Goal: Task Accomplishment & Management: Manage account settings

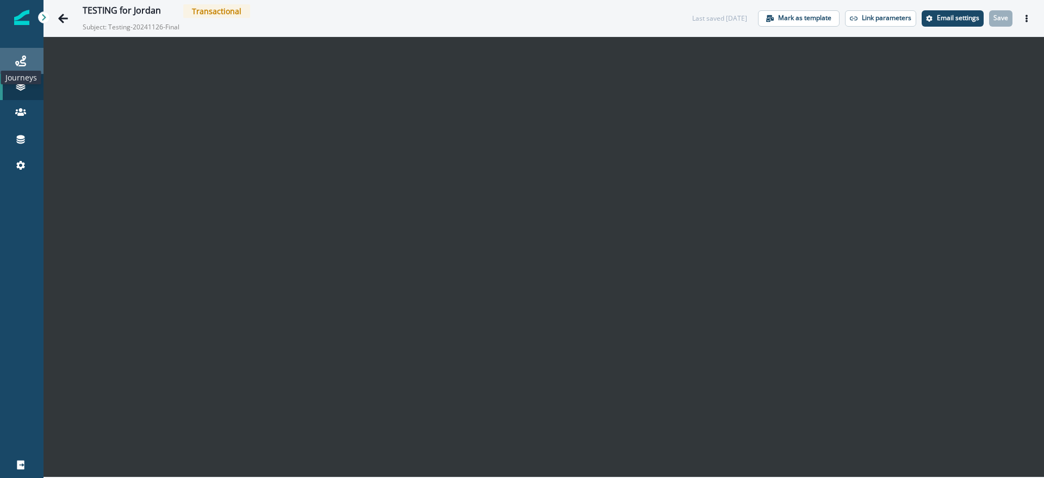
click at [18, 60] on icon at bounding box center [20, 60] width 11 height 11
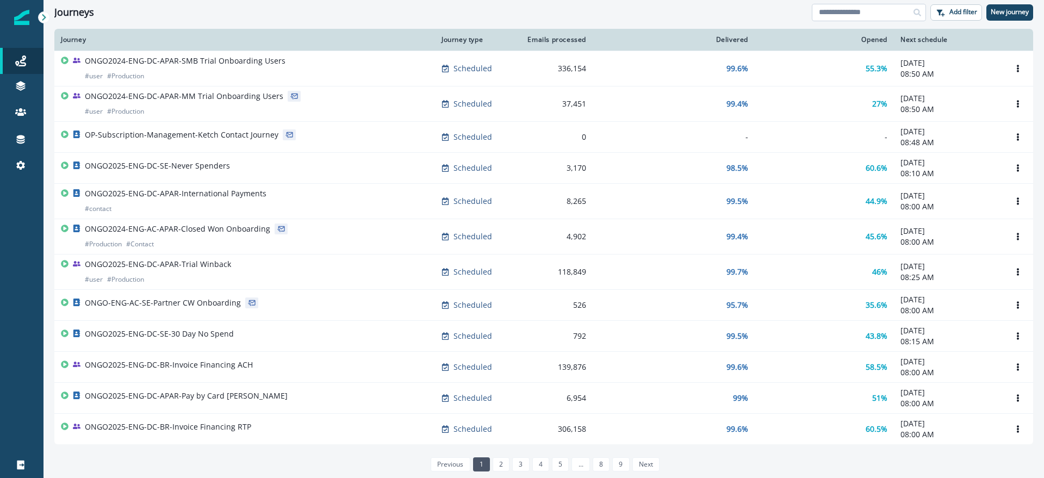
click at [873, 14] on input at bounding box center [869, 12] width 114 height 17
click at [952, 11] on p "Add filter" at bounding box center [963, 12] width 28 height 8
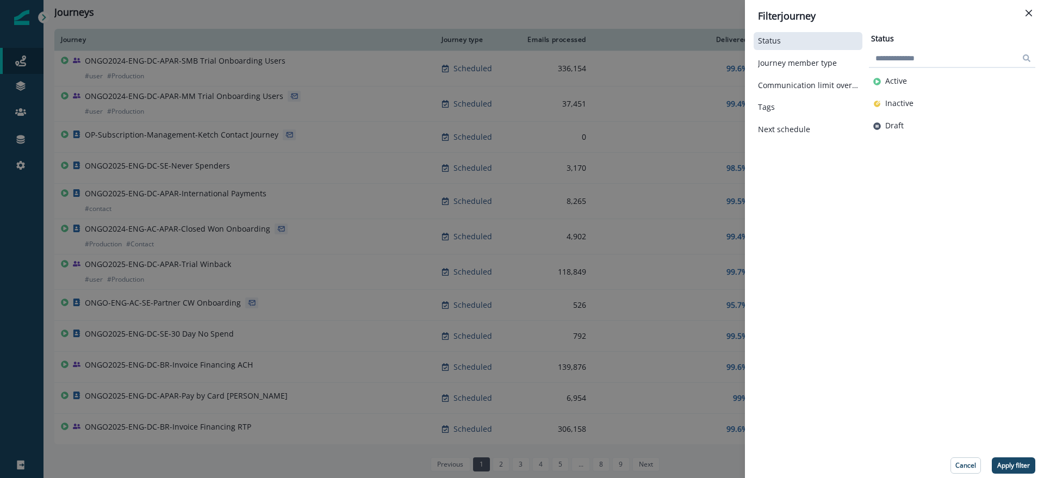
click at [894, 38] on div "Status Clear" at bounding box center [952, 38] width 166 height 17
click at [893, 63] on input at bounding box center [952, 57] width 166 height 17
click at [782, 106] on button "Tags" at bounding box center [808, 107] width 100 height 9
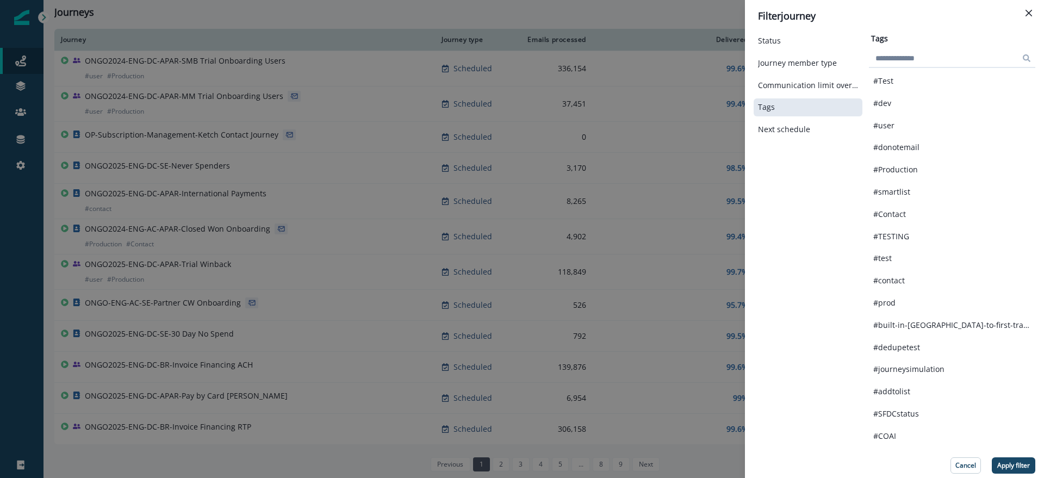
click at [915, 51] on input at bounding box center [952, 57] width 166 height 17
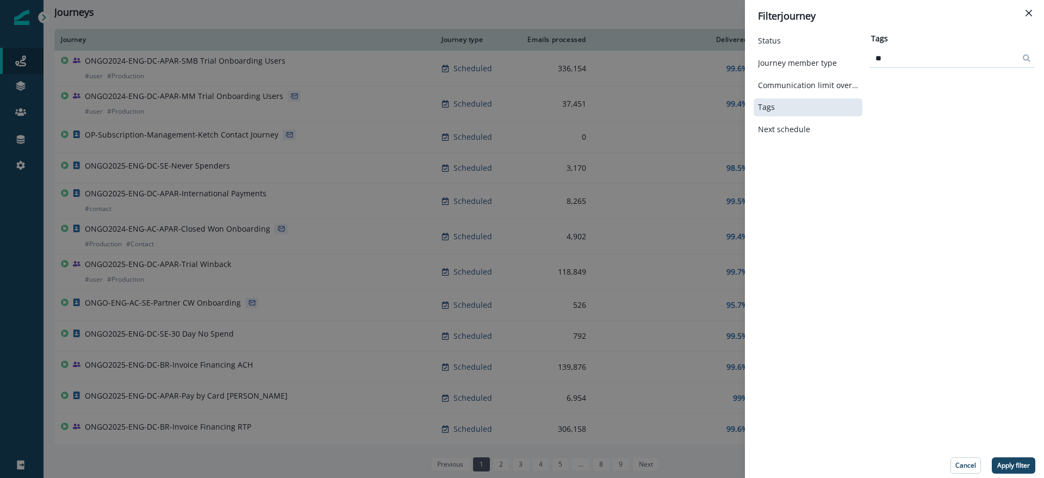
type input "*"
type input "*****"
click at [907, 79] on p "#Application" at bounding box center [896, 81] width 46 height 9
click at [1015, 467] on p "Apply filter" at bounding box center [1013, 466] width 33 height 8
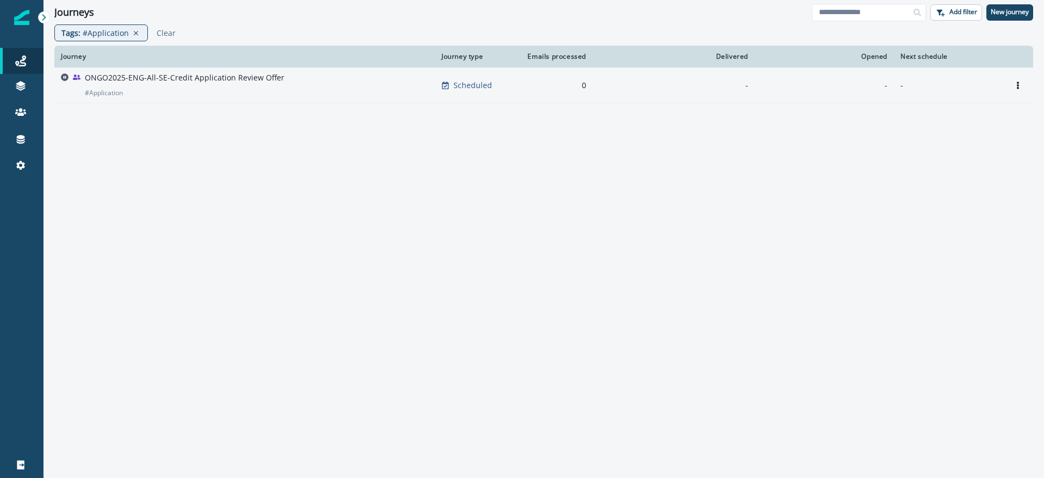
click at [122, 75] on p "ONGO2025-ENG-All-SE-Credit Application Review Offer" at bounding box center [185, 77] width 200 height 11
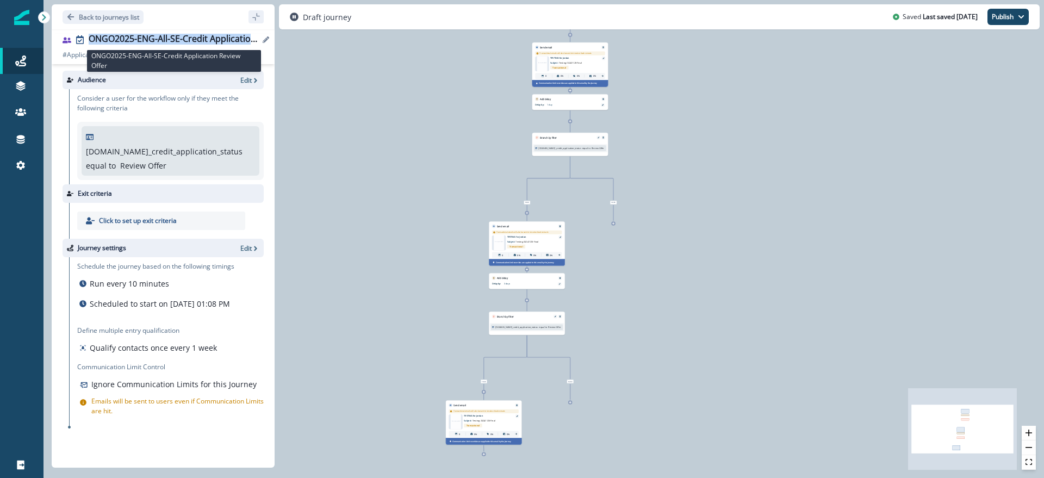
drag, startPoint x: 90, startPoint y: 38, endPoint x: 252, endPoint y: 41, distance: 162.1
click at [252, 41] on div "ONGO2025-ENG-All-SE-Credit Application Review Offer" at bounding box center [174, 40] width 171 height 12
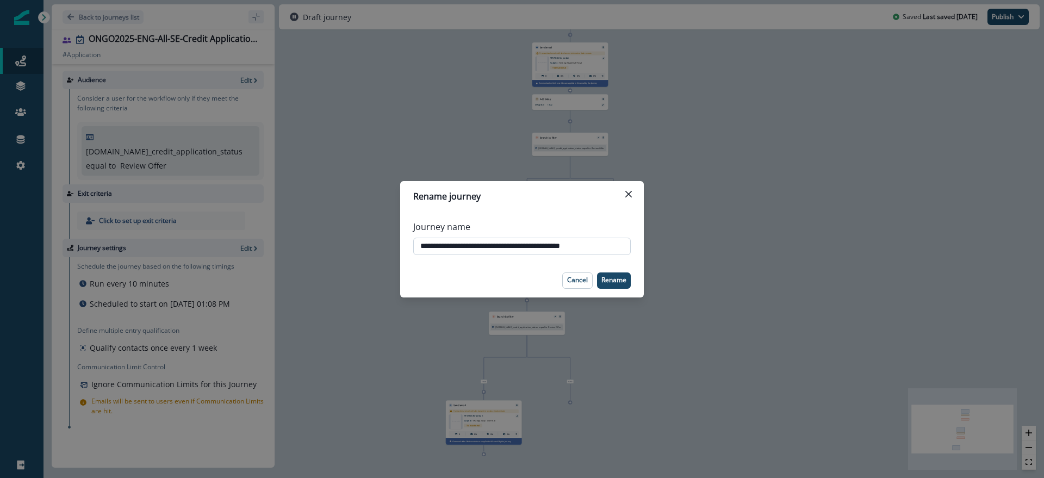
drag, startPoint x: 565, startPoint y: 246, endPoint x: 457, endPoint y: 244, distance: 108.2
click at [422, 245] on input "**********" at bounding box center [521, 246] width 217 height 17
click at [576, 279] on p "Cancel" at bounding box center [577, 280] width 21 height 8
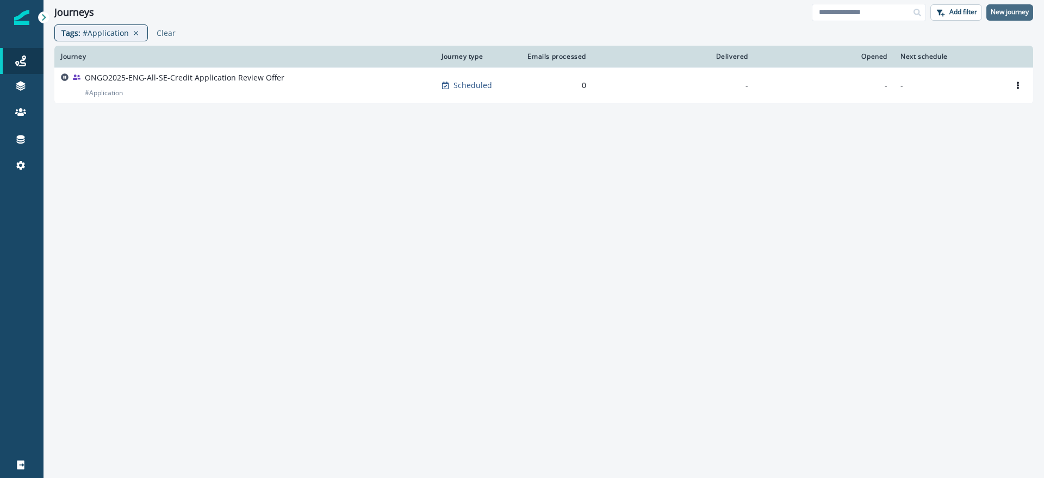
click at [997, 14] on p "New journey" at bounding box center [1010, 12] width 38 height 8
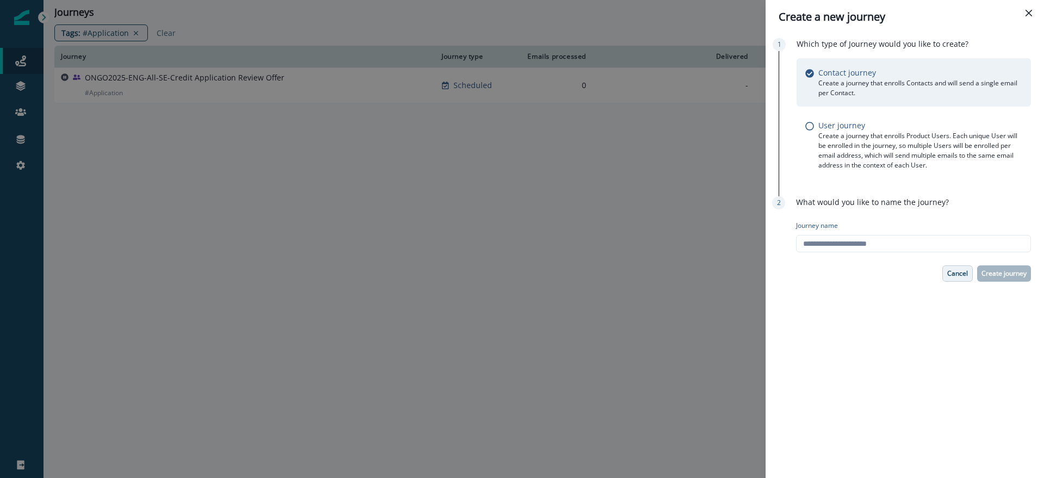
click at [960, 275] on p "Cancel" at bounding box center [957, 274] width 21 height 8
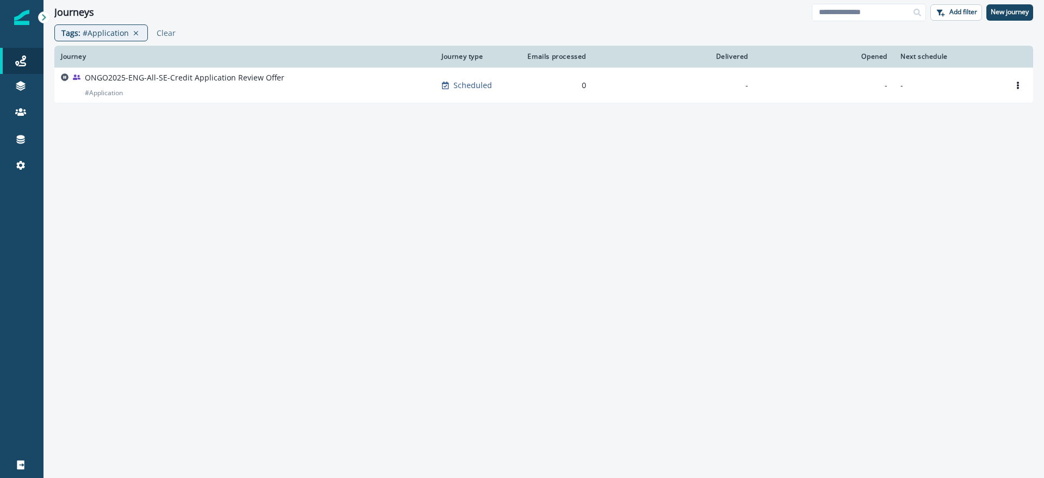
click at [600, 225] on div "Journey Journey type Emails processed Delivered Opened Next schedule ONGO2025-E…" at bounding box center [543, 259] width 1000 height 427
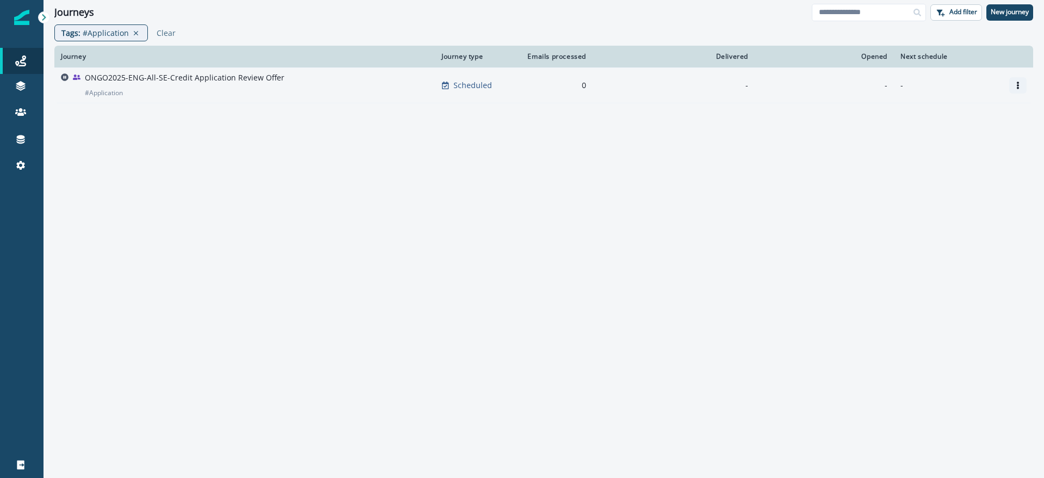
click at [1020, 85] on icon "Options" at bounding box center [1018, 86] width 8 height 8
click at [971, 115] on button "Clone" at bounding box center [965, 111] width 121 height 17
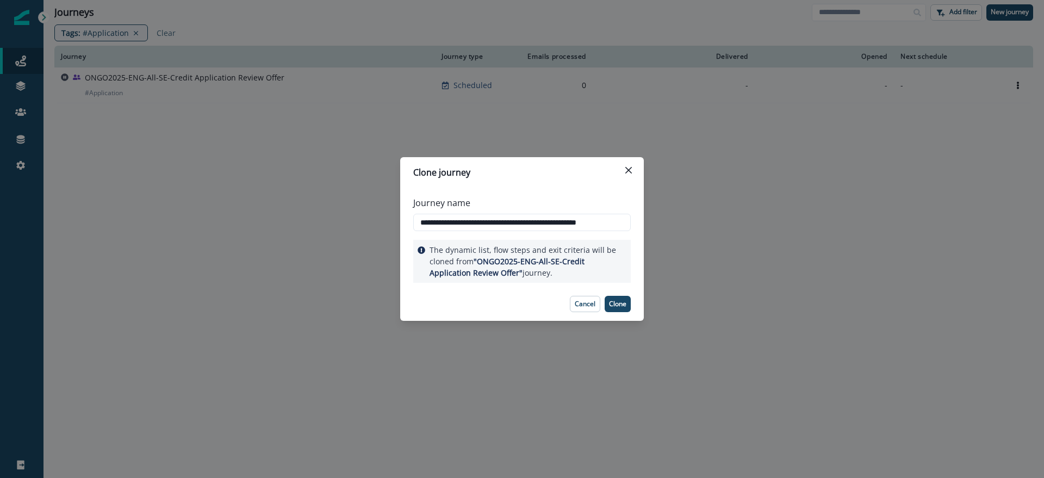
scroll to position [0, 11]
drag, startPoint x: 569, startPoint y: 221, endPoint x: 655, endPoint y: 222, distance: 85.9
click at [655, 222] on div "**********" at bounding box center [522, 239] width 1044 height 478
type input "**********"
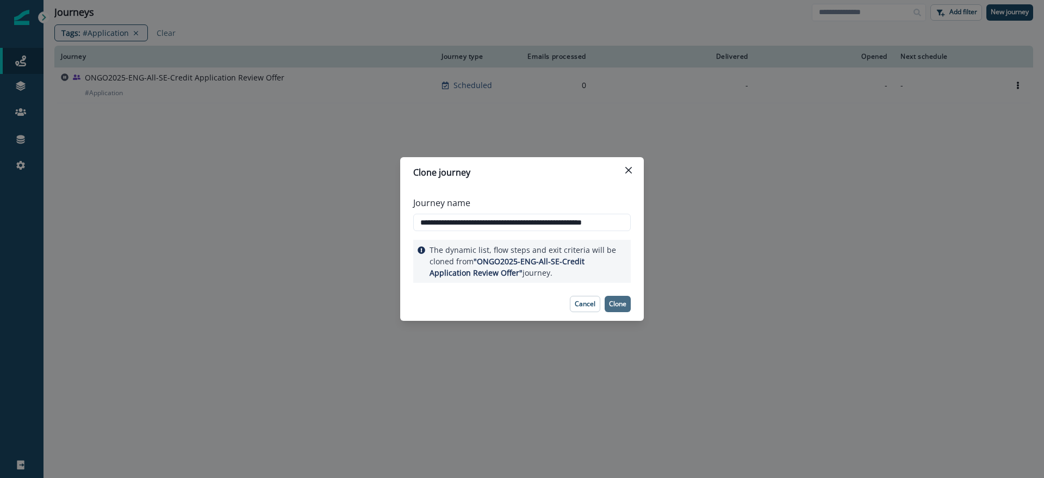
scroll to position [0, 0]
click at [616, 303] on p "Clone" at bounding box center [617, 304] width 17 height 8
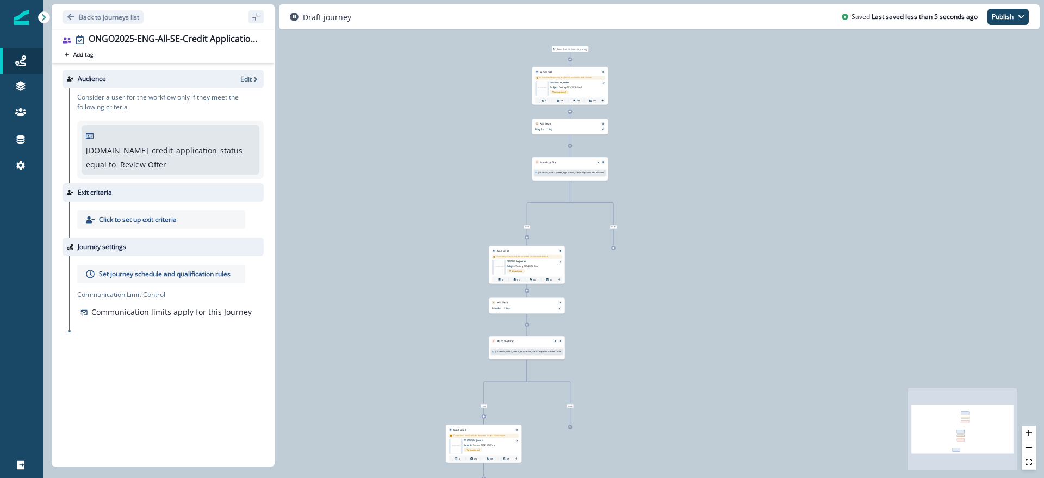
click at [154, 145] on div "[DOMAIN_NAME]_credit_application_status equal to Review Offer" at bounding box center [170, 158] width 169 height 26
click at [153, 145] on p "[DOMAIN_NAME]_credit_application_status" at bounding box center [164, 150] width 157 height 11
drag, startPoint x: 117, startPoint y: 152, endPoint x: 153, endPoint y: 117, distance: 49.6
click at [120, 159] on p "Review Offer" at bounding box center [143, 164] width 46 height 11
click at [252, 76] on icon "button" at bounding box center [256, 80] width 8 height 8
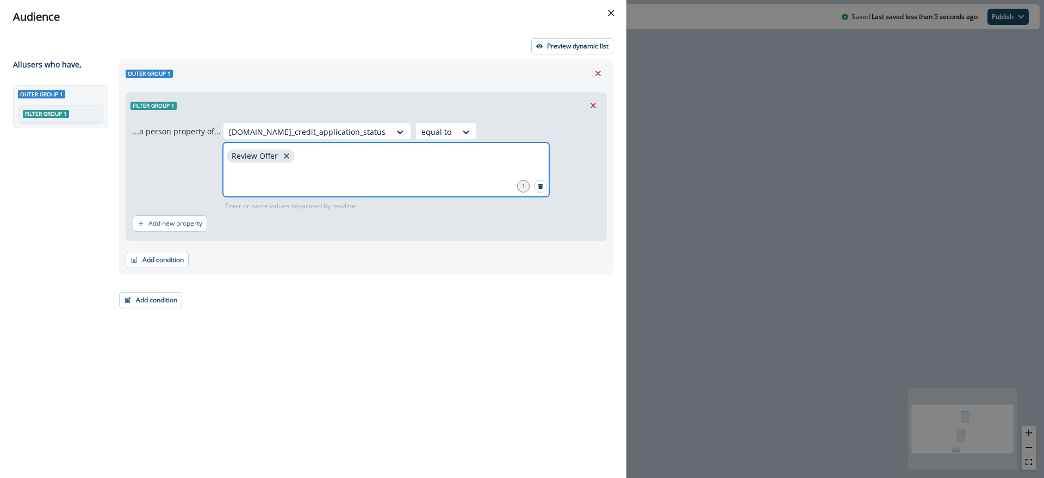
click at [284, 158] on icon "close" at bounding box center [287, 156] width 10 height 10
type input "**********"
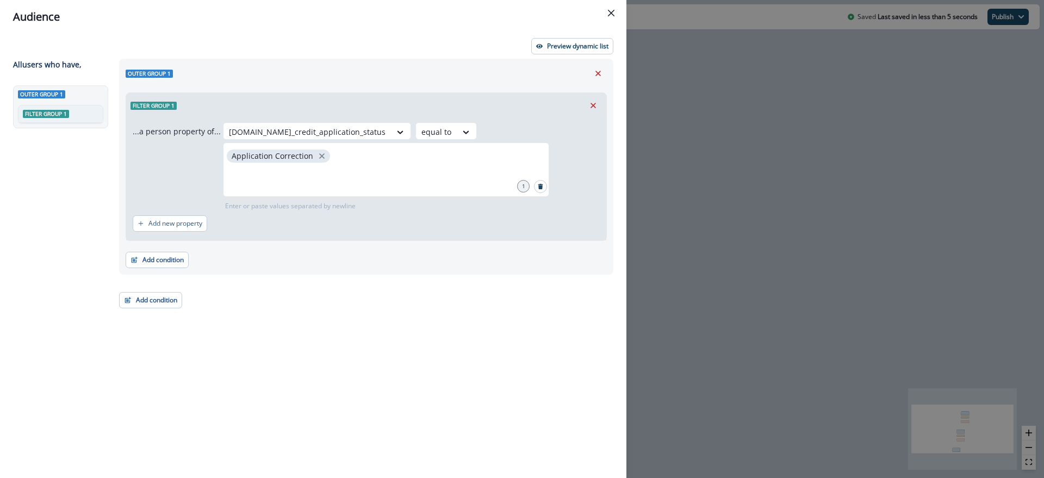
click at [425, 359] on div "Outer group 1 Filter group 1 ...a person property of... [DOMAIN_NAME]_credit_ap…" at bounding box center [363, 249] width 501 height 380
click at [610, 18] on button "Close" at bounding box center [610, 12] width 17 height 17
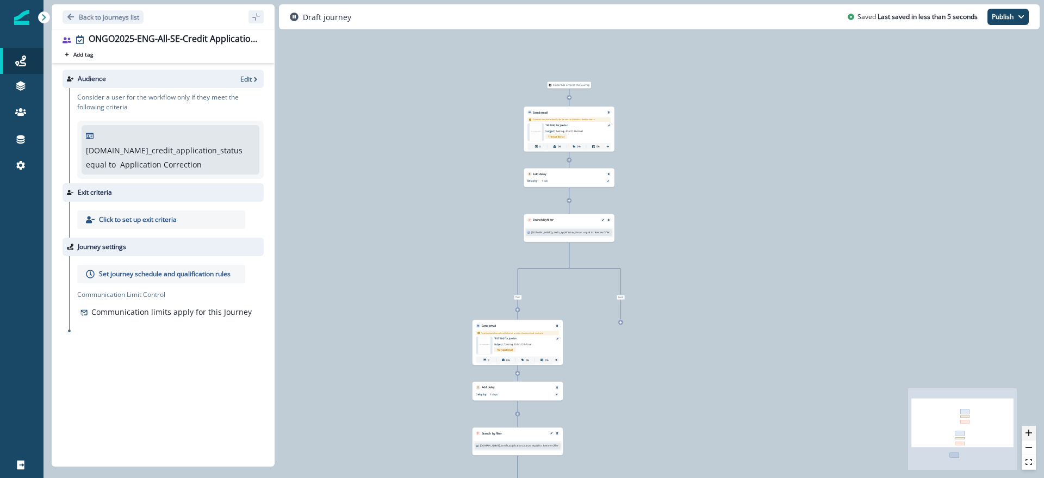
click at [1029, 433] on icon "zoom in" at bounding box center [1028, 433] width 7 height 7
click at [1029, 432] on icon "zoom in" at bounding box center [1028, 433] width 7 height 7
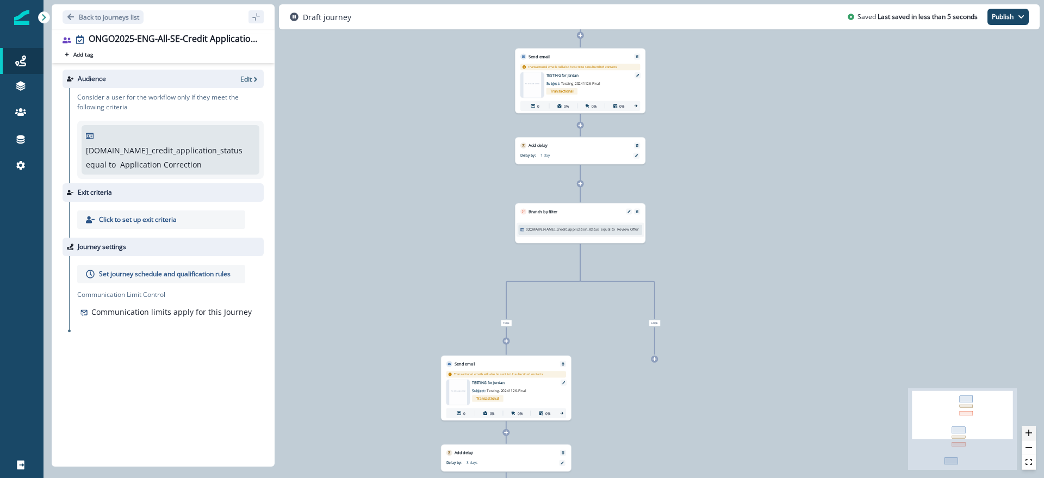
click at [1029, 432] on icon "zoom in" at bounding box center [1028, 433] width 7 height 7
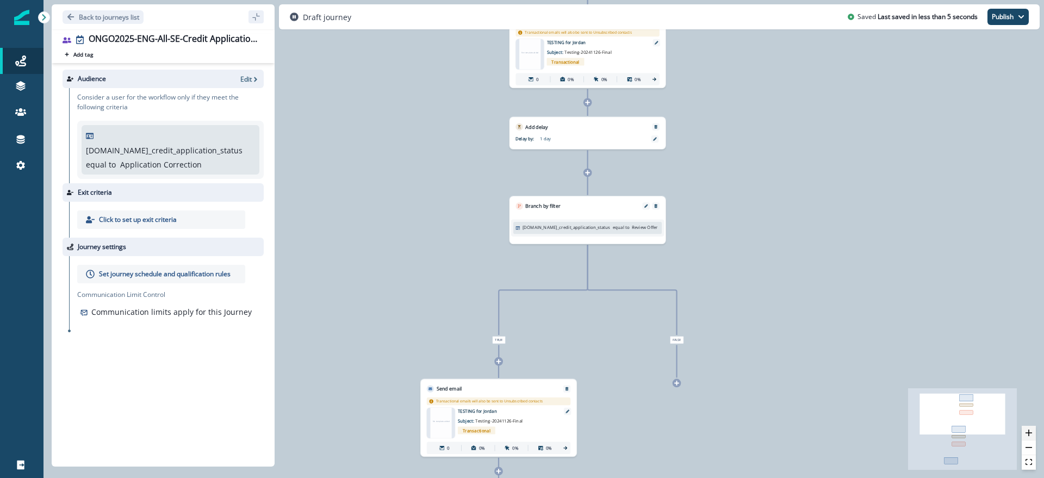
click at [1029, 432] on icon "zoom in" at bounding box center [1028, 433] width 7 height 7
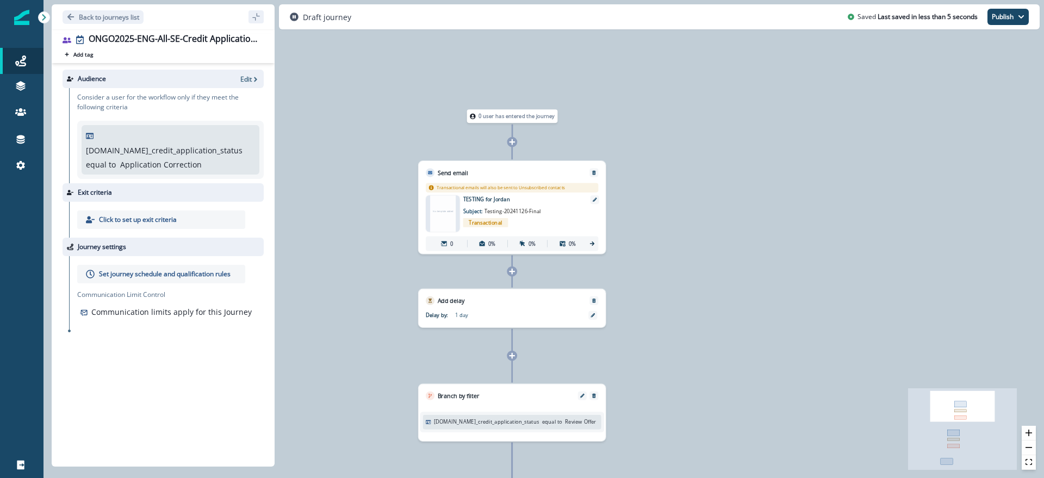
drag, startPoint x: 848, startPoint y: 114, endPoint x: 764, endPoint y: 310, distance: 213.6
click at [764, 310] on div "0 user has entered the journey Send email Email asset changed, journey reports …" at bounding box center [543, 239] width 1000 height 478
click at [505, 173] on div "Send email" at bounding box center [512, 169] width 187 height 16
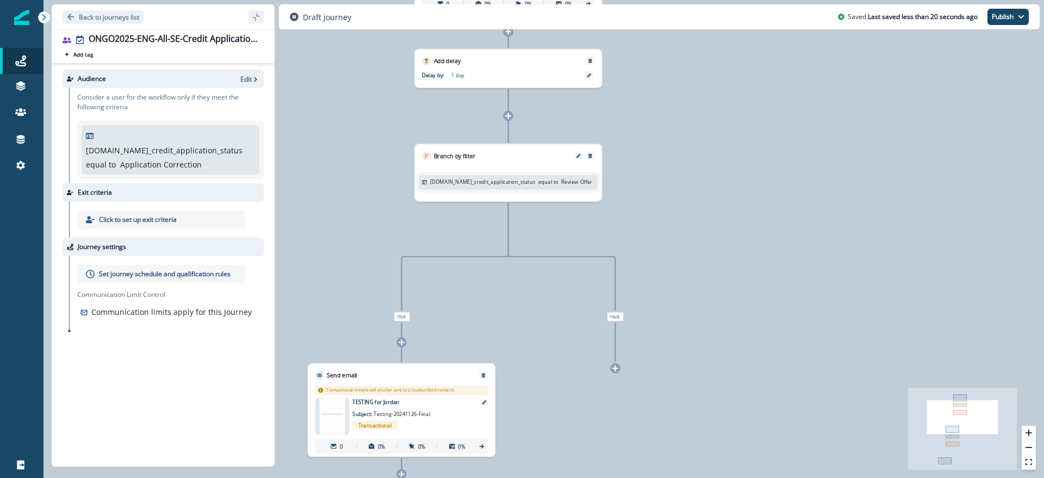
drag, startPoint x: 780, startPoint y: 350, endPoint x: 776, endPoint y: 110, distance: 239.8
click at [776, 110] on div "0 user has entered the journey Send email Email asset changed, journey reports …" at bounding box center [543, 239] width 1000 height 478
click at [561, 180] on p "Review Offer" at bounding box center [576, 182] width 31 height 8
click at [581, 154] on button "Edit" at bounding box center [579, 156] width 12 height 4
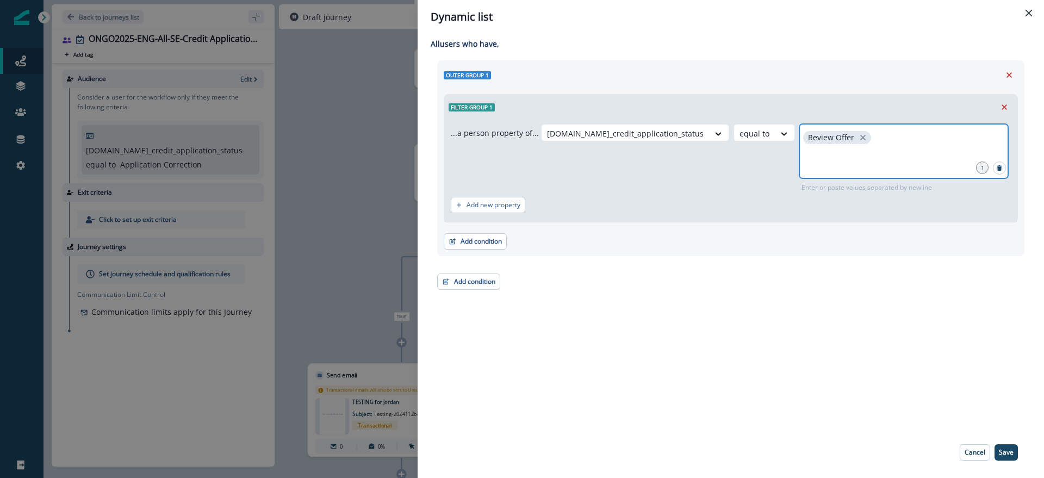
click at [858, 137] on icon "close" at bounding box center [863, 138] width 10 height 10
type input "**********"
click at [1010, 452] on p "Save" at bounding box center [1006, 453] width 15 height 8
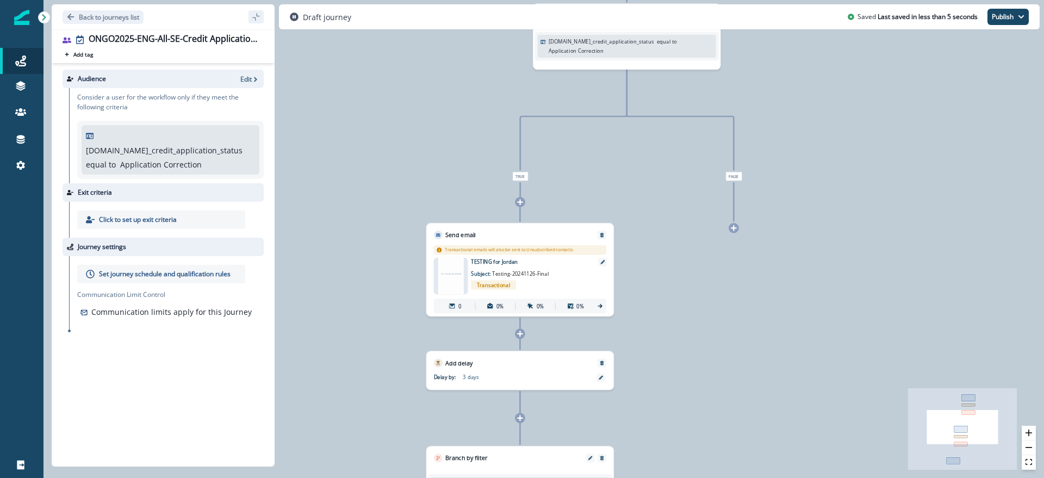
drag, startPoint x: 667, startPoint y: 297, endPoint x: 786, endPoint y: 157, distance: 184.4
click at [786, 157] on div "0 user has entered the journey Send email Email asset changed, journey reports …" at bounding box center [543, 239] width 1000 height 478
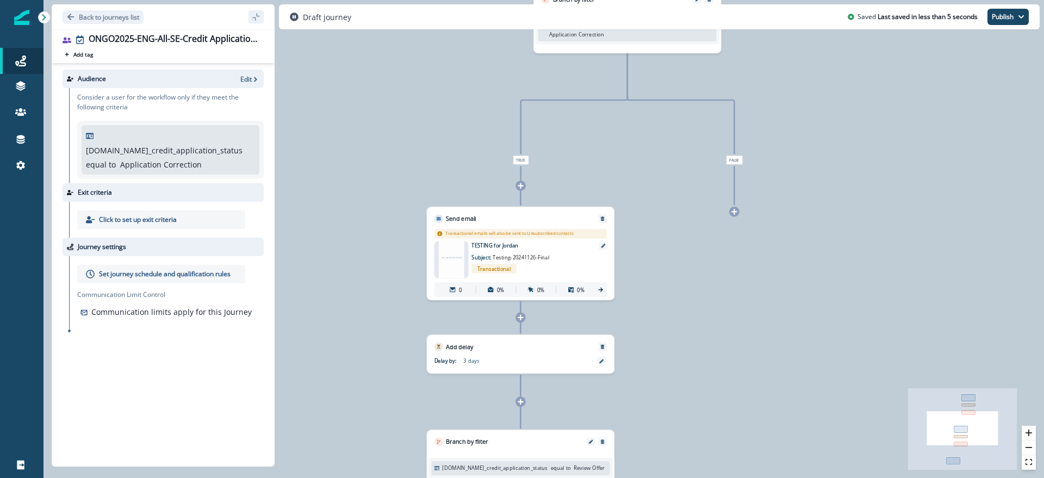
drag, startPoint x: 736, startPoint y: 370, endPoint x: 736, endPoint y: 355, distance: 14.7
click at [736, 355] on div "0 user has entered the journey Send email Email asset changed, journey reports …" at bounding box center [543, 239] width 1000 height 478
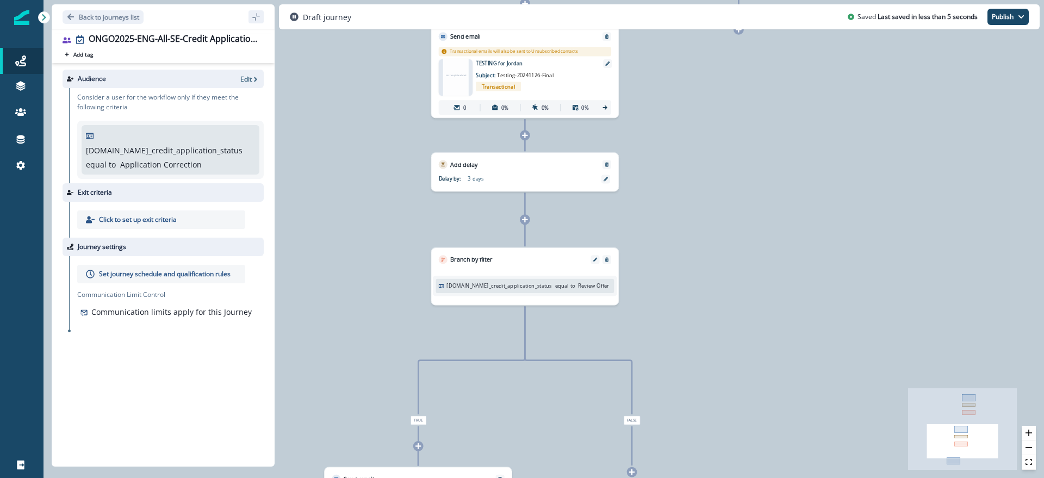
drag, startPoint x: 725, startPoint y: 404, endPoint x: 729, endPoint y: 217, distance: 186.5
click at [729, 217] on div "0 user has entered the journey Send email Email asset changed, journey reports …" at bounding box center [543, 239] width 1000 height 478
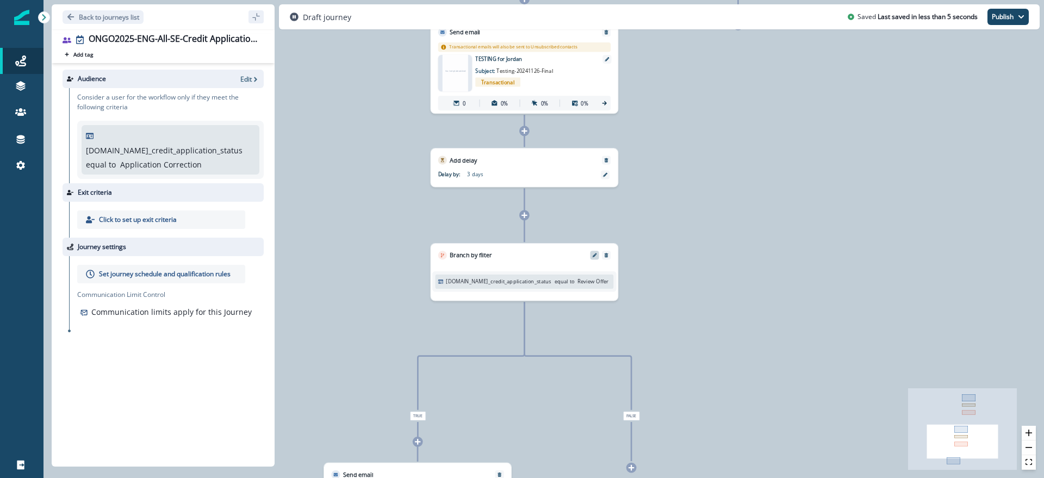
click at [593, 253] on icon "Edit" at bounding box center [594, 255] width 4 height 4
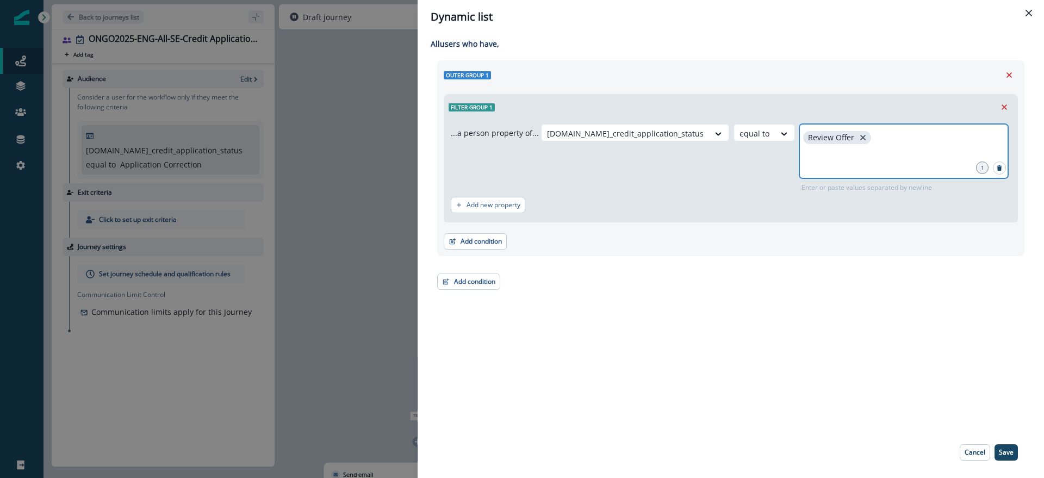
click at [858, 139] on icon "close" at bounding box center [863, 138] width 10 height 10
click at [801, 141] on input "text" at bounding box center [904, 138] width 206 height 22
type input "**********"
click at [1006, 450] on p "Save" at bounding box center [1006, 453] width 15 height 8
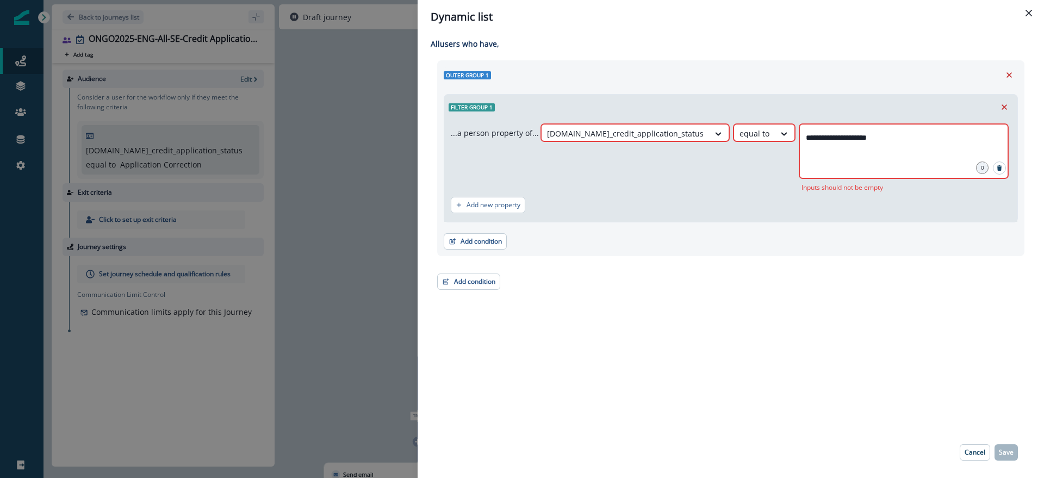
click at [851, 148] on div "**********" at bounding box center [903, 151] width 209 height 54
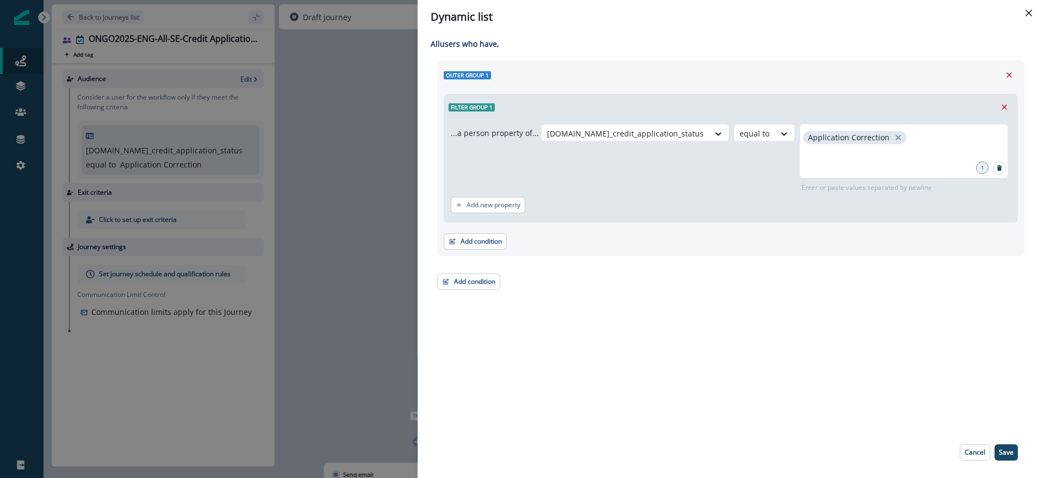
click at [1002, 449] on p "Save" at bounding box center [1006, 453] width 15 height 8
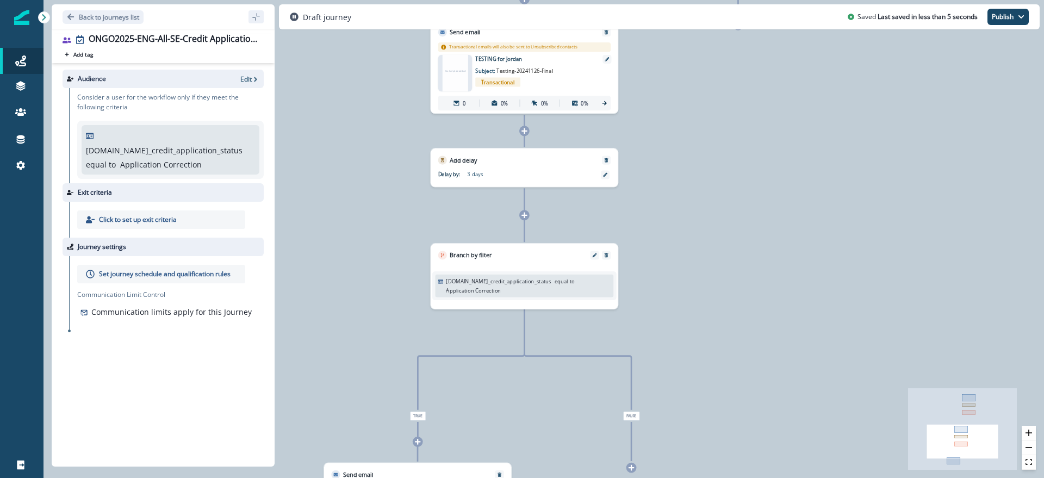
click at [841, 298] on div "0 user has entered the journey Send email Email asset changed, journey reports …" at bounding box center [543, 239] width 1000 height 478
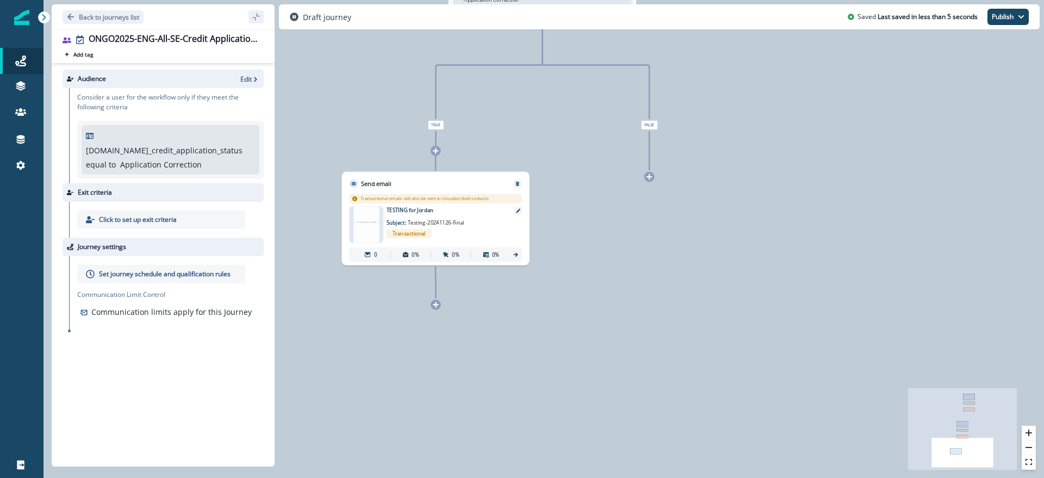
drag, startPoint x: 739, startPoint y: 387, endPoint x: 757, endPoint y: 100, distance: 288.2
click at [757, 100] on div "0 user has entered the journey Send email Email asset changed, journey reports …" at bounding box center [543, 239] width 1000 height 478
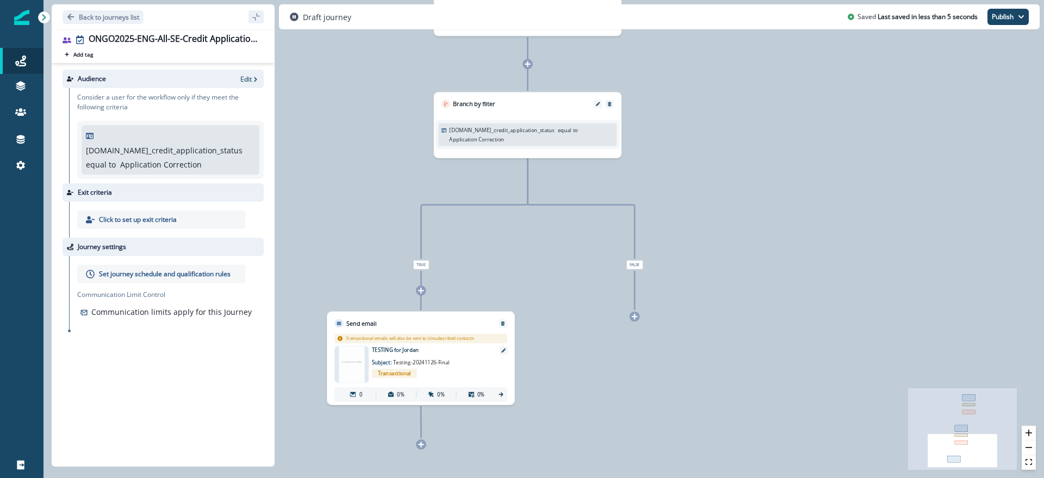
drag, startPoint x: 761, startPoint y: 218, endPoint x: 781, endPoint y: 328, distance: 112.1
click at [757, 410] on div "0 user has entered the journey Send email Email asset changed, journey reports …" at bounding box center [543, 239] width 1000 height 478
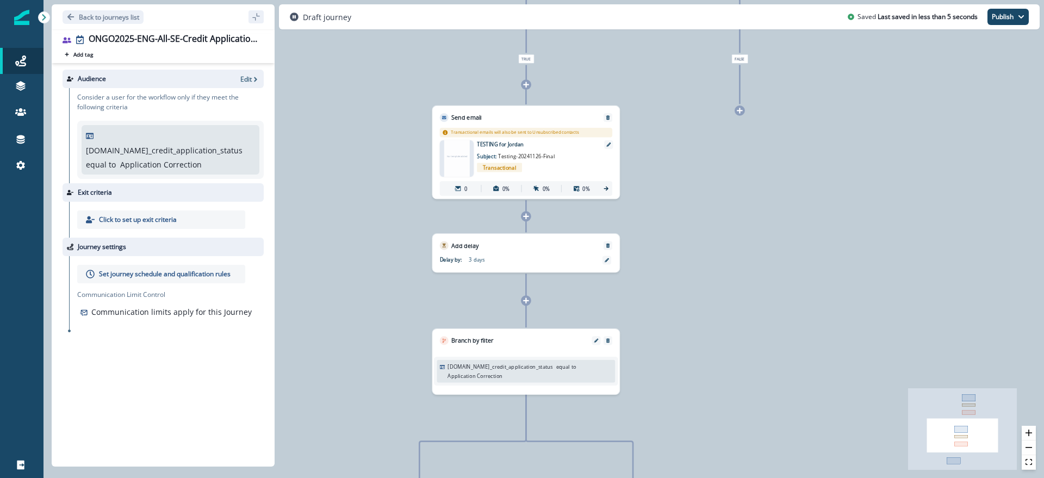
drag, startPoint x: 778, startPoint y: 295, endPoint x: 771, endPoint y: 342, distance: 47.8
click at [774, 392] on div "0 user has entered the journey Send email Email asset changed, journey reports …" at bounding box center [543, 239] width 1000 height 478
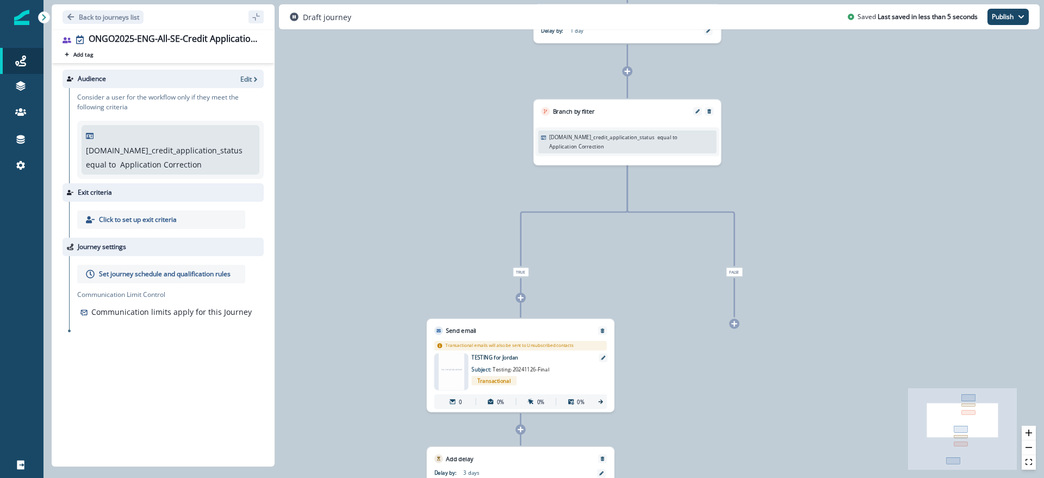
drag, startPoint x: 743, startPoint y: 171, endPoint x: 740, endPoint y: 269, distance: 97.4
click at [741, 277] on span "False" at bounding box center [734, 272] width 16 height 9
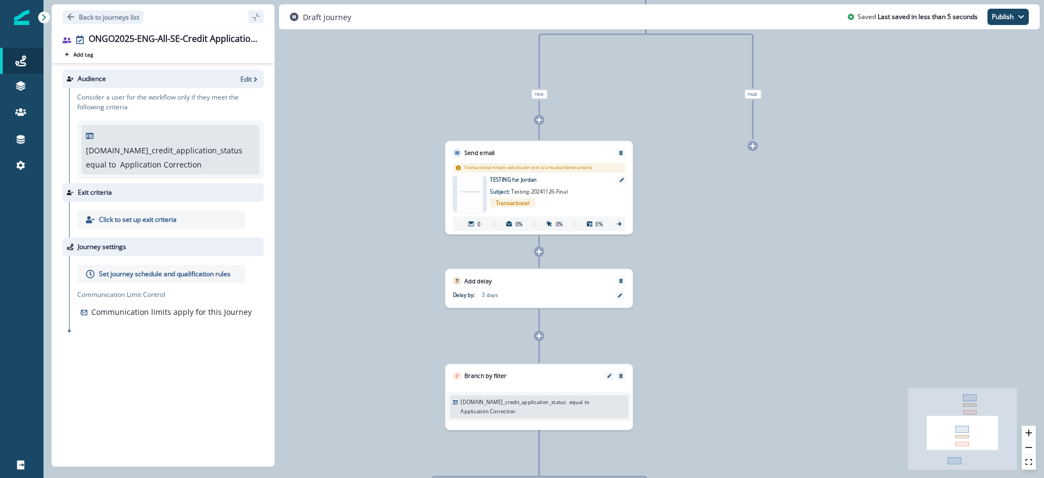
drag, startPoint x: 690, startPoint y: 370, endPoint x: 707, endPoint y: 191, distance: 179.7
click at [708, 189] on div "0 user has entered the journey Send email Email asset changed, journey reports …" at bounding box center [543, 239] width 1000 height 478
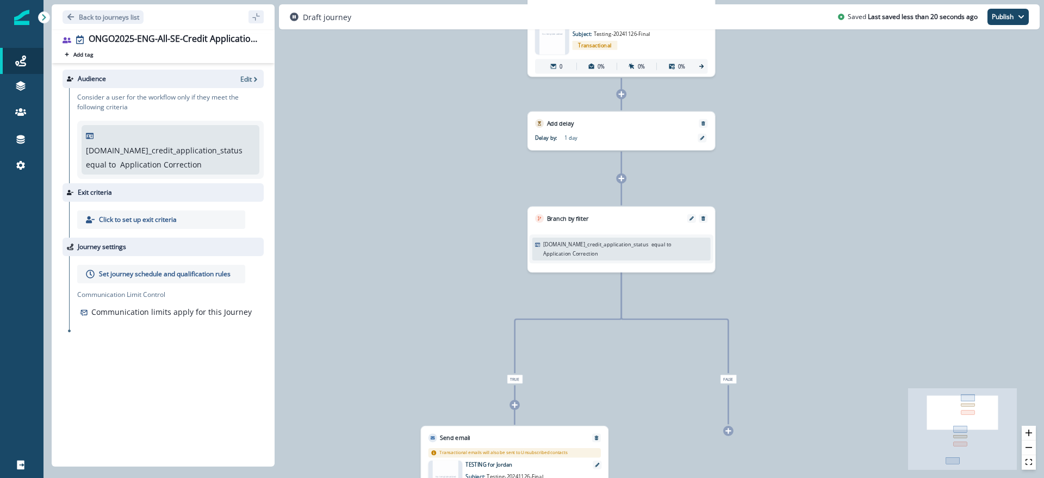
drag, startPoint x: 700, startPoint y: 223, endPoint x: 694, endPoint y: 387, distance: 164.3
click at [682, 445] on div "0 user has entered the journey Send email Email asset changed, journey reports …" at bounding box center [543, 239] width 1000 height 478
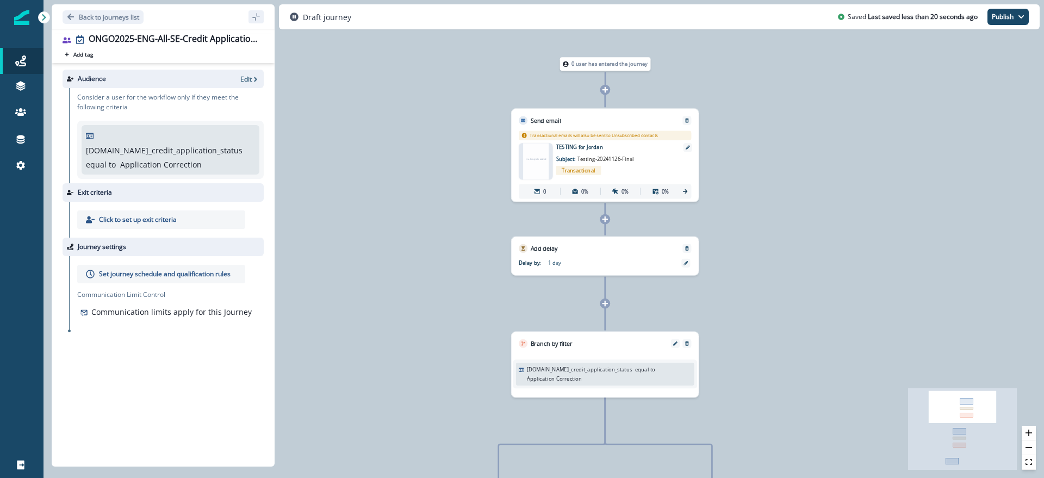
drag, startPoint x: 799, startPoint y: 251, endPoint x: 744, endPoint y: 324, distance: 91.2
click at [786, 341] on div "0 user has entered the journey Send email Email asset changed, journey reports …" at bounding box center [543, 239] width 1000 height 478
click at [687, 264] on icon at bounding box center [685, 264] width 4 height 4
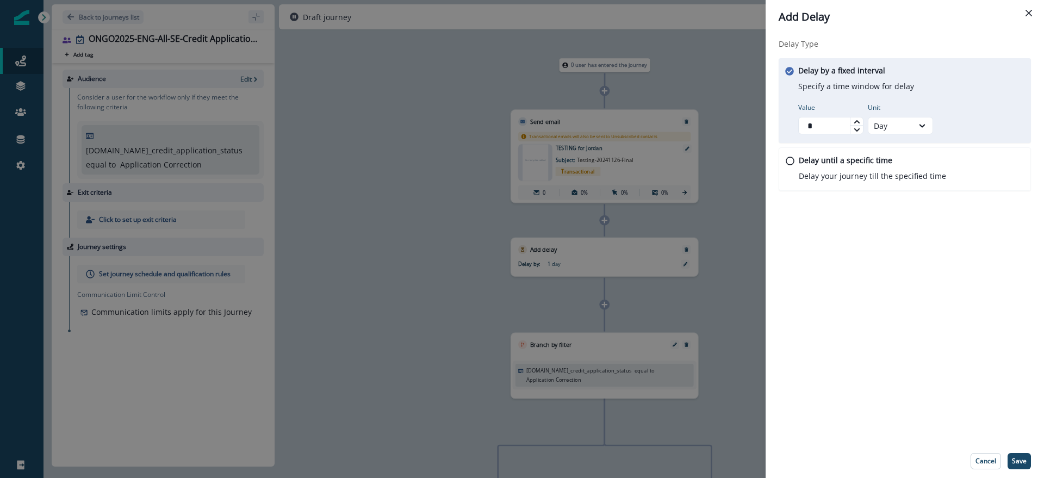
click at [856, 120] on icon at bounding box center [857, 122] width 7 height 7
type input "*"
click at [856, 120] on icon at bounding box center [856, 121] width 5 height 3
click at [1021, 461] on p "Save" at bounding box center [1019, 461] width 15 height 8
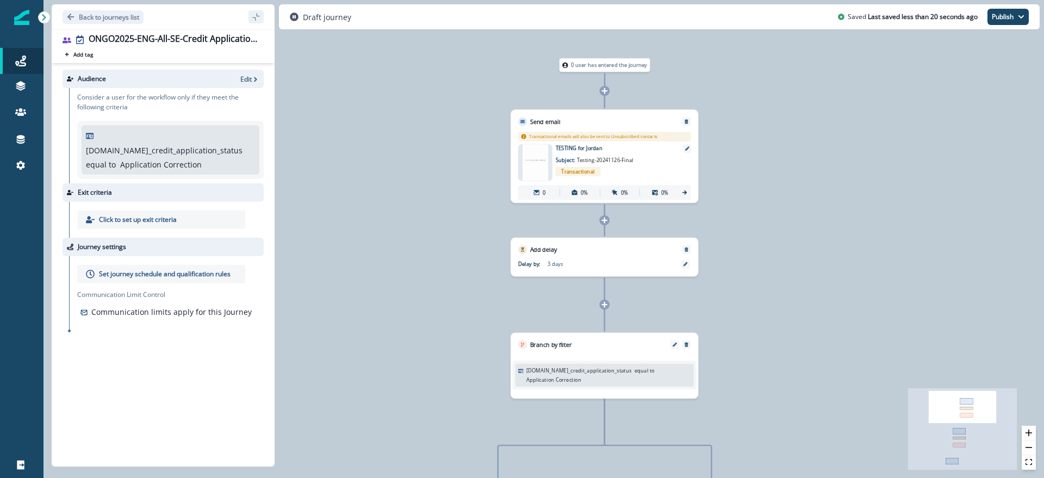
click at [800, 327] on div "0 user has entered the journey Send email Email asset changed, journey reports …" at bounding box center [543, 239] width 1000 height 478
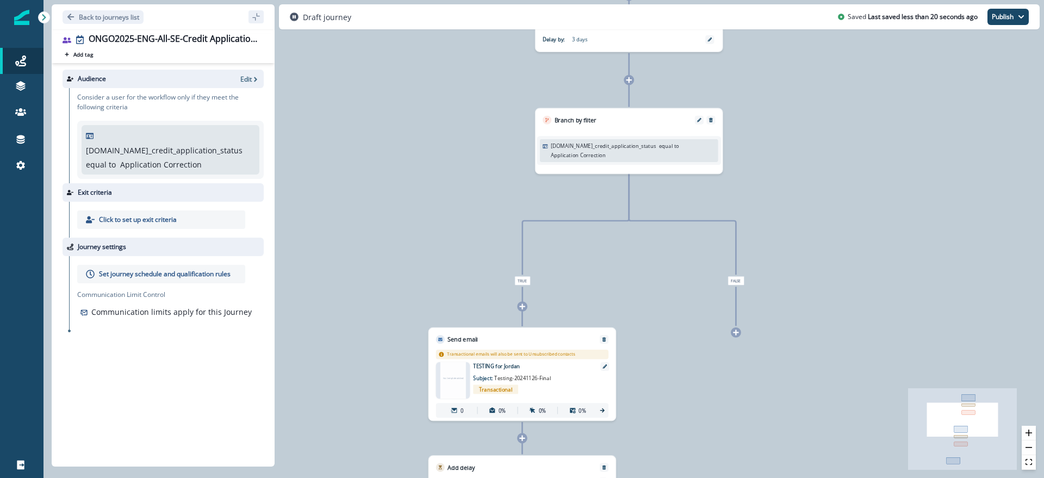
drag, startPoint x: 790, startPoint y: 394, endPoint x: 828, endPoint y: 128, distance: 268.6
click at [830, 120] on div "0 user has entered the journey Send email Email asset changed, journey reports …" at bounding box center [543, 239] width 1000 height 478
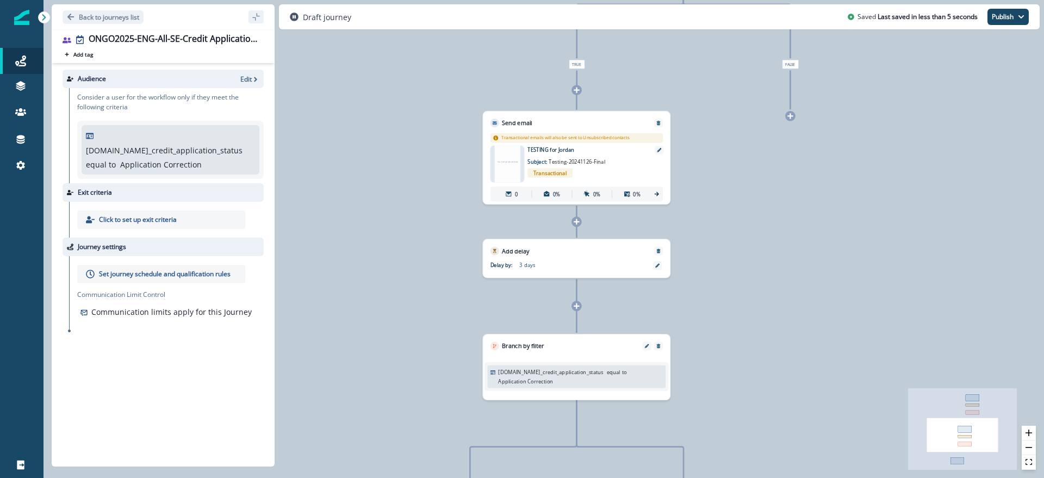
drag, startPoint x: 701, startPoint y: 408, endPoint x: 738, endPoint y: 213, distance: 198.7
click at [738, 213] on div "0 user has entered the journey Send email Email asset changed, journey reports …" at bounding box center [543, 239] width 1000 height 478
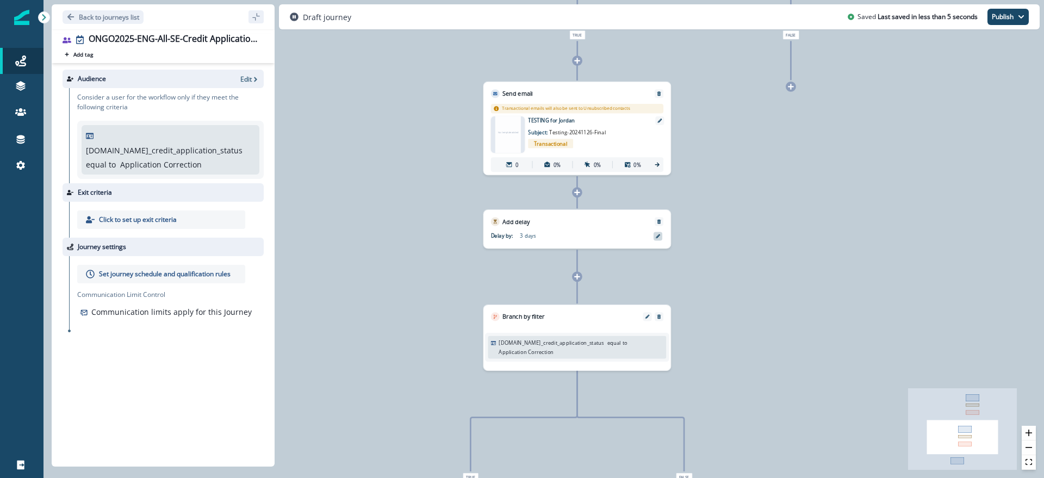
click at [659, 235] on icon at bounding box center [658, 236] width 4 height 4
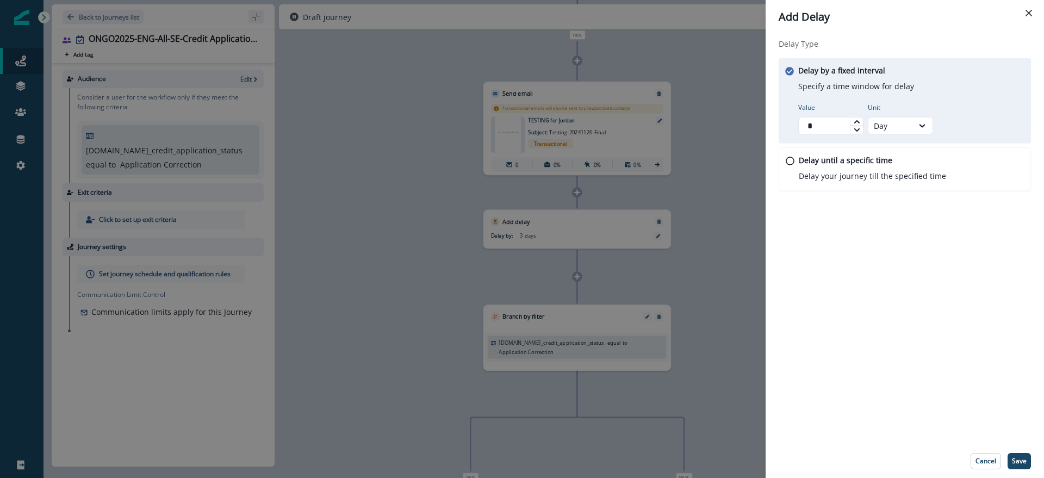
click at [859, 121] on icon at bounding box center [857, 122] width 7 height 7
click at [857, 130] on icon at bounding box center [856, 129] width 5 height 3
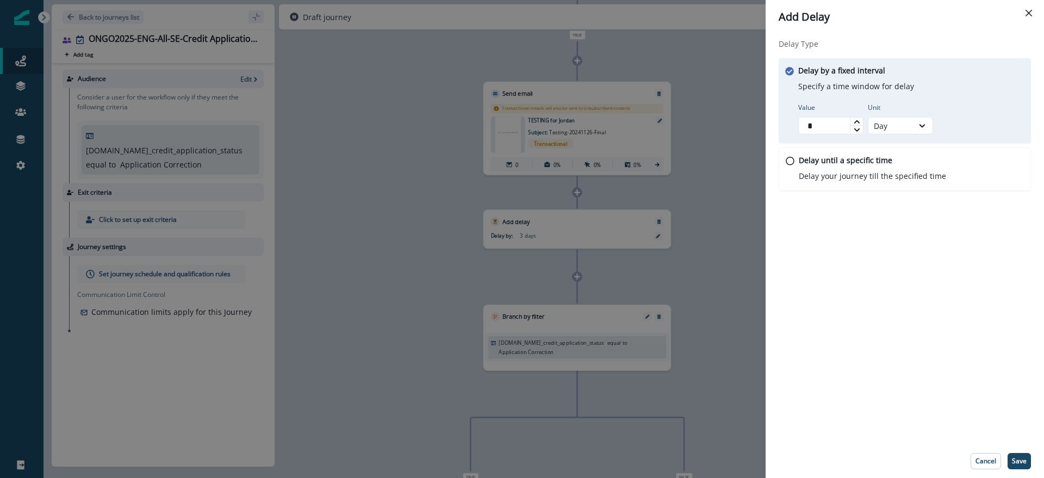
type input "*"
click at [857, 130] on icon at bounding box center [856, 129] width 5 height 3
click at [1018, 463] on p "Save" at bounding box center [1019, 461] width 15 height 8
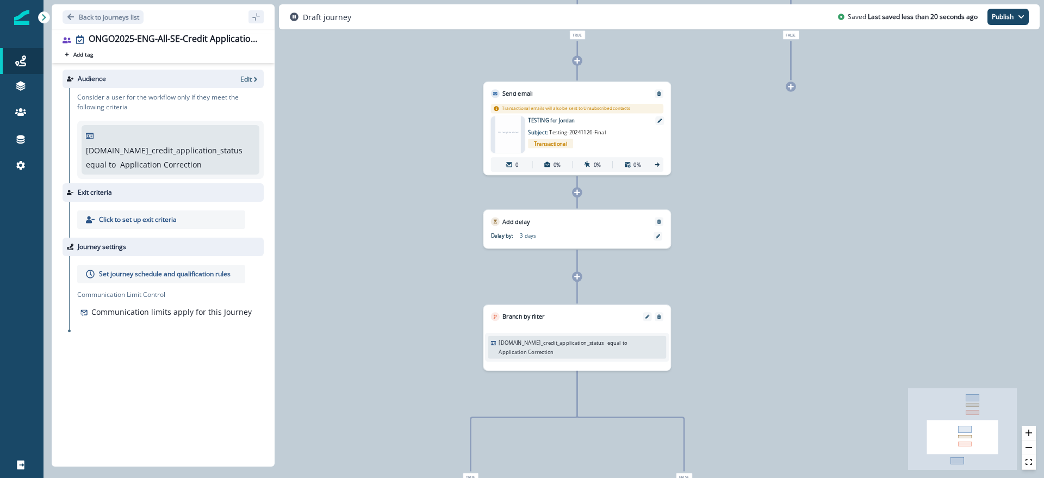
click at [803, 324] on div "0 user has entered the journey Send email Email asset changed, journey reports …" at bounding box center [543, 239] width 1000 height 478
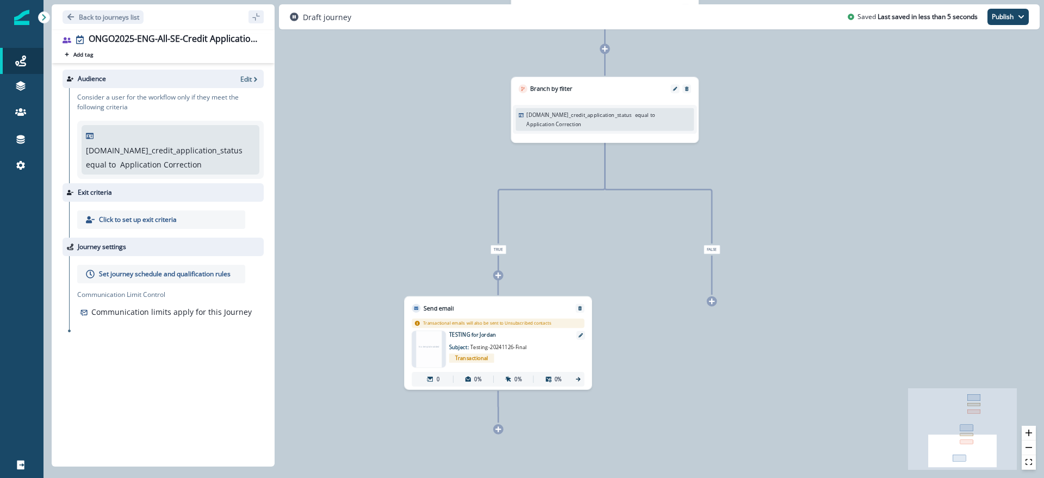
drag, startPoint x: 775, startPoint y: 381, endPoint x: 768, endPoint y: 363, distance: 20.0
click at [768, 363] on div "0 user has entered the journey Send email Email asset changed, journey reports …" at bounding box center [543, 239] width 1000 height 478
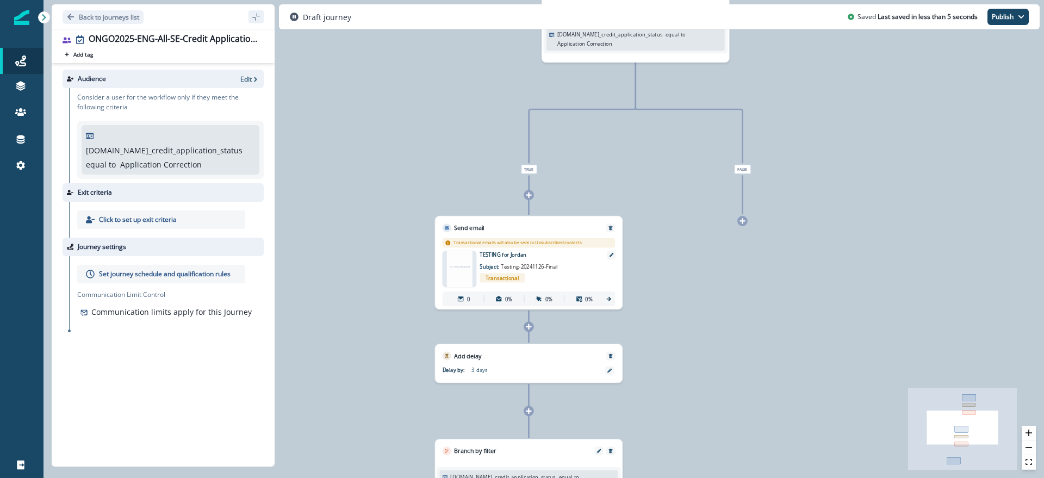
drag, startPoint x: 817, startPoint y: 135, endPoint x: 782, endPoint y: 290, distance: 158.7
click at [770, 313] on div "0 user has entered the journey Send email Email asset changed, journey reports …" at bounding box center [543, 239] width 1000 height 478
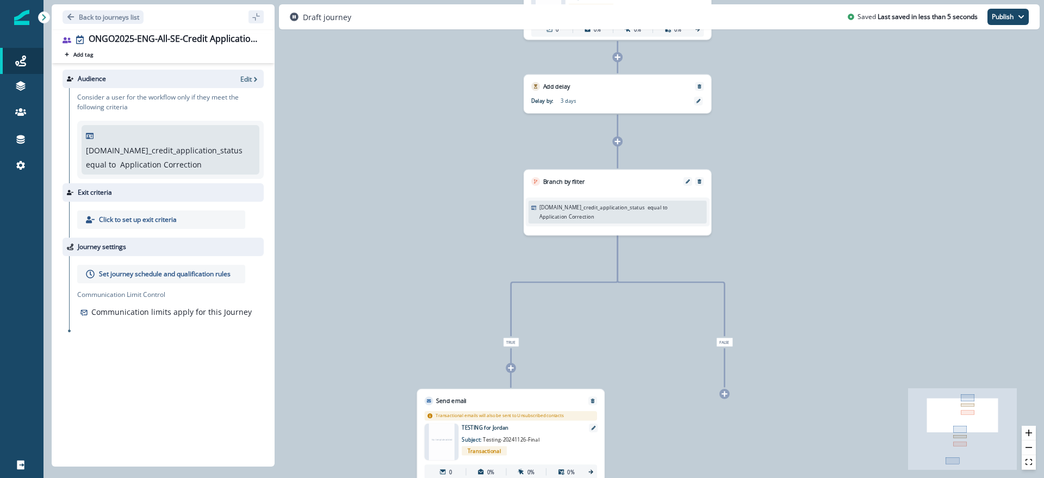
drag, startPoint x: 866, startPoint y: 301, endPoint x: 863, endPoint y: 345, distance: 44.7
click at [863, 345] on div "0 user has entered the journey Send email Email asset changed, journey reports …" at bounding box center [543, 239] width 1000 height 478
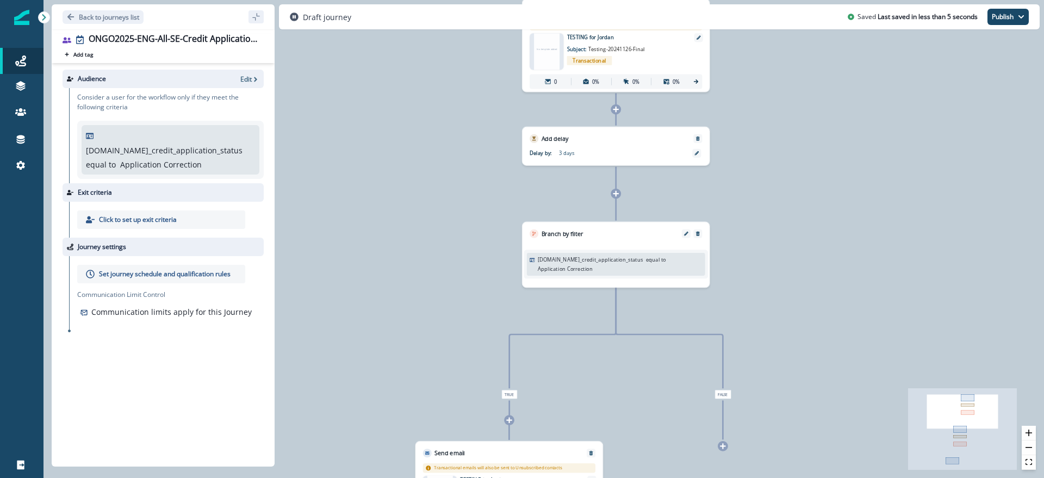
drag, startPoint x: 861, startPoint y: 223, endPoint x: 859, endPoint y: 338, distance: 114.7
click at [861, 356] on div "0 user has entered the journey Send email Email asset changed, journey reports …" at bounding box center [543, 239] width 1000 height 478
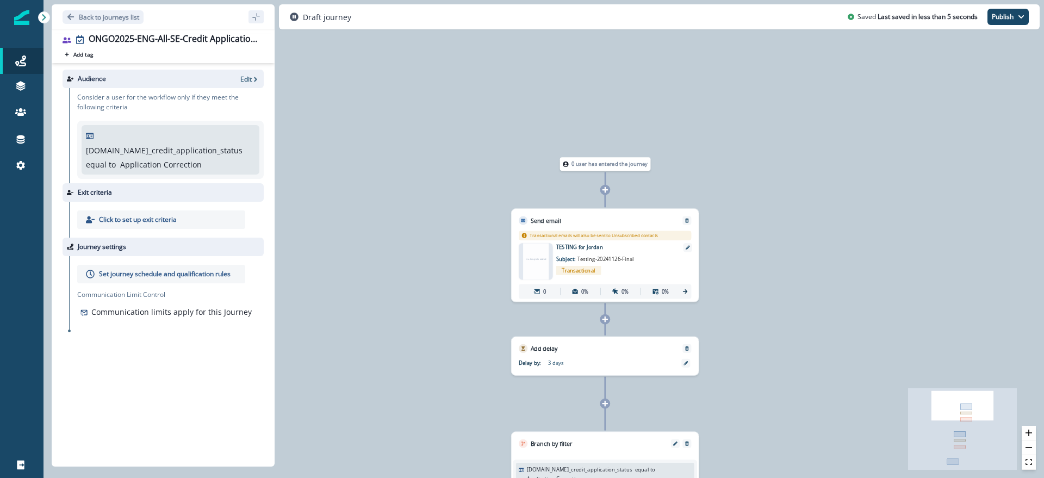
drag, startPoint x: 856, startPoint y: 166, endPoint x: 844, endPoint y: 296, distance: 130.0
click at [844, 296] on div "0 user has entered the journey Send email Email asset changed, journey reports …" at bounding box center [543, 239] width 1000 height 478
click at [835, 291] on div "0 user has entered the journey Send email Email asset changed, journey reports …" at bounding box center [543, 239] width 1000 height 478
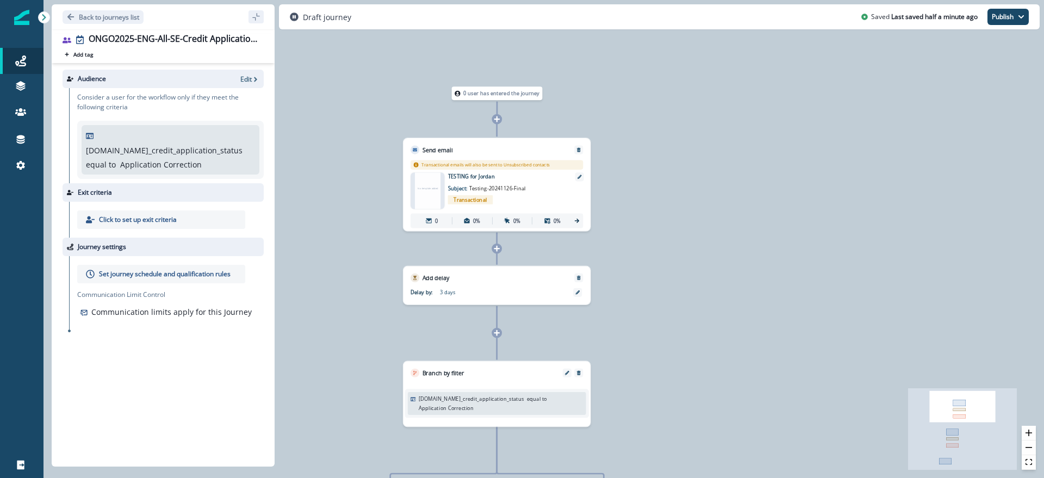
drag, startPoint x: 807, startPoint y: 293, endPoint x: 698, endPoint y: 222, distance: 129.7
click at [698, 222] on div "0 user has entered the journey Send email Email asset changed, journey reports …" at bounding box center [543, 239] width 1000 height 478
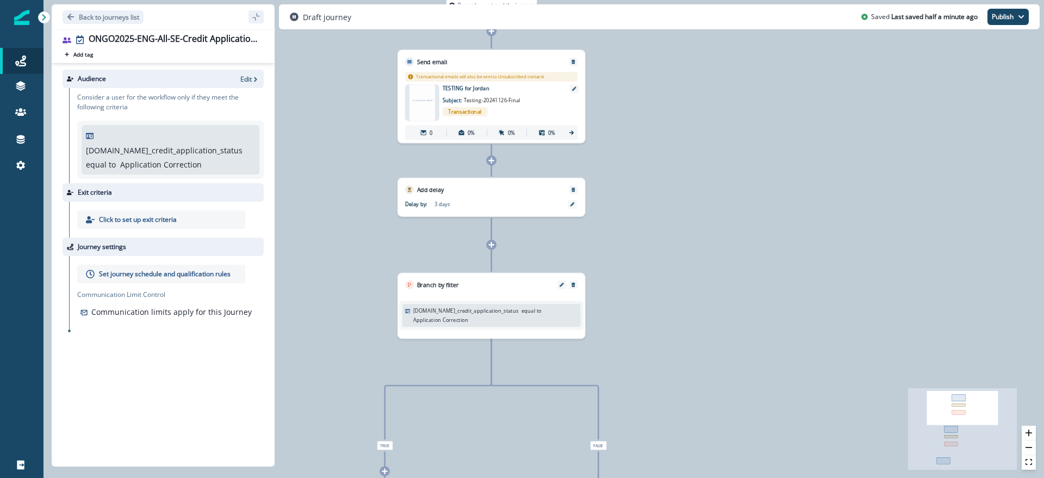
drag, startPoint x: 756, startPoint y: 235, endPoint x: 754, endPoint y: 136, distance: 99.5
click at [754, 136] on div "0 user has entered the journey Send email Email asset changed, journey reports …" at bounding box center [543, 239] width 1000 height 478
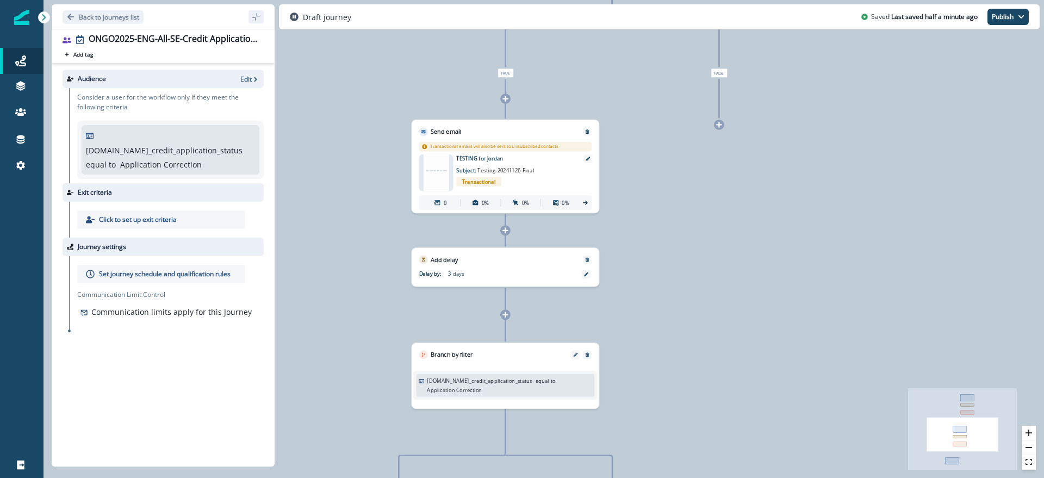
drag, startPoint x: 727, startPoint y: 360, endPoint x: 848, endPoint y: 60, distance: 323.2
click at [848, 60] on div "0 user has entered the journey Send email Email asset changed, journey reports …" at bounding box center [543, 239] width 1000 height 478
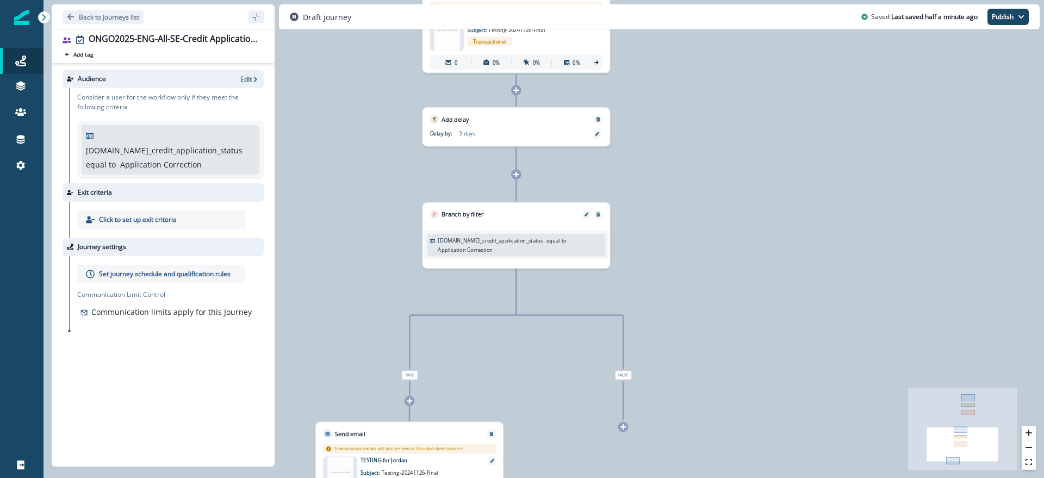
drag, startPoint x: 825, startPoint y: 347, endPoint x: 836, endPoint y: 207, distance: 140.7
click at [836, 207] on div "0 user has entered the journey Send email Email asset changed, journey reports …" at bounding box center [543, 239] width 1000 height 478
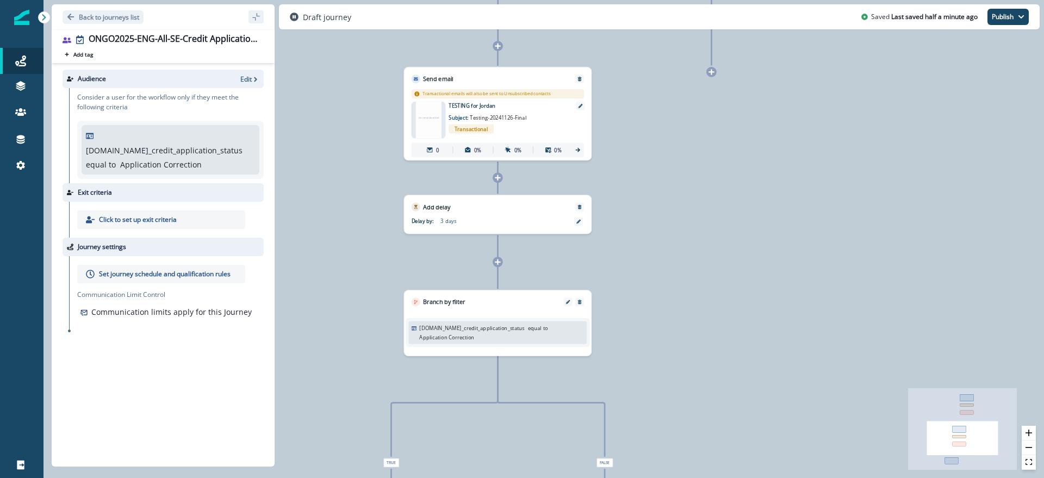
drag, startPoint x: 827, startPoint y: 248, endPoint x: 761, endPoint y: 299, distance: 83.3
click at [809, 337] on div "0 user has entered the journey Send email Email asset changed, journey reports …" at bounding box center [543, 239] width 1000 height 478
click at [88, 17] on p "Back to journeys list" at bounding box center [109, 17] width 60 height 9
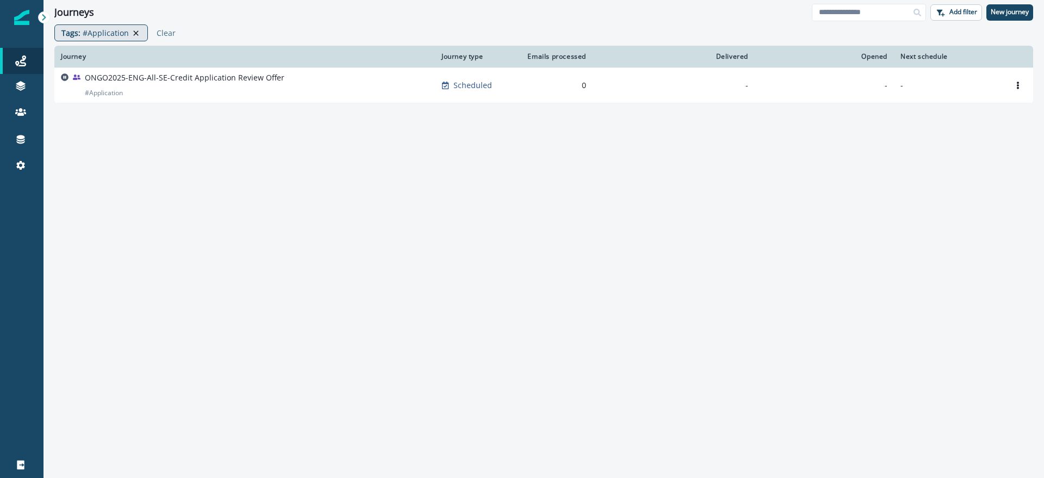
click at [134, 33] on icon at bounding box center [135, 32] width 5 height 5
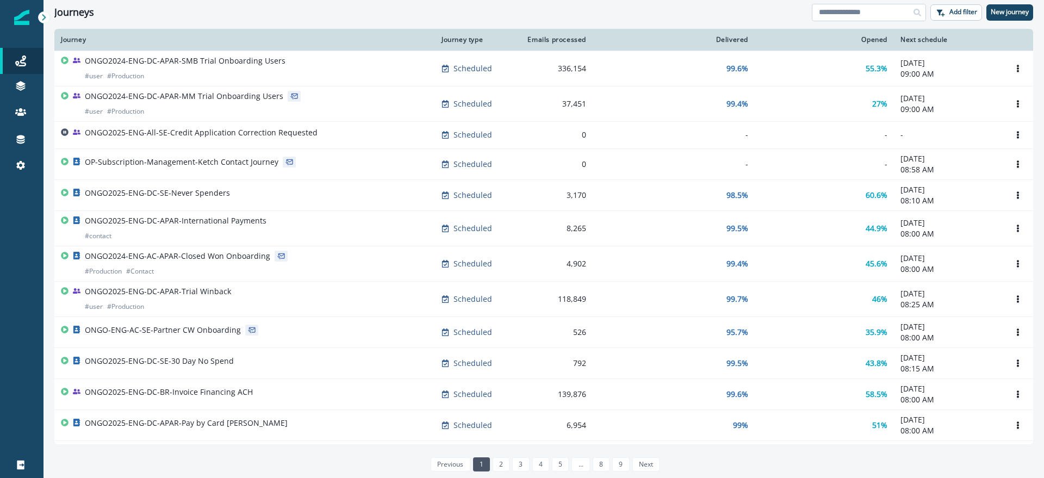
click at [843, 15] on input at bounding box center [869, 12] width 114 height 17
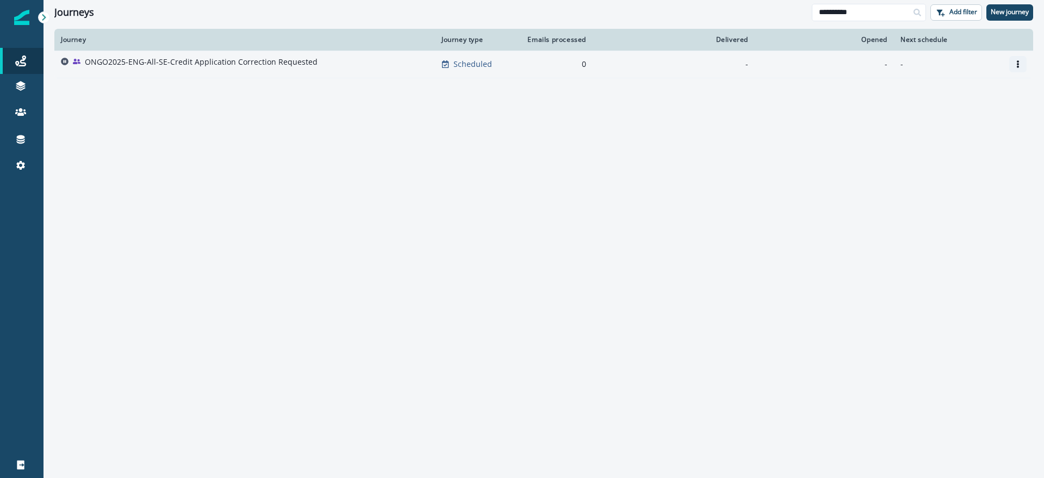
type input "**********"
click at [1018, 69] on button "Options" at bounding box center [1017, 64] width 17 height 16
click at [159, 60] on p "ONGO2025-ENG-All-SE-Credit Application Correction Requested" at bounding box center [201, 62] width 233 height 11
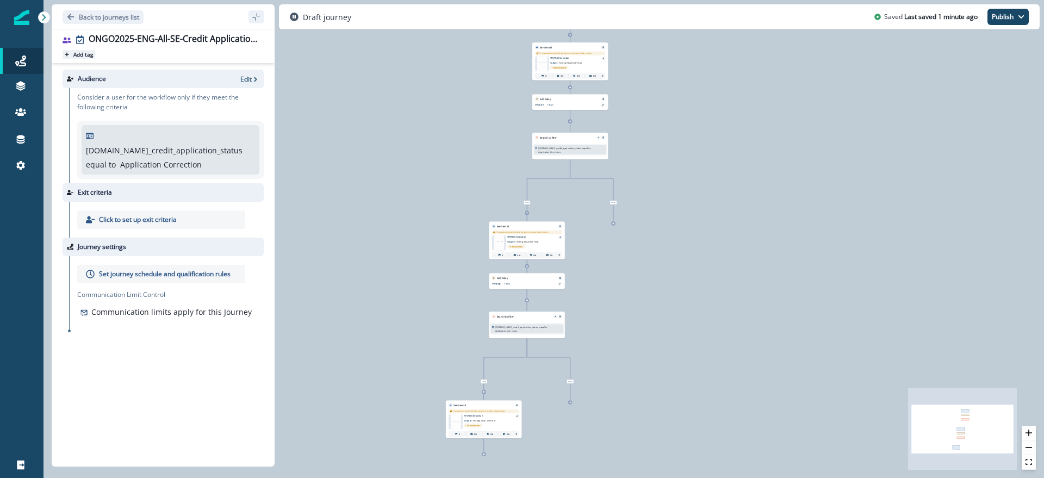
click at [80, 54] on p "Add tag" at bounding box center [83, 54] width 20 height 7
click at [183, 69] on div at bounding box center [187, 67] width 148 height 13
type input "******"
click at [200, 95] on div "#Application" at bounding box center [187, 94] width 160 height 20
click at [79, 14] on p "Back to journeys list" at bounding box center [109, 17] width 60 height 9
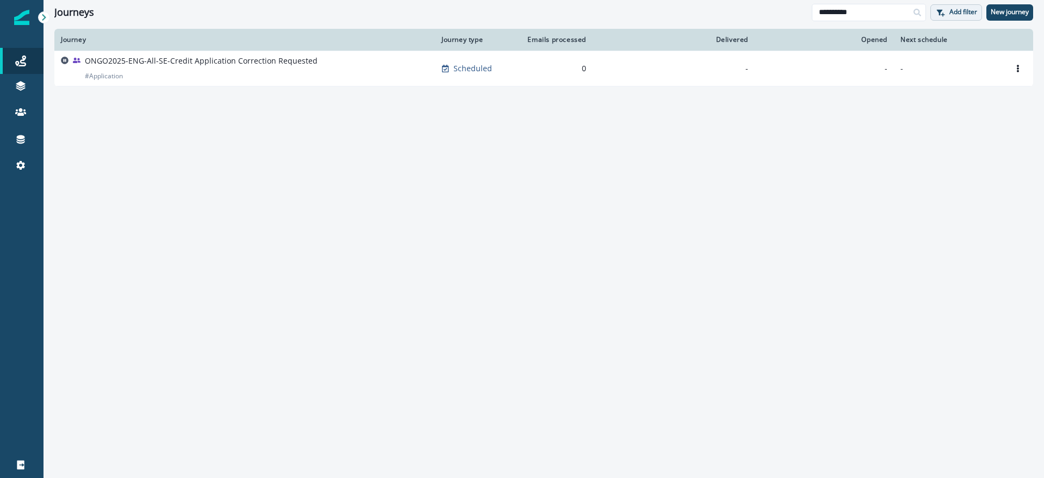
click at [947, 15] on button "Add filter" at bounding box center [956, 12] width 52 height 16
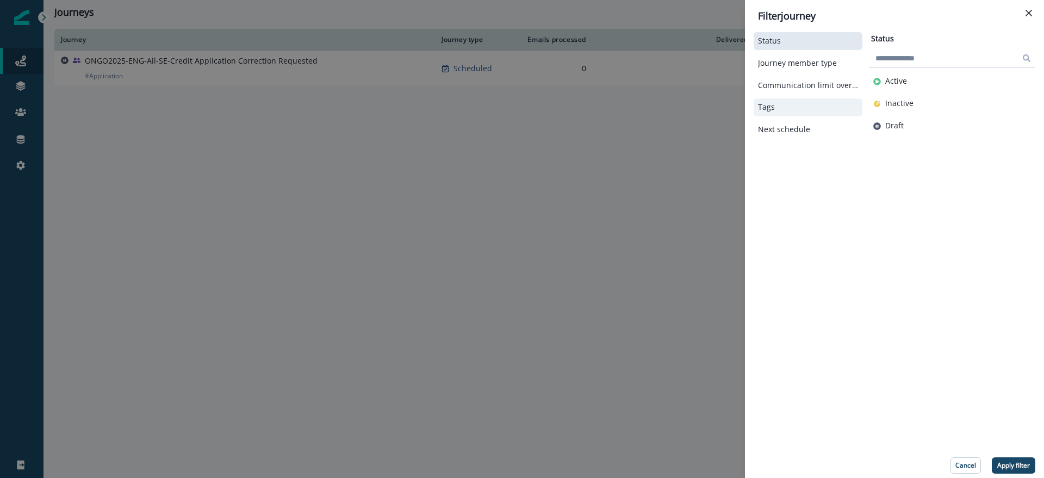
click at [770, 113] on div "Tags" at bounding box center [808, 107] width 109 height 18
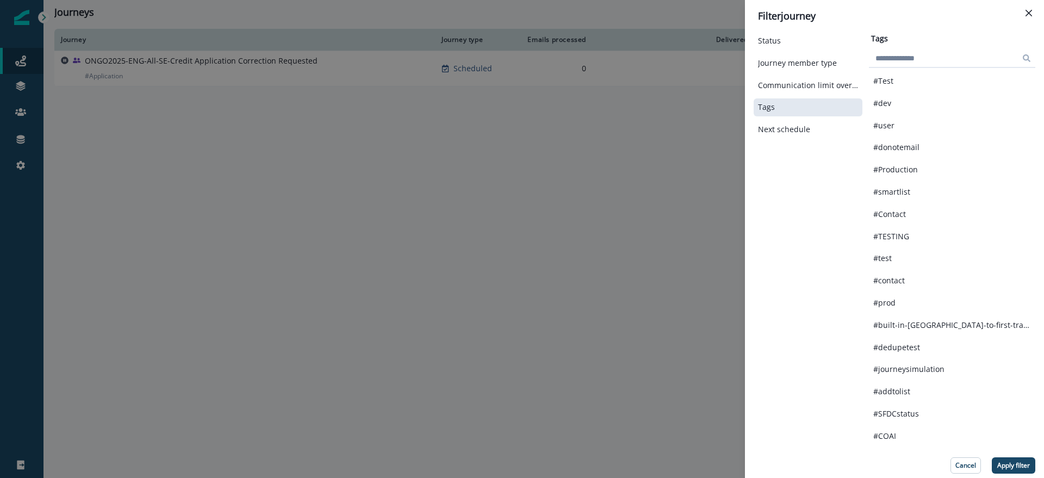
click at [917, 63] on input at bounding box center [952, 57] width 166 height 17
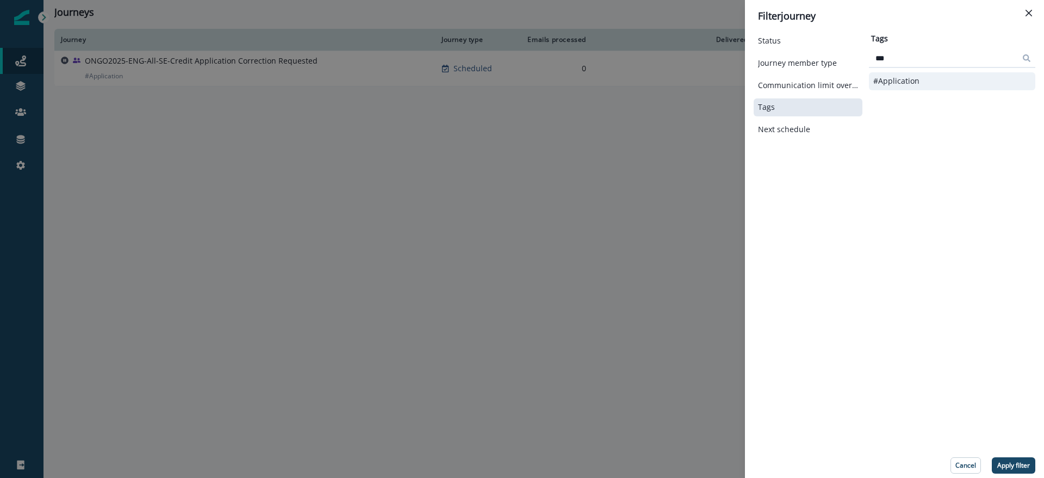
type input "***"
click at [928, 82] on button "#Application" at bounding box center [952, 81] width 158 height 9
click at [1010, 467] on p "Apply filter" at bounding box center [1013, 466] width 33 height 8
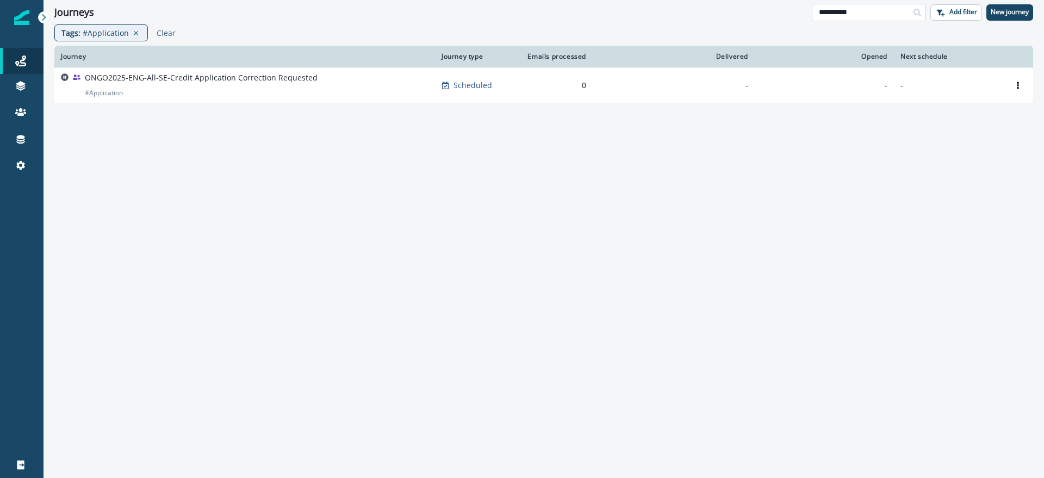
click at [898, 10] on input "**********" at bounding box center [869, 12] width 114 height 17
drag, startPoint x: 866, startPoint y: 14, endPoint x: 770, endPoint y: 9, distance: 96.4
click at [770, 9] on div "**********" at bounding box center [543, 12] width 1000 height 24
click at [638, 234] on div "Journey Journey type Emails processed Delivered Opened Next schedule ONGO2025-E…" at bounding box center [543, 259] width 1000 height 427
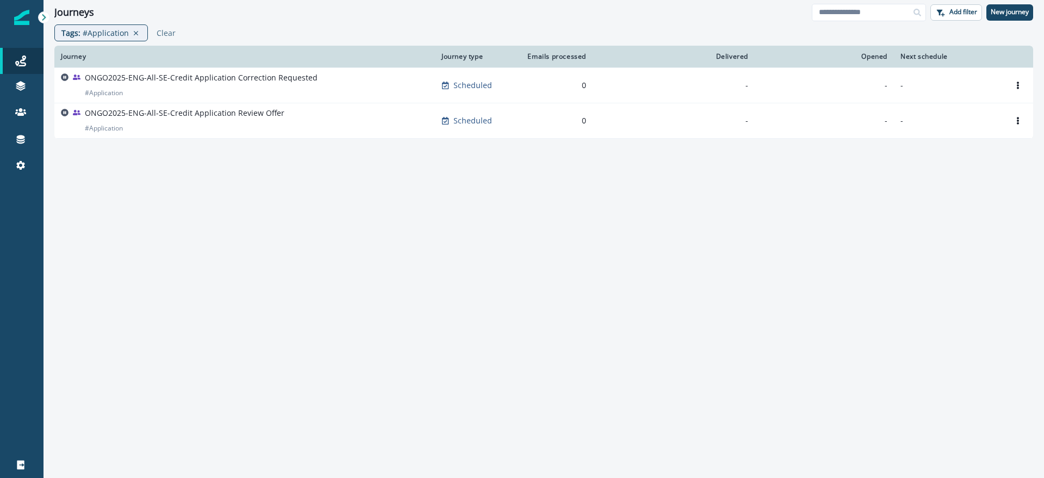
click at [763, 13] on div "Journeys" at bounding box center [432, 13] width 757 height 12
click at [407, 18] on div "Journeys Add filter New journey" at bounding box center [543, 12] width 1000 height 24
click at [745, 15] on div "Journeys" at bounding box center [432, 13] width 757 height 12
drag, startPoint x: 730, startPoint y: 13, endPoint x: 682, endPoint y: 2, distance: 49.6
click at [730, 13] on div "Journeys" at bounding box center [432, 13] width 757 height 12
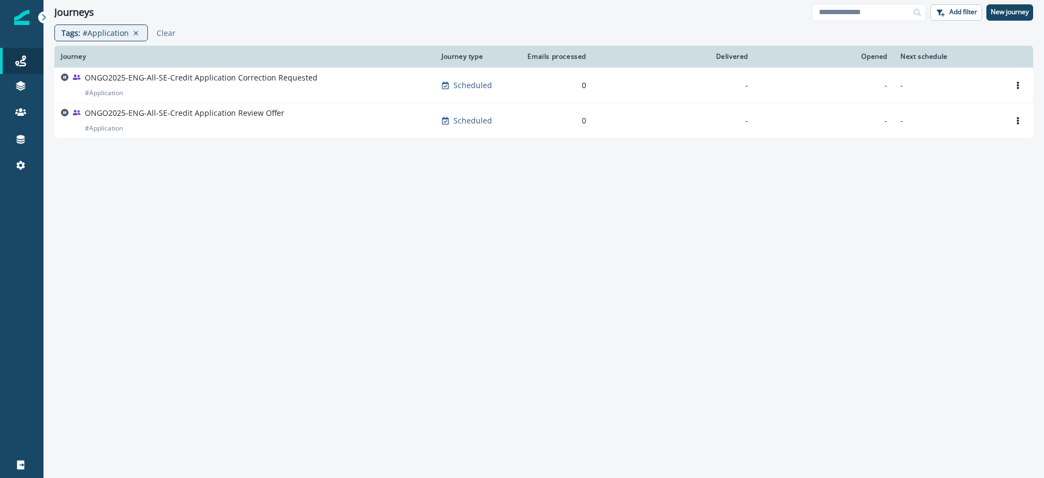
click at [481, 227] on div "Journey Journey type Emails processed Delivered Opened Next schedule ONGO2025-E…" at bounding box center [543, 259] width 1000 height 427
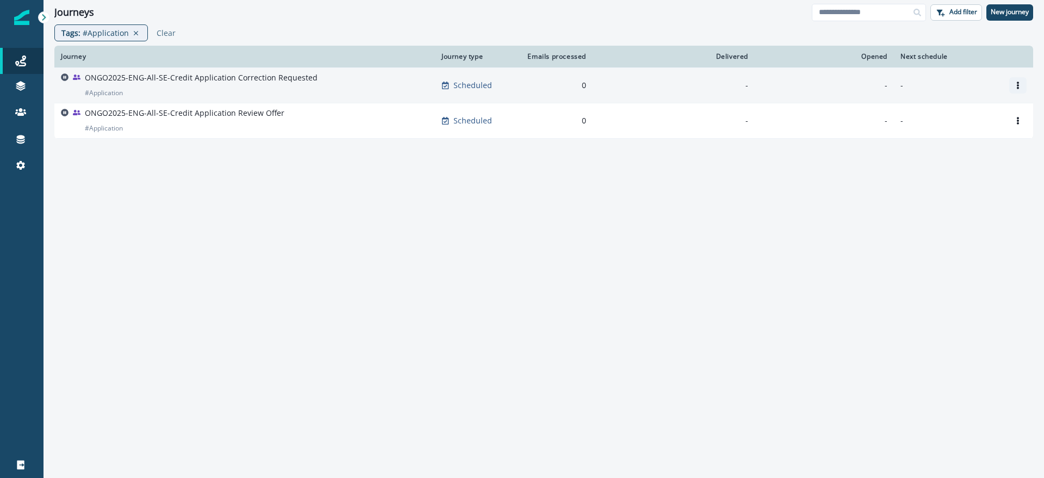
click at [1020, 84] on icon "Options" at bounding box center [1018, 86] width 8 height 8
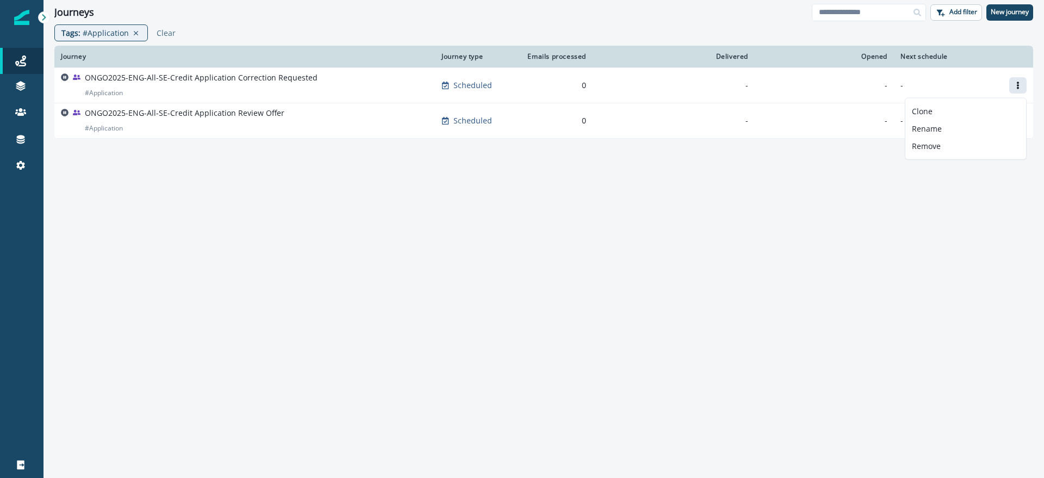
click at [585, 244] on div "Journey Journey type Emails processed Delivered Opened Next schedule ONGO2025-E…" at bounding box center [543, 259] width 1000 height 427
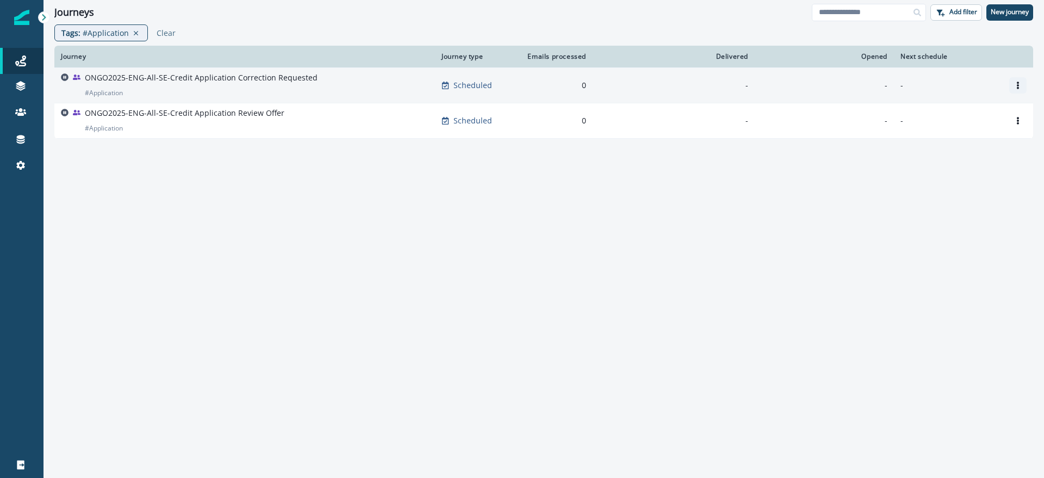
click at [1019, 84] on icon "Options" at bounding box center [1018, 86] width 8 height 8
click at [950, 109] on button "Clone" at bounding box center [965, 111] width 121 height 17
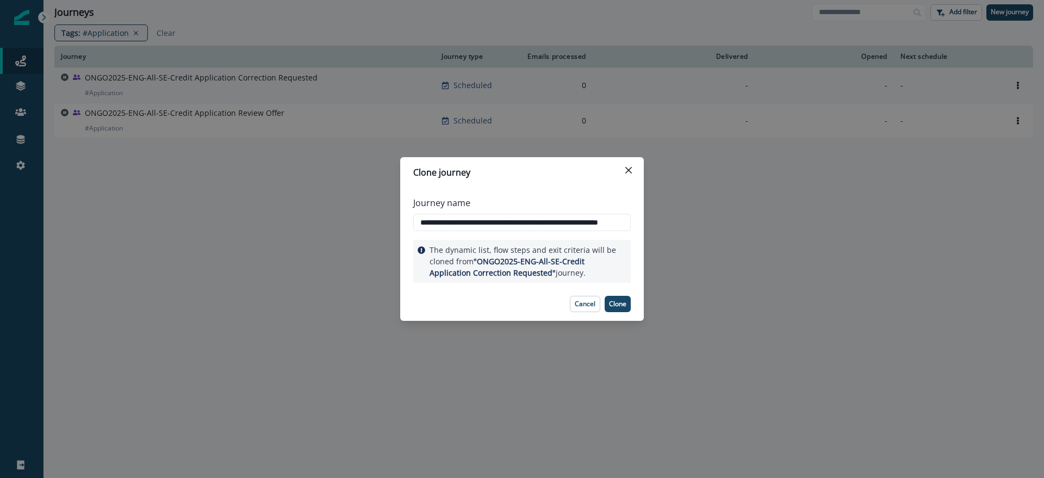
scroll to position [0, 43]
drag, startPoint x: 574, startPoint y: 222, endPoint x: 711, endPoint y: 229, distance: 137.7
click at [711, 229] on div "**********" at bounding box center [522, 239] width 1044 height 478
click at [588, 219] on input "**********" at bounding box center [521, 222] width 217 height 17
drag, startPoint x: 525, startPoint y: 222, endPoint x: 635, endPoint y: 224, distance: 109.3
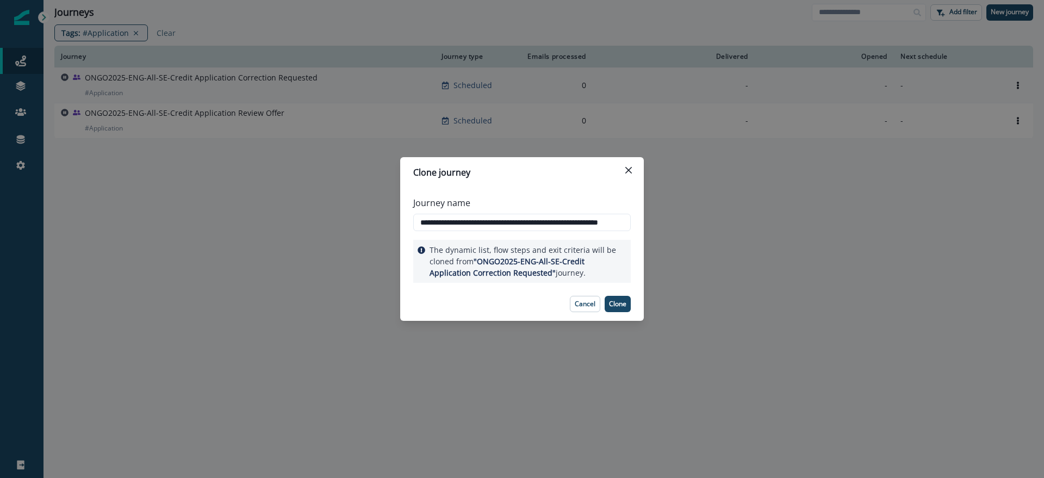
click at [635, 224] on div "**********" at bounding box center [522, 238] width 244 height 100
type input "**********"
click at [621, 304] on p "Clone" at bounding box center [617, 304] width 17 height 8
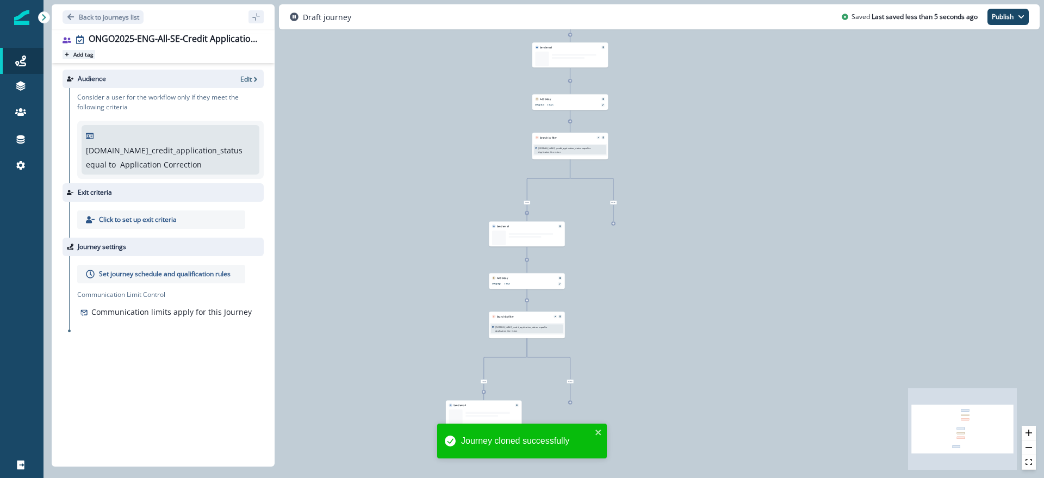
click at [85, 55] on p "Add tag" at bounding box center [83, 54] width 20 height 7
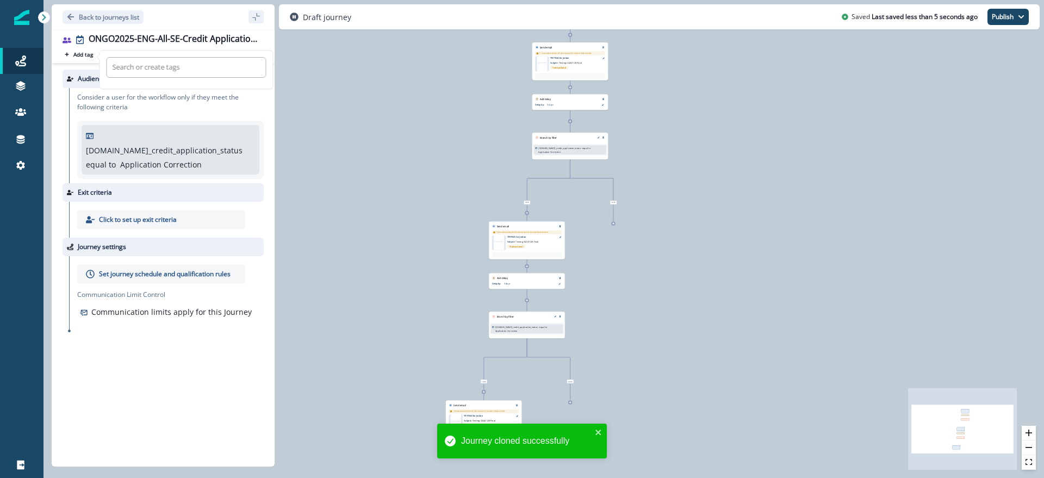
click at [151, 65] on div at bounding box center [187, 67] width 148 height 13
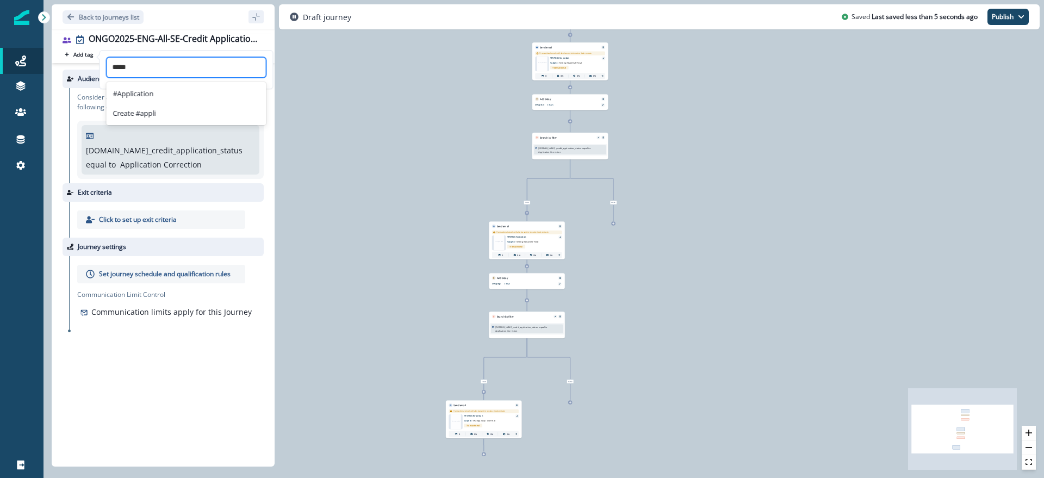
type input "******"
click at [147, 96] on div "#Application" at bounding box center [187, 94] width 160 height 20
click at [188, 420] on div "Audience Edit Consider a user for the workflow only if they meet the following …" at bounding box center [163, 263] width 223 height 399
click at [247, 78] on p "Edit" at bounding box center [245, 80] width 11 height 9
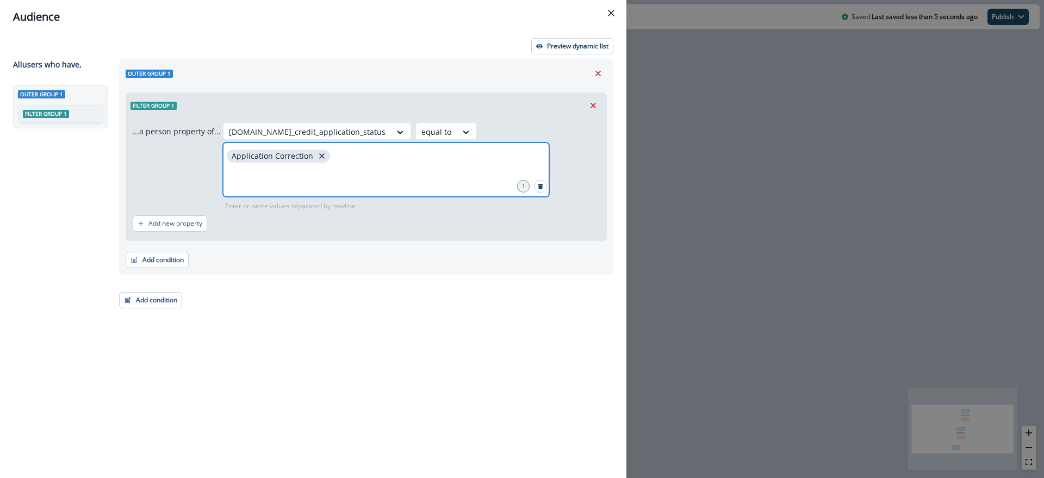
click at [319, 156] on icon "close" at bounding box center [321, 155] width 5 height 5
type input "*"
type input "**********"
drag, startPoint x: 347, startPoint y: 157, endPoint x: 194, endPoint y: 158, distance: 152.8
click at [194, 158] on div "**********" at bounding box center [366, 166] width 467 height 89
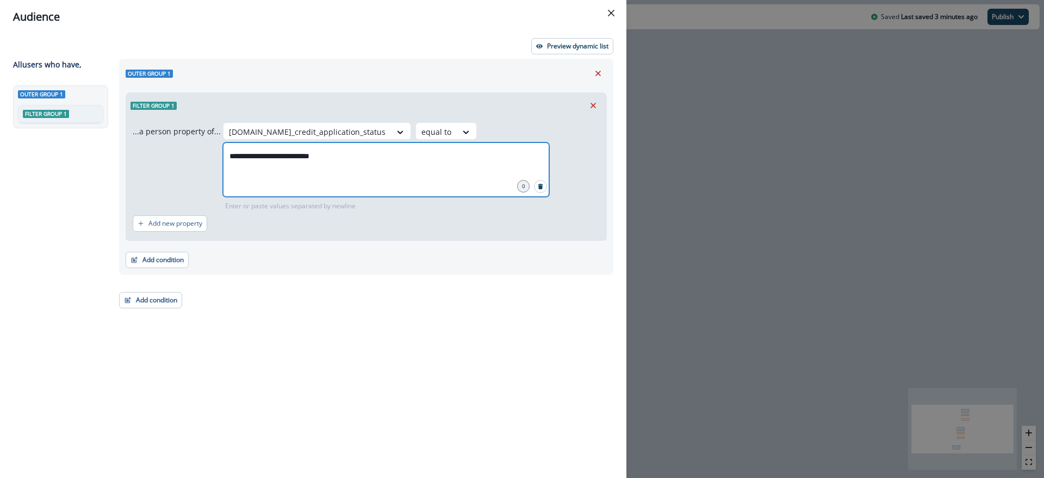
paste input "text"
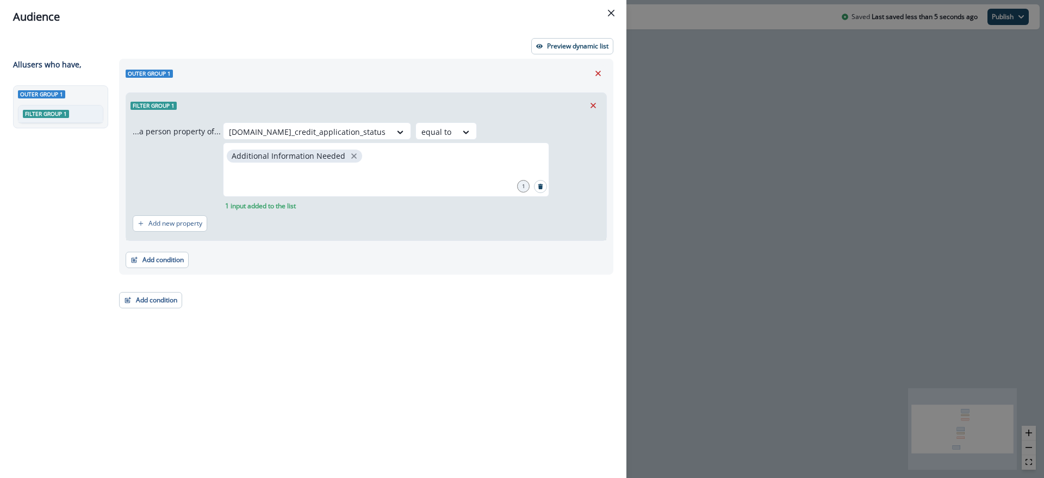
click at [482, 222] on div "Add new property" at bounding box center [366, 223] width 467 height 25
click at [585, 219] on div "Add new property" at bounding box center [366, 223] width 467 height 25
click at [604, 10] on button "Close" at bounding box center [610, 12] width 17 height 17
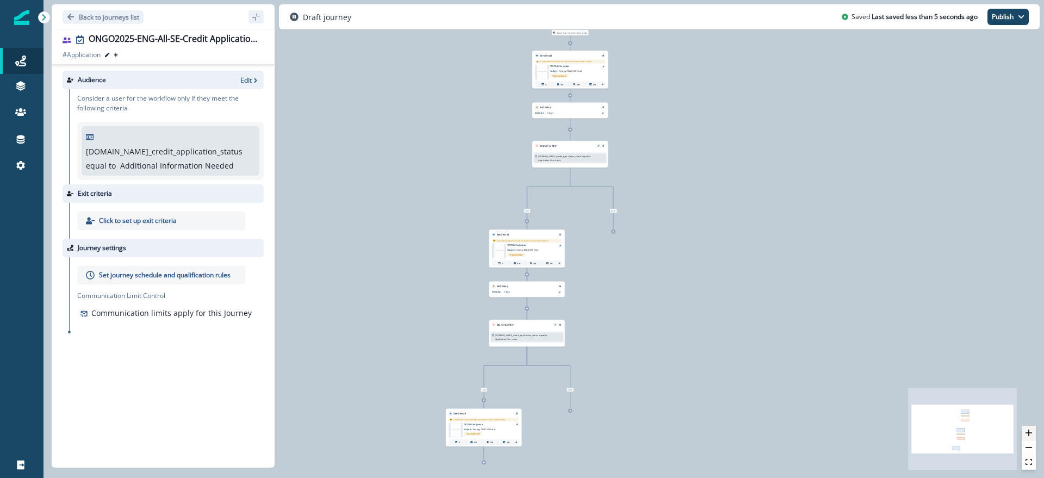
click at [1029, 434] on icon "zoom in" at bounding box center [1028, 433] width 7 height 7
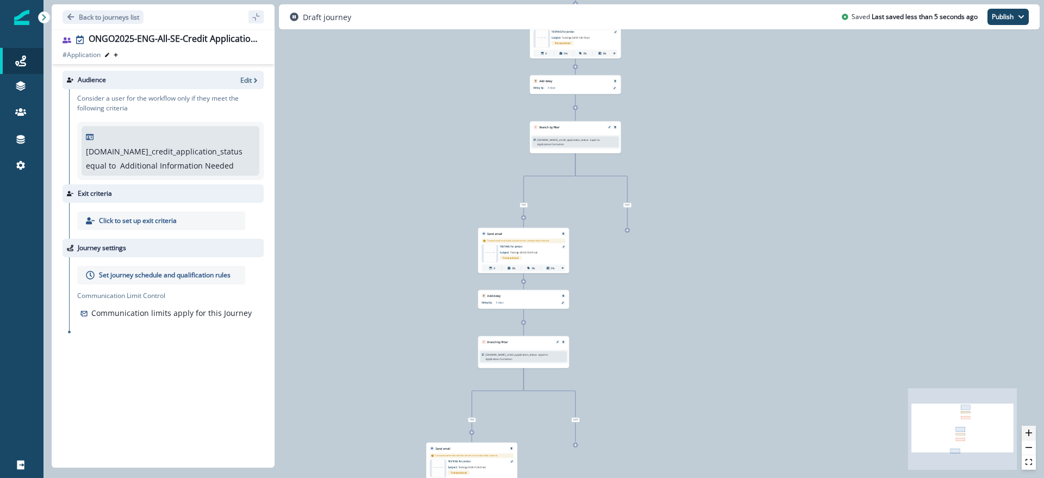
click at [1029, 434] on icon "zoom in" at bounding box center [1028, 433] width 7 height 7
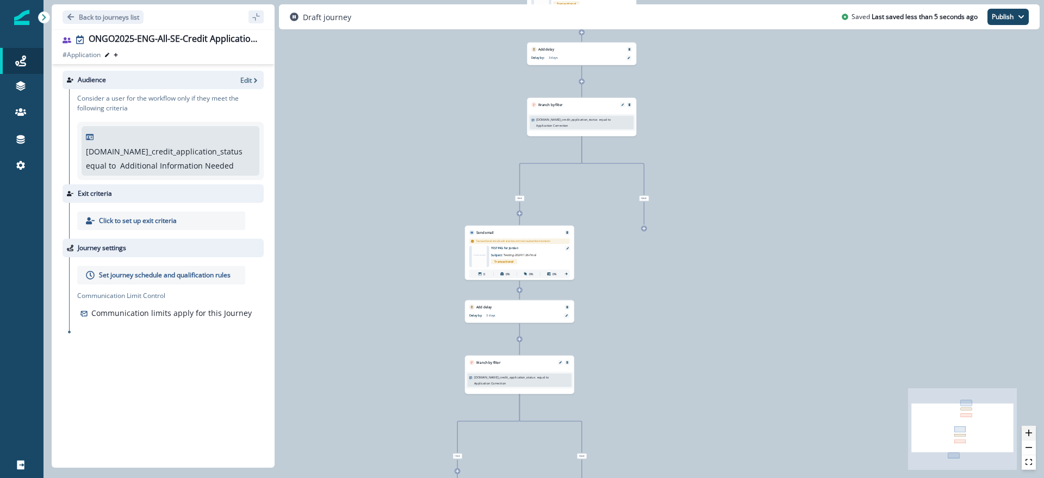
click at [1029, 434] on icon "zoom in" at bounding box center [1028, 433] width 7 height 7
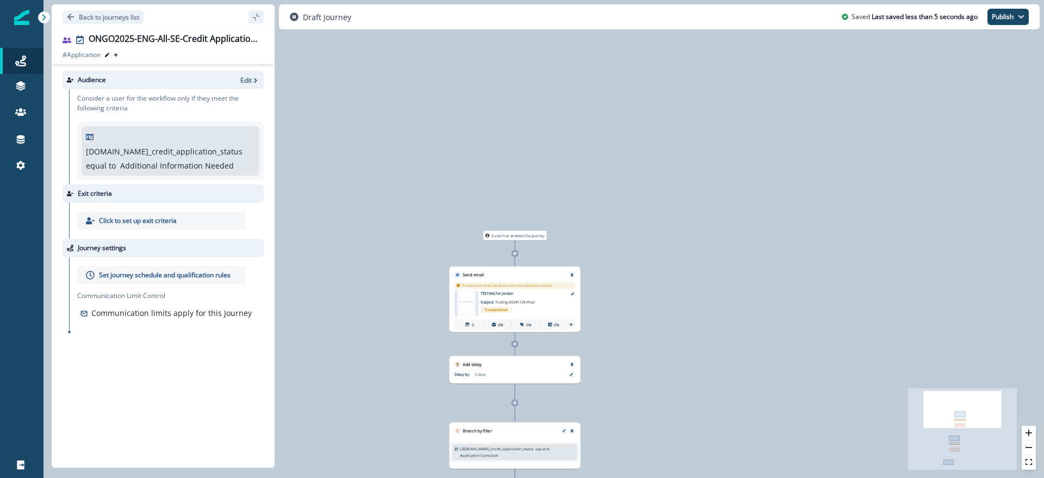
drag, startPoint x: 776, startPoint y: 103, endPoint x: 691, endPoint y: 395, distance: 304.2
click at [701, 455] on div "0 user has entered the journey Send email Email asset changed, journey reports …" at bounding box center [543, 239] width 1000 height 478
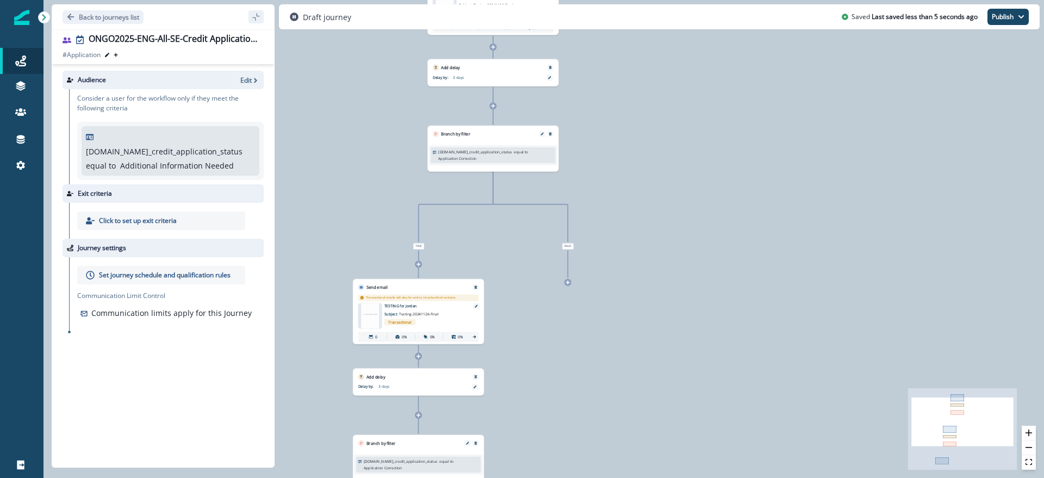
drag, startPoint x: 705, startPoint y: 359, endPoint x: 680, endPoint y: 125, distance: 235.7
click at [680, 125] on div "0 user has entered the journey Send email Email asset changed, journey reports …" at bounding box center [543, 239] width 1000 height 478
click at [540, 132] on button "Edit" at bounding box center [542, 133] width 8 height 3
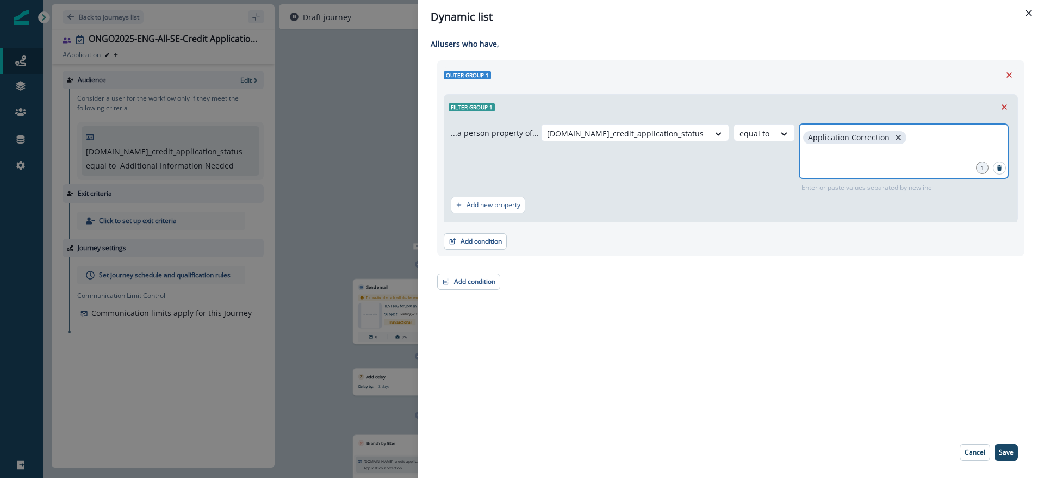
click at [896, 138] on icon "close" at bounding box center [898, 137] width 5 height 5
click at [885, 270] on div "Outer group 1 Filter group 1 ...a person property of... [DOMAIN_NAME]_credit_ap…" at bounding box center [730, 174] width 587 height 229
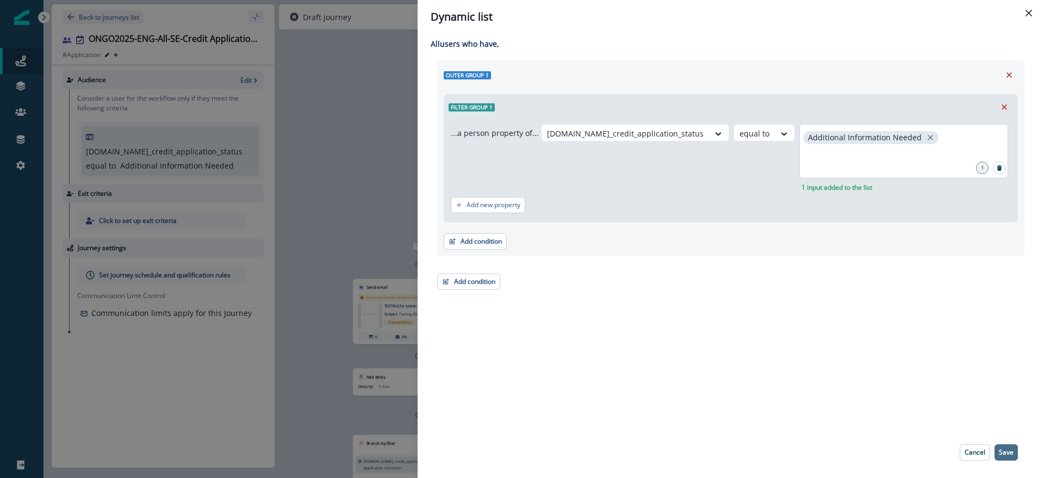
click at [1009, 452] on p "Save" at bounding box center [1006, 453] width 15 height 8
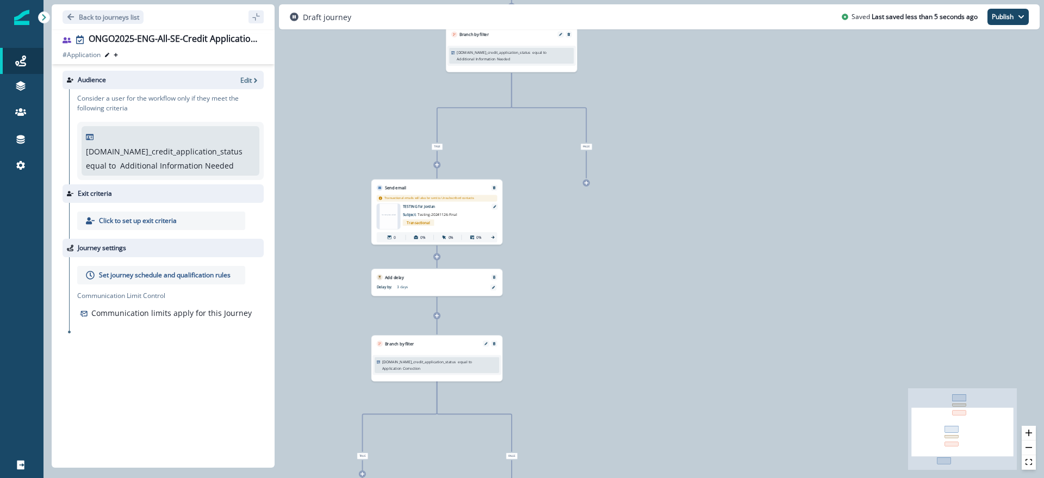
drag, startPoint x: 540, startPoint y: 365, endPoint x: 558, endPoint y: 266, distance: 101.2
click at [558, 266] on div "0 user has entered the journey Send email Email asset changed, journey reports …" at bounding box center [543, 239] width 1000 height 478
click at [487, 343] on icon "Edit" at bounding box center [485, 343] width 3 height 3
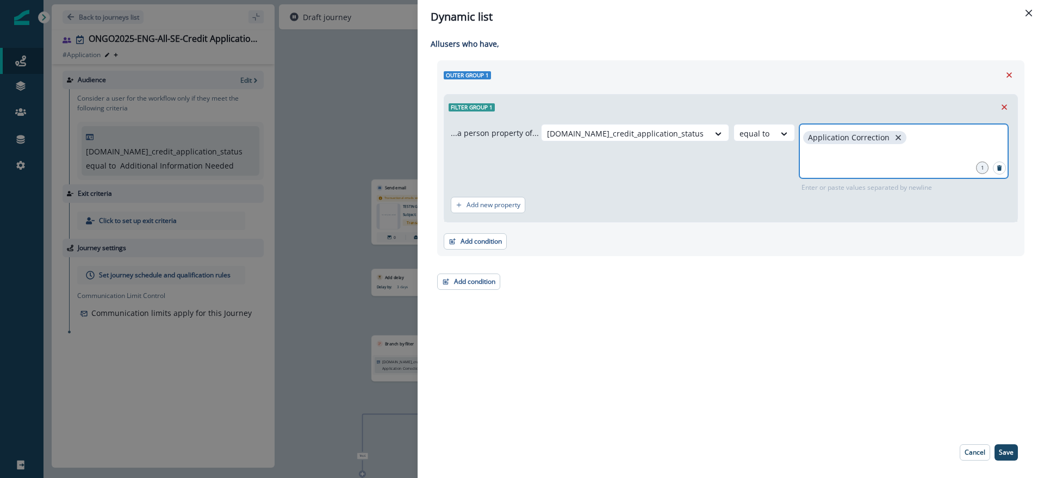
click at [896, 139] on icon "close" at bounding box center [898, 137] width 5 height 5
click at [815, 136] on input "text" at bounding box center [904, 138] width 206 height 22
click at [783, 382] on div "All user s who have, Outer group 1 Filter group 1 ...a person property of... [D…" at bounding box center [731, 230] width 626 height 393
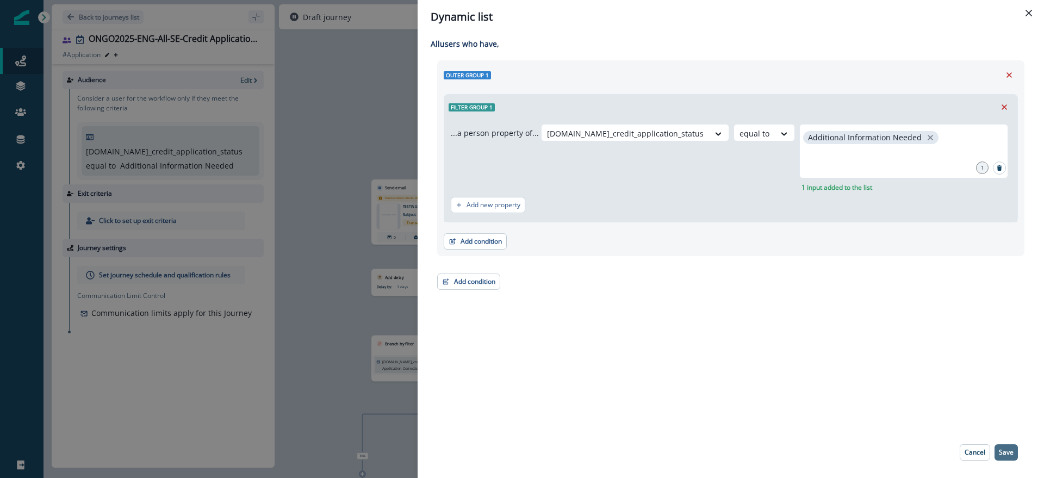
click at [1011, 453] on p "Save" at bounding box center [1006, 453] width 15 height 8
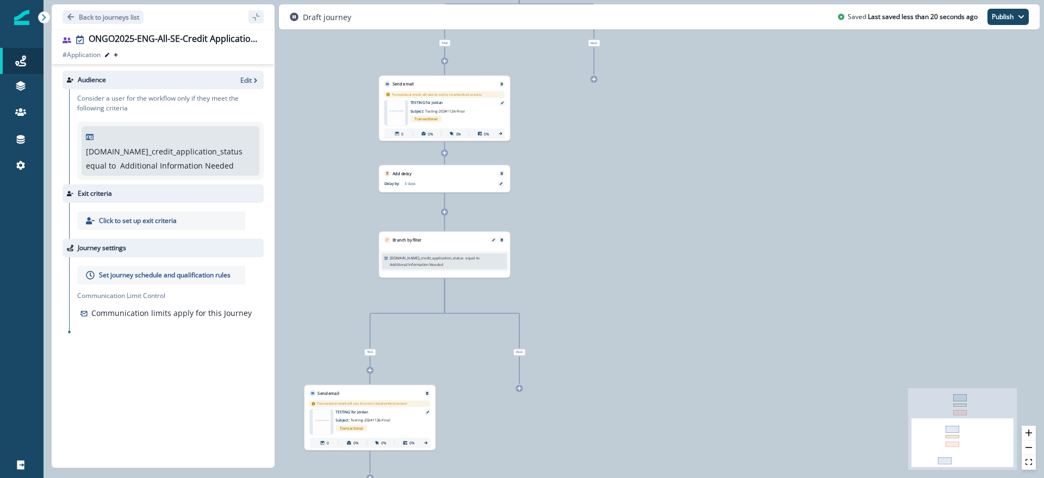
drag, startPoint x: 634, startPoint y: 130, endPoint x: 643, endPoint y: 234, distance: 104.3
click at [643, 234] on div "0 user has entered the journey Send email Email asset changed, journey reports …" at bounding box center [543, 239] width 1000 height 478
drag, startPoint x: 645, startPoint y: 147, endPoint x: 647, endPoint y: 267, distance: 119.6
click at [646, 271] on div "0 user has entered the journey Send email Email asset changed, journey reports …" at bounding box center [543, 239] width 1000 height 478
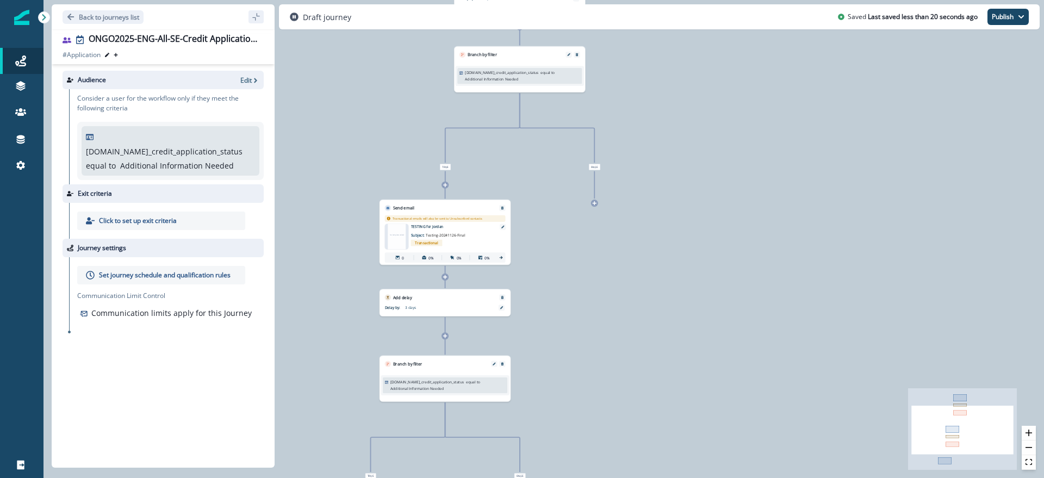
drag, startPoint x: 734, startPoint y: 165, endPoint x: 729, endPoint y: 170, distance: 6.5
click at [716, 191] on div "0 user has entered the journey Send email Email asset changed, journey reports …" at bounding box center [543, 239] width 1000 height 478
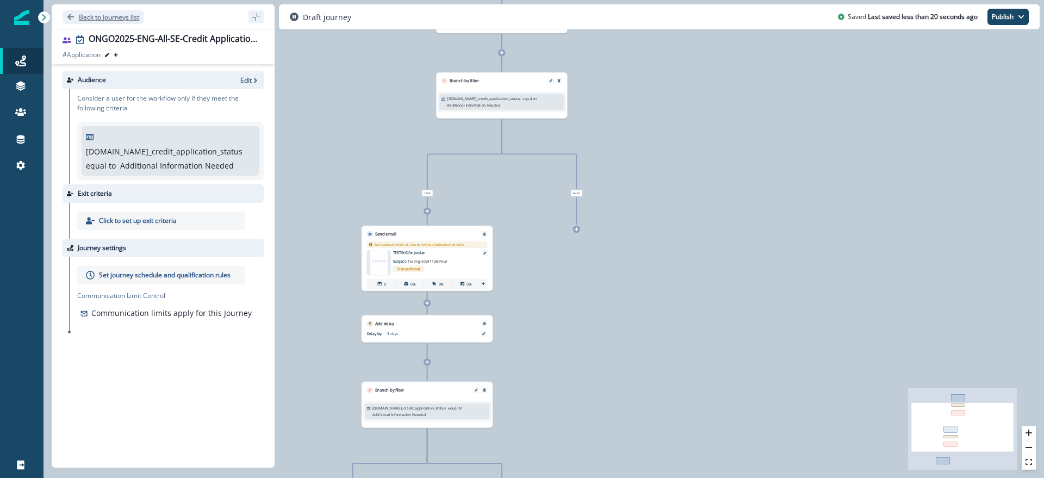
click at [116, 14] on p "Back to journeys list" at bounding box center [109, 17] width 60 height 9
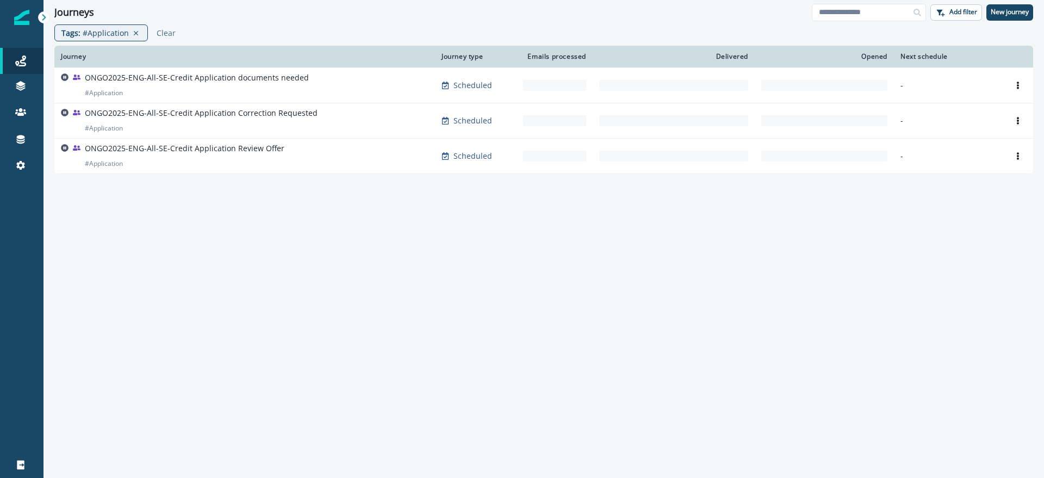
click at [513, 375] on div "Journey Journey type Emails processed Delivered Opened Next schedule ONGO2025-E…" at bounding box center [543, 259] width 1000 height 427
click at [539, 269] on div "Journey Journey type Emails processed Delivered Opened Next schedule ONGO2025-E…" at bounding box center [543, 259] width 1000 height 427
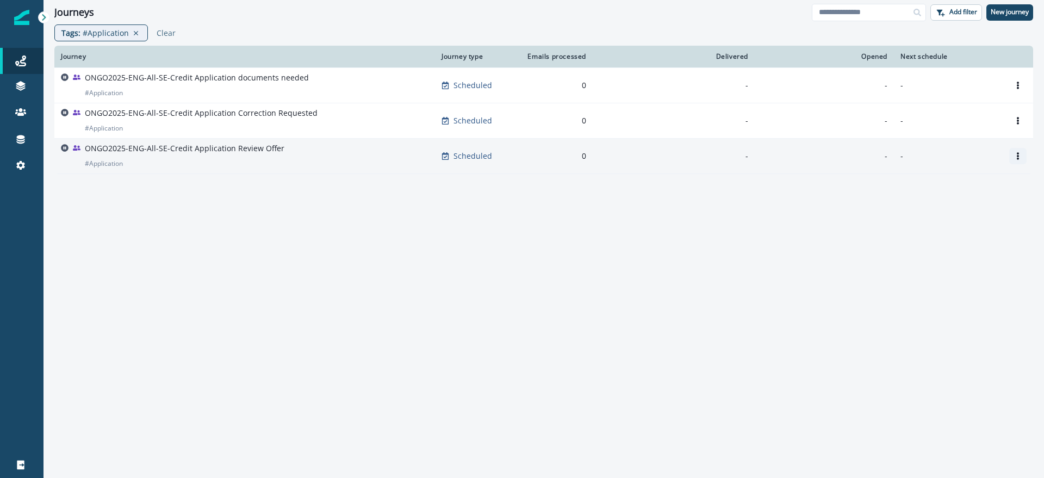
click at [1018, 153] on icon "Options" at bounding box center [1018, 156] width 2 height 8
click at [970, 181] on button "Clone" at bounding box center [965, 181] width 121 height 17
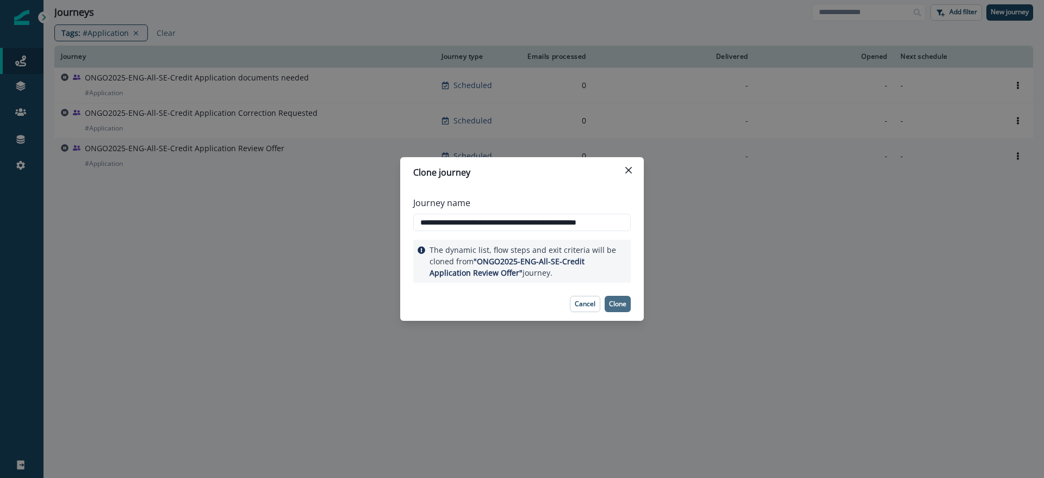
click at [625, 303] on p "Clone" at bounding box center [617, 304] width 17 height 8
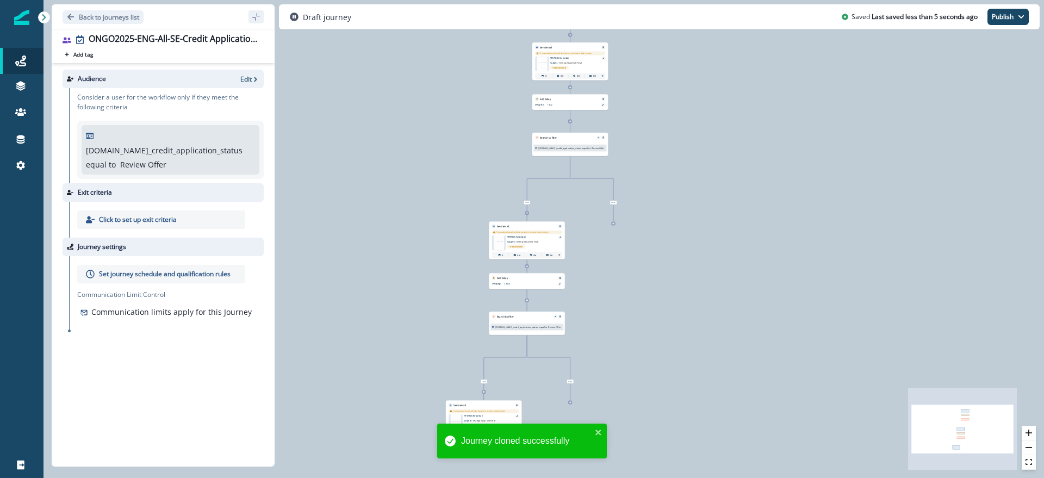
click at [213, 145] on div "[DOMAIN_NAME]_credit_application_status equal to Review Offer" at bounding box center [170, 158] width 169 height 26
click at [242, 79] on p "Edit" at bounding box center [245, 78] width 11 height 9
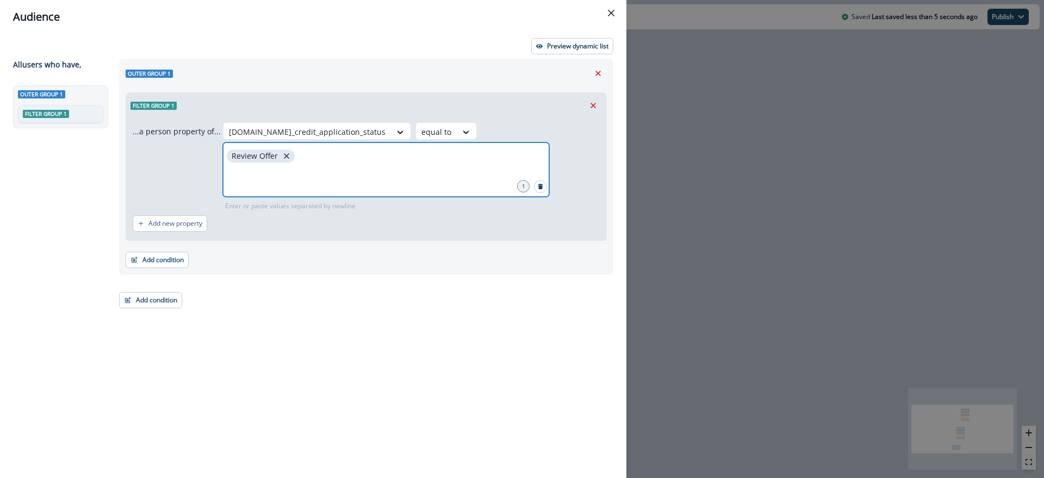
click at [283, 156] on icon "close" at bounding box center [287, 156] width 10 height 10
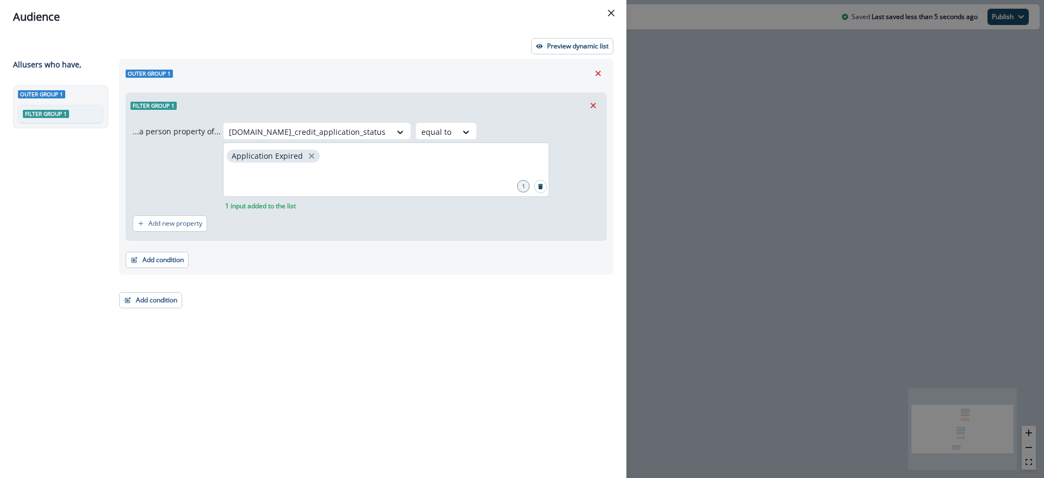
click at [340, 368] on div "Outer group 1 Filter group 1 ...a person property of... [DOMAIN_NAME]_credit_ap…" at bounding box center [363, 249] width 501 height 380
click at [608, 19] on button "Close" at bounding box center [610, 12] width 17 height 17
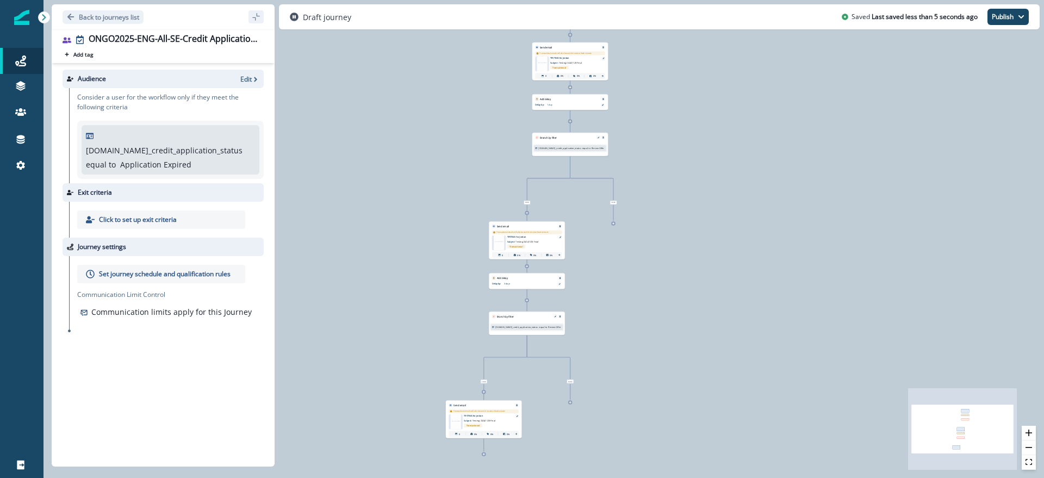
click at [658, 54] on div "0 user has entered the journey Send email Email asset changed, journey reports …" at bounding box center [543, 239] width 1000 height 478
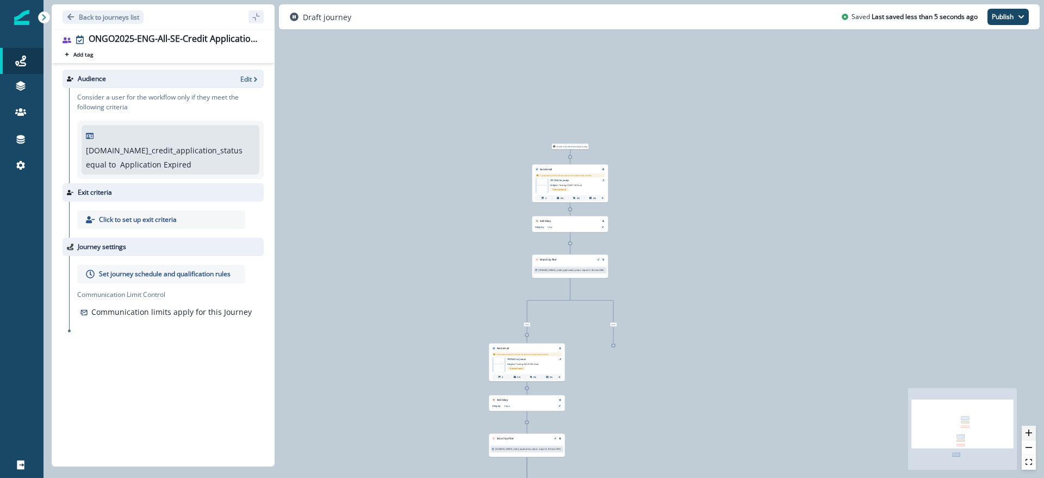
click at [1029, 433] on icon "zoom in" at bounding box center [1028, 433] width 7 height 7
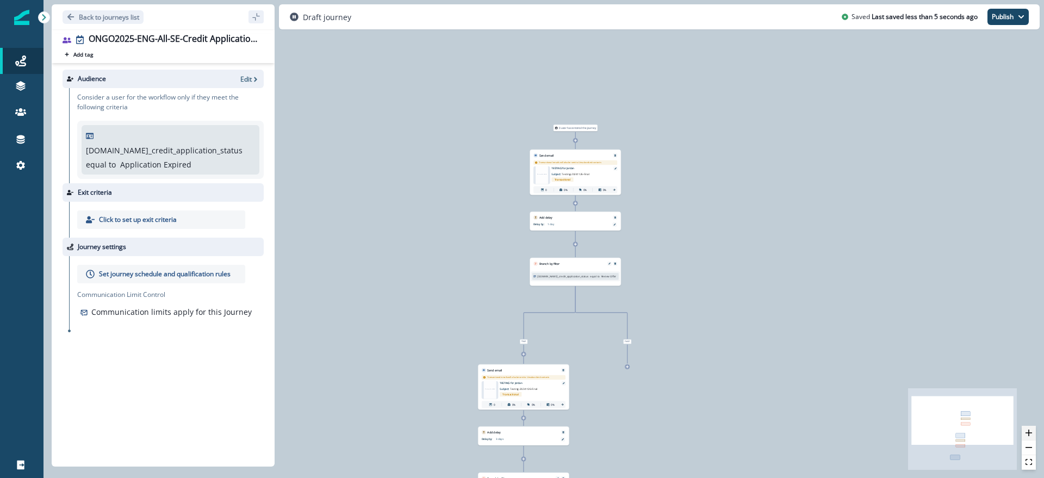
click at [1029, 433] on icon "zoom in" at bounding box center [1028, 433] width 7 height 7
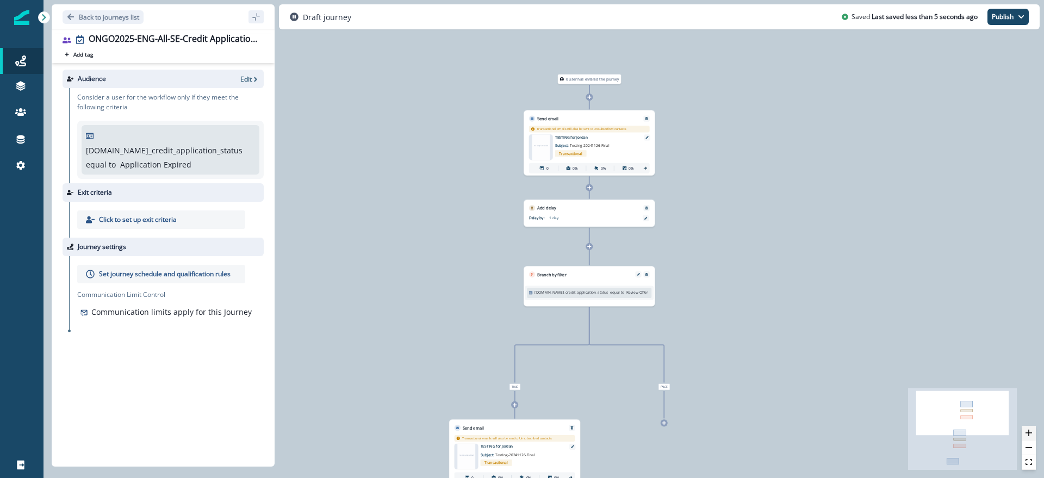
click at [1029, 433] on icon "zoom in" at bounding box center [1028, 433] width 7 height 7
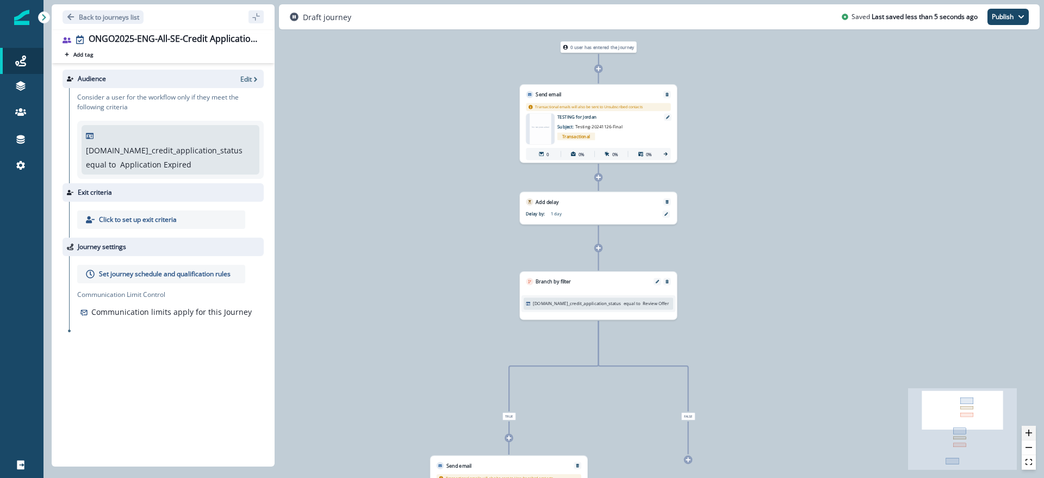
click at [1029, 433] on icon "zoom in" at bounding box center [1028, 433] width 7 height 7
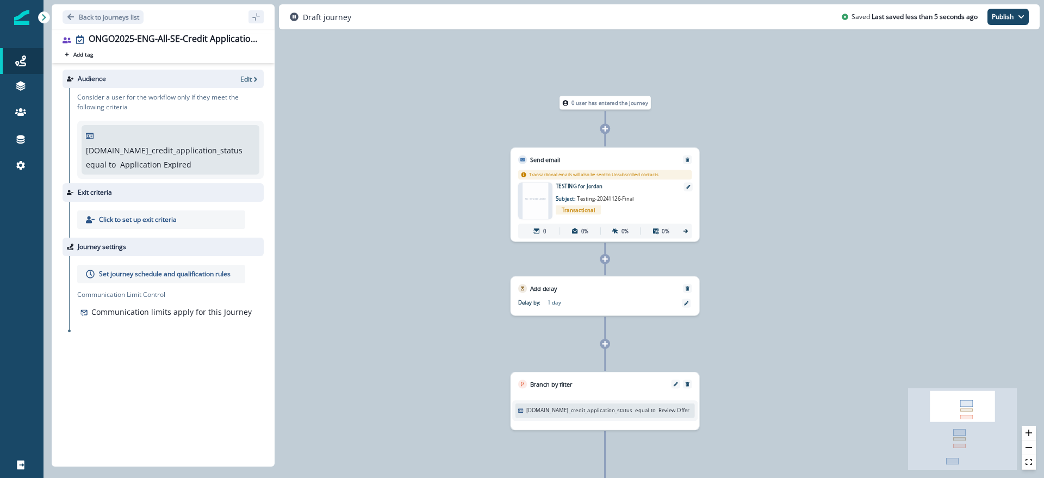
drag, startPoint x: 860, startPoint y: 154, endPoint x: 856, endPoint y: 248, distance: 94.2
click at [856, 248] on div "0 user has entered the journey Send email Email asset changed, journey reports …" at bounding box center [543, 239] width 1000 height 478
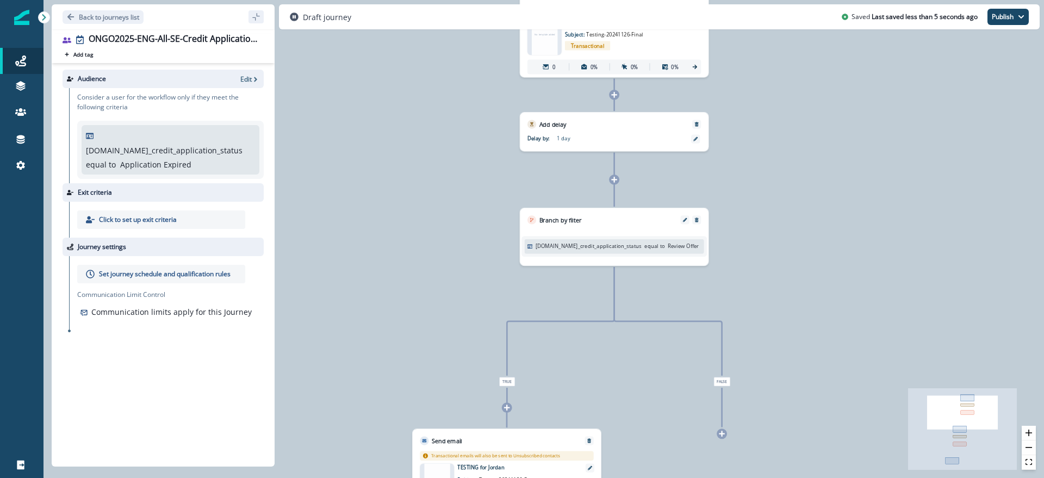
drag, startPoint x: 807, startPoint y: 326, endPoint x: 816, endPoint y: 162, distance: 164.5
click at [816, 162] on div "0 user has entered the journey Send email Email asset changed, journey reports …" at bounding box center [543, 239] width 1000 height 478
click at [798, 299] on div "0 user has entered the journey Send email Email asset changed, journey reports …" at bounding box center [543, 239] width 1000 height 478
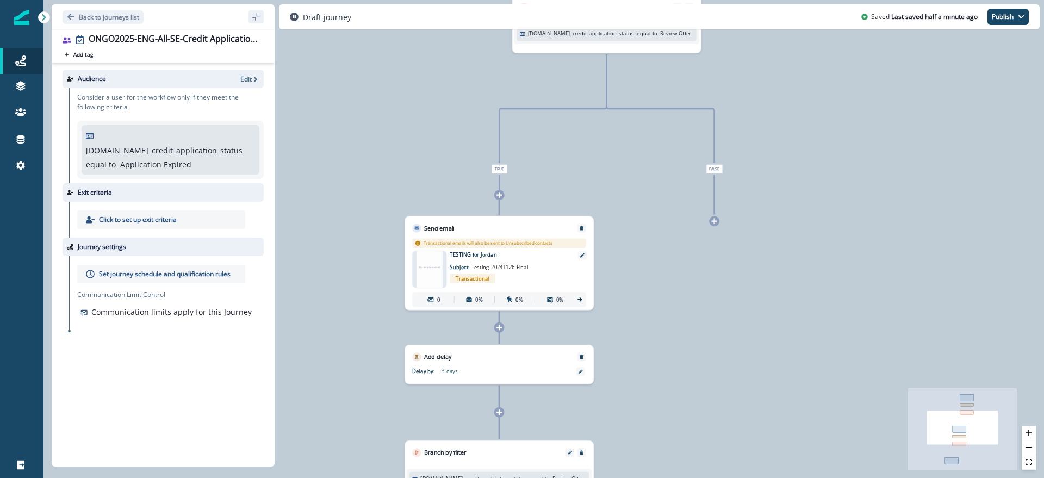
drag, startPoint x: 804, startPoint y: 305, endPoint x: 796, endPoint y: 92, distance: 212.7
click at [796, 92] on div "0 user has entered the journey Send email Email asset changed, journey reports …" at bounding box center [543, 239] width 1000 height 478
click at [713, 296] on div "0 user has entered the journey Send email Email asset changed, journey reports …" at bounding box center [543, 239] width 1000 height 478
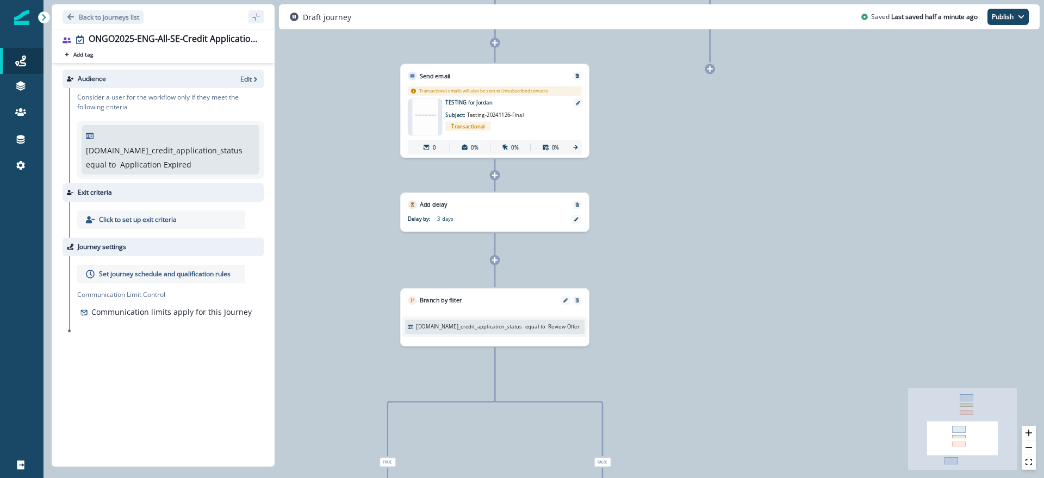
drag, startPoint x: 692, startPoint y: 355, endPoint x: 688, endPoint y: 202, distance: 152.9
click at [688, 202] on div "0 user has entered the journey Send email Email asset changed, journey reports …" at bounding box center [543, 239] width 1000 height 478
click at [565, 299] on icon "Edit" at bounding box center [565, 299] width 4 height 4
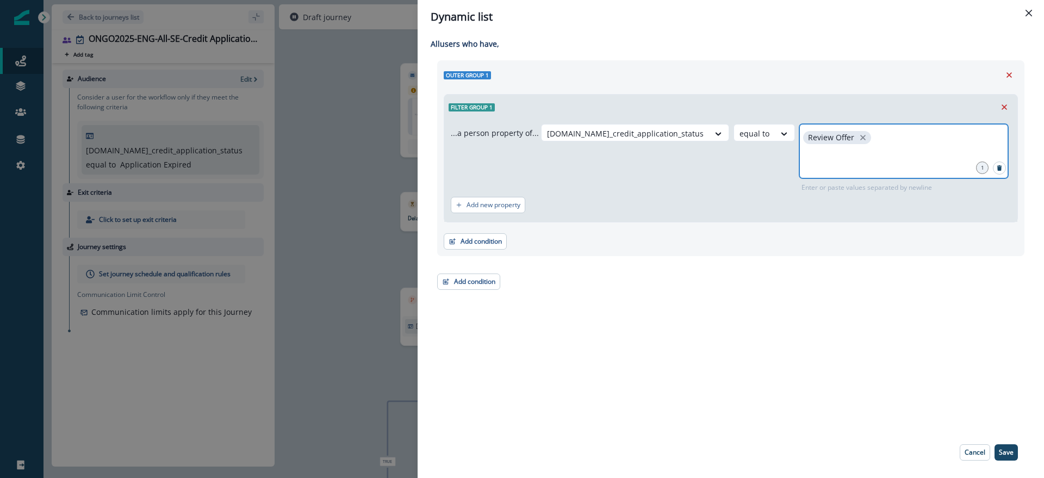
click at [860, 137] on icon "close" at bounding box center [862, 137] width 5 height 5
click at [801, 136] on input "text" at bounding box center [904, 138] width 206 height 22
click at [856, 318] on div "All user s who have, Outer group 1 Filter group 1 ...a person property of... [D…" at bounding box center [731, 230] width 626 height 393
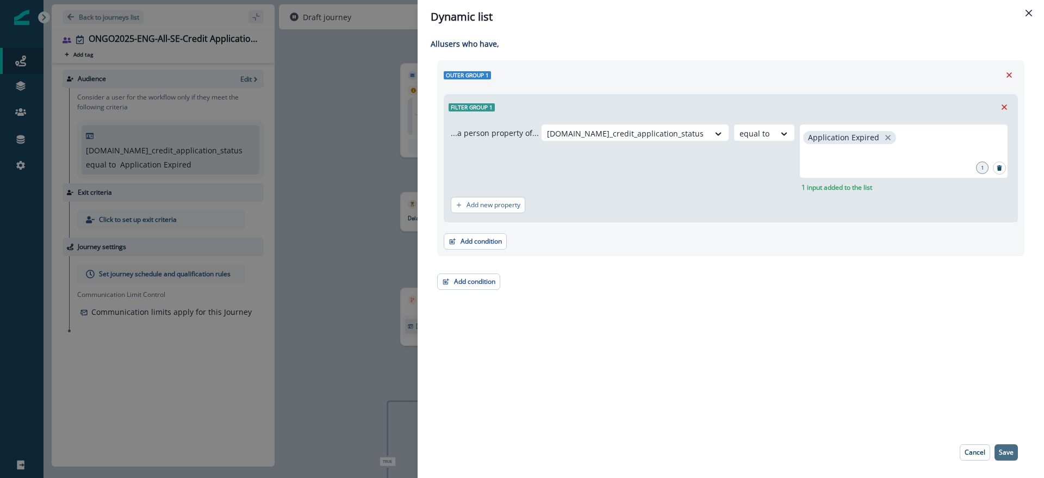
click at [1014, 453] on button "Save" at bounding box center [1005, 452] width 23 height 16
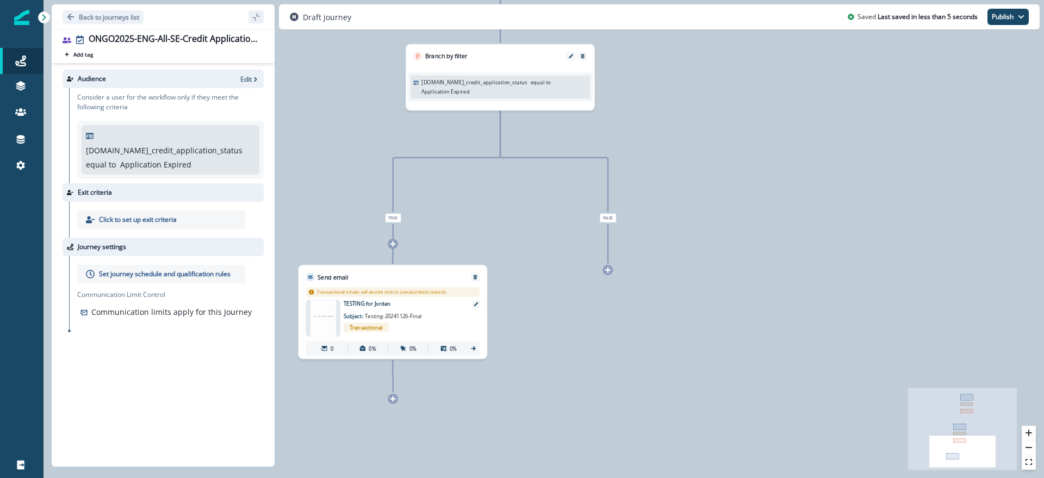
drag, startPoint x: 663, startPoint y: 354, endPoint x: 668, endPoint y: 110, distance: 243.7
click at [668, 110] on div "0 user has entered the journey Send email Email asset changed, journey reports …" at bounding box center [543, 239] width 1000 height 478
click at [719, 257] on div "0 user has entered the journey Send email Email asset changed, journey reports …" at bounding box center [543, 239] width 1000 height 478
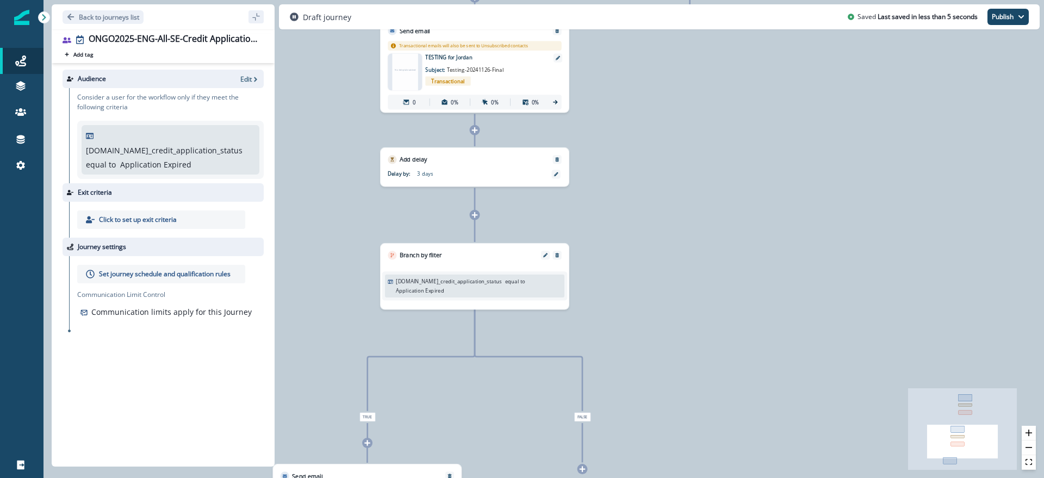
drag, startPoint x: 723, startPoint y: 152, endPoint x: 698, endPoint y: 363, distance: 211.9
click at [698, 363] on div "0 user has entered the journey Send email Email asset changed, journey reports …" at bounding box center [543, 239] width 1000 height 478
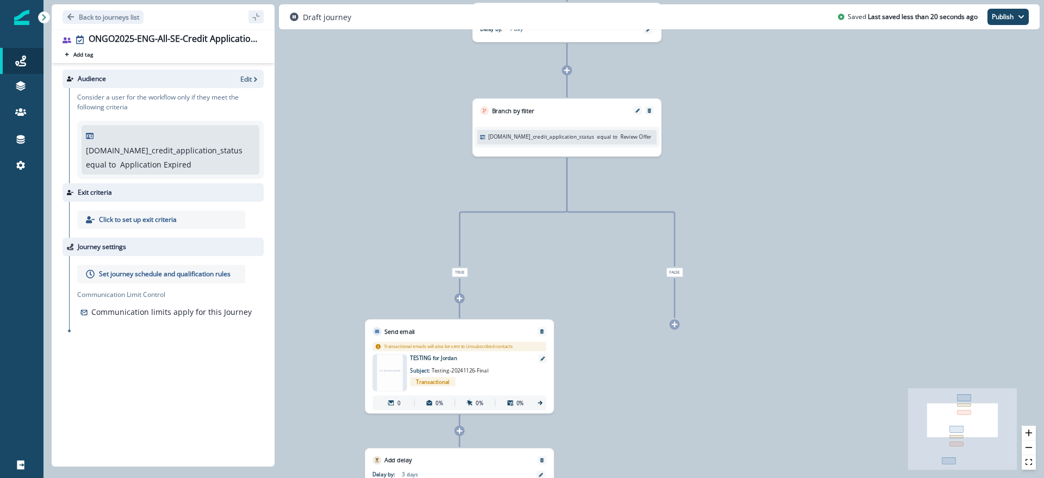
drag, startPoint x: 686, startPoint y: 184, endPoint x: 673, endPoint y: 459, distance: 274.9
click at [671, 464] on div "0 user has entered the journey Send email Email asset changed, journey reports …" at bounding box center [543, 239] width 1000 height 478
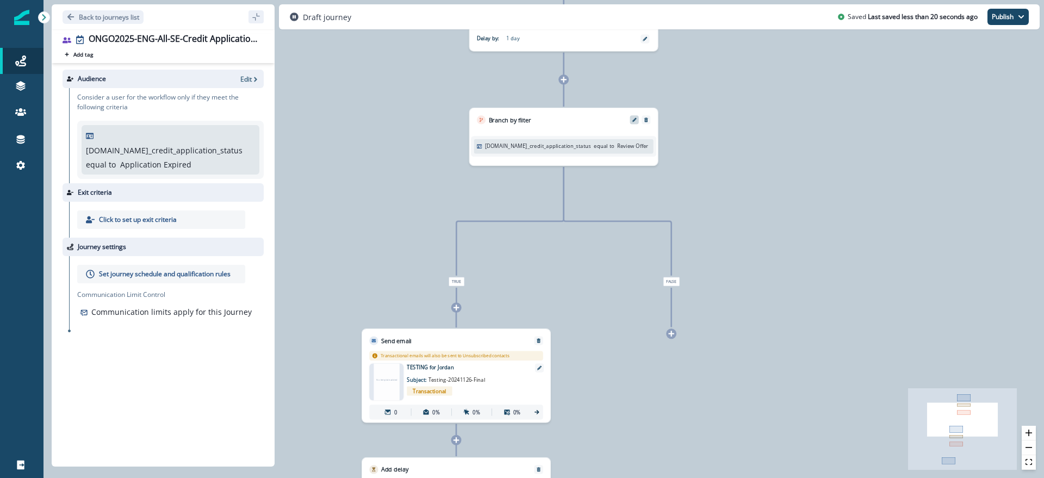
click at [636, 117] on icon "Edit" at bounding box center [634, 119] width 4 height 4
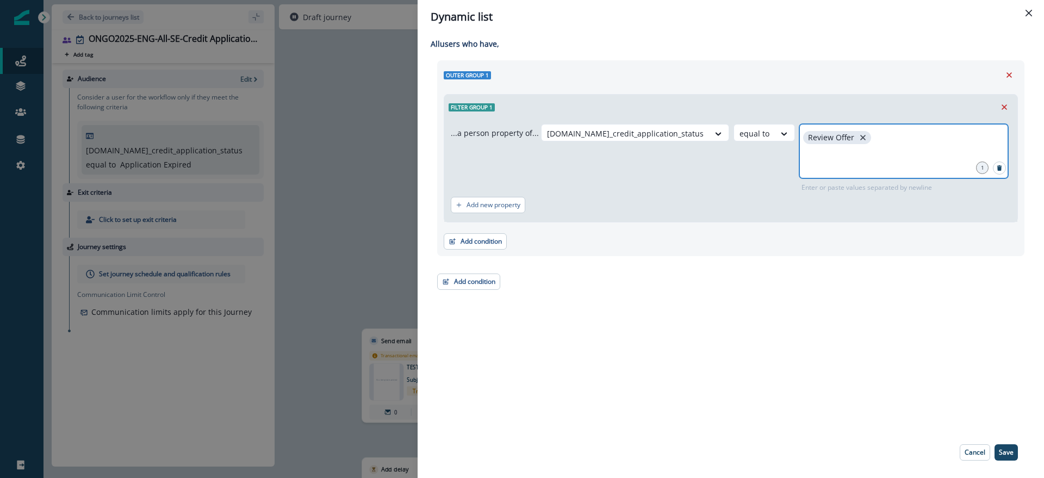
click at [858, 136] on icon "close" at bounding box center [863, 138] width 10 height 10
click at [796, 339] on div "All user s who have, Outer group 1 Filter group 1 ...a person property of... [D…" at bounding box center [731, 230] width 626 height 393
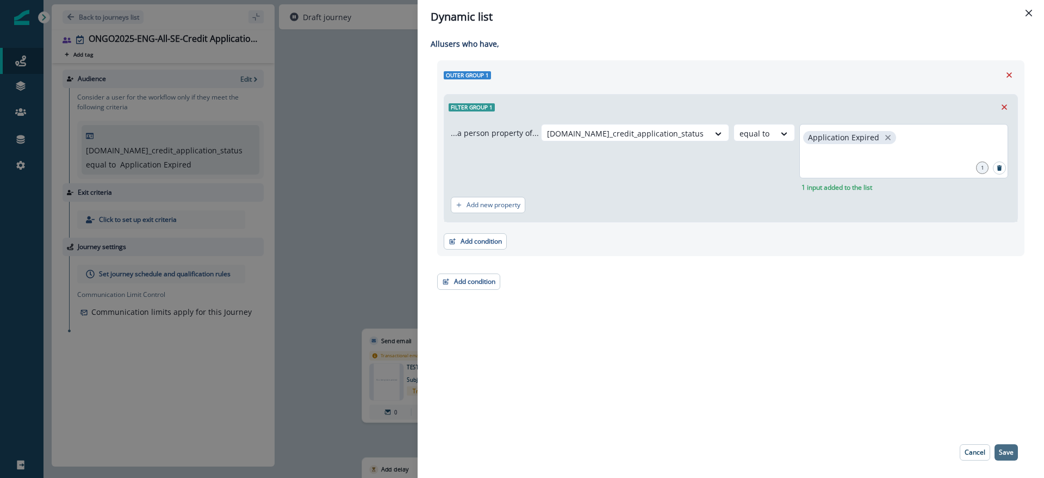
click at [1010, 449] on p "Save" at bounding box center [1006, 453] width 15 height 8
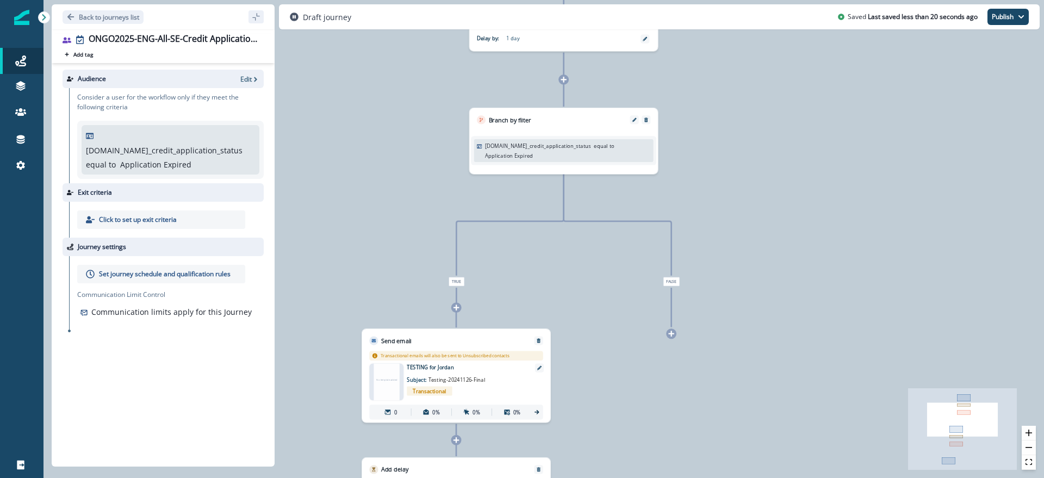
drag, startPoint x: 707, startPoint y: 221, endPoint x: 714, endPoint y: 198, distance: 23.9
click at [707, 221] on div "0 user has entered the journey Send email Email asset changed, journey reports …" at bounding box center [543, 239] width 1000 height 478
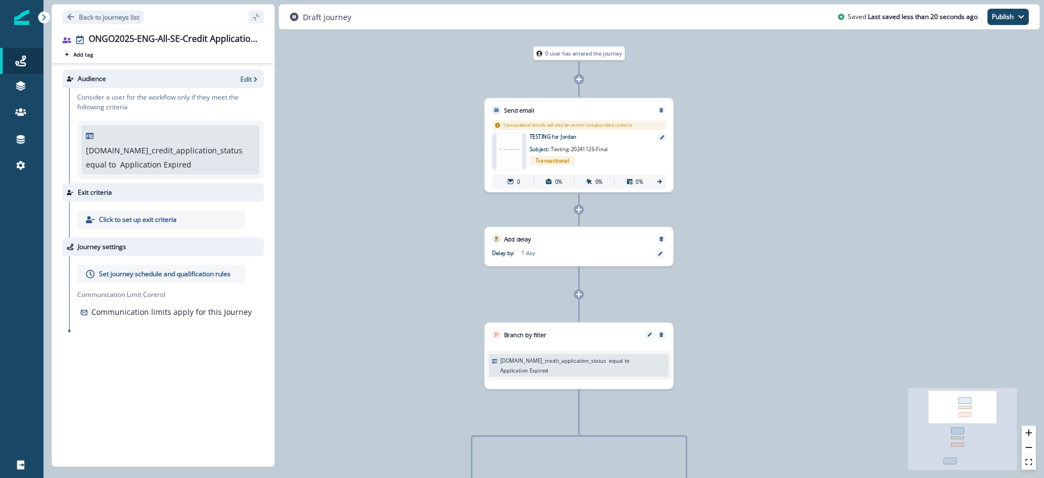
drag, startPoint x: 737, startPoint y: 161, endPoint x: 753, endPoint y: 296, distance: 135.2
click at [750, 321] on div "0 user has entered the journey Send email Email asset changed, journey reports …" at bounding box center [543, 239] width 1000 height 478
click at [662, 238] on icon "Remove" at bounding box center [662, 237] width 4 height 4
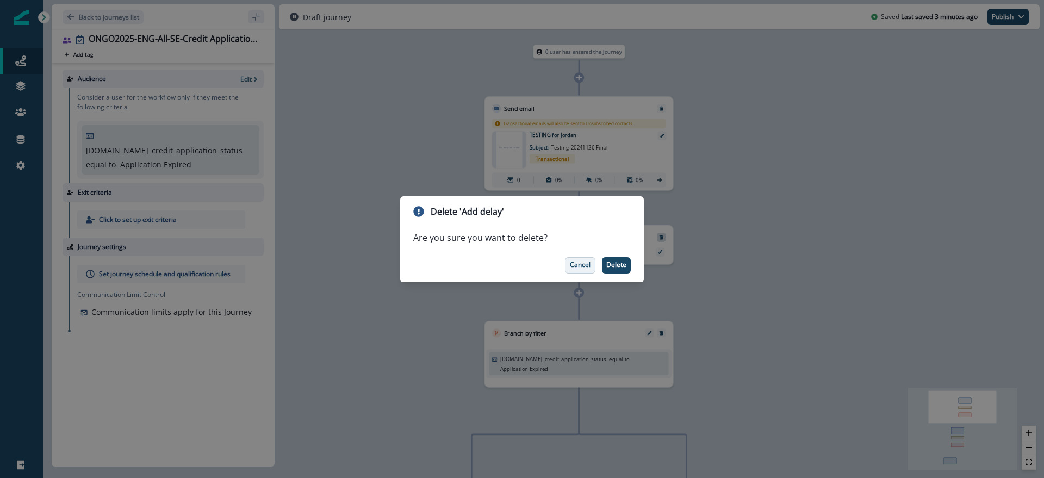
click at [579, 268] on p "Cancel" at bounding box center [580, 265] width 21 height 8
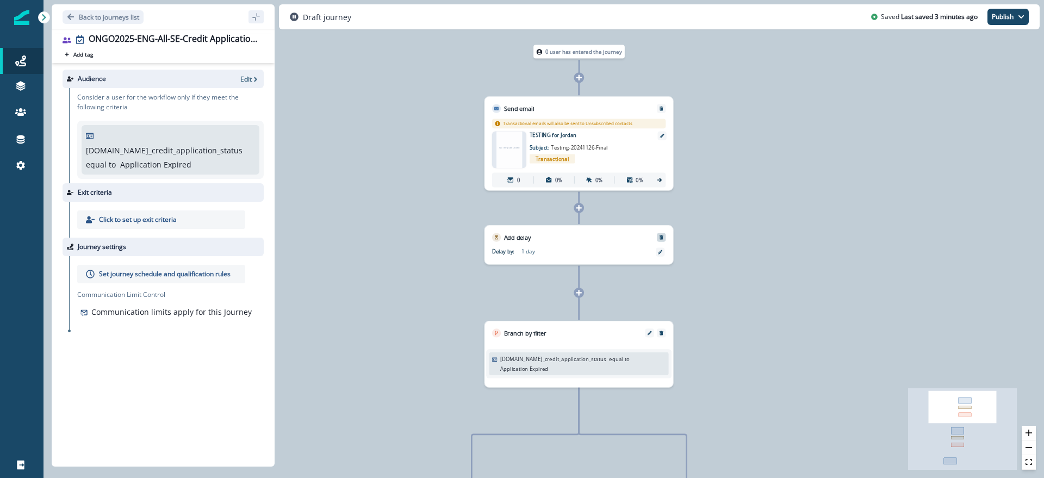
click at [818, 197] on div "0 user has entered the journey Send email Email asset changed, journey reports …" at bounding box center [543, 239] width 1000 height 478
click at [84, 55] on p "Add tag" at bounding box center [83, 54] width 20 height 7
click at [162, 65] on div at bounding box center [187, 67] width 148 height 13
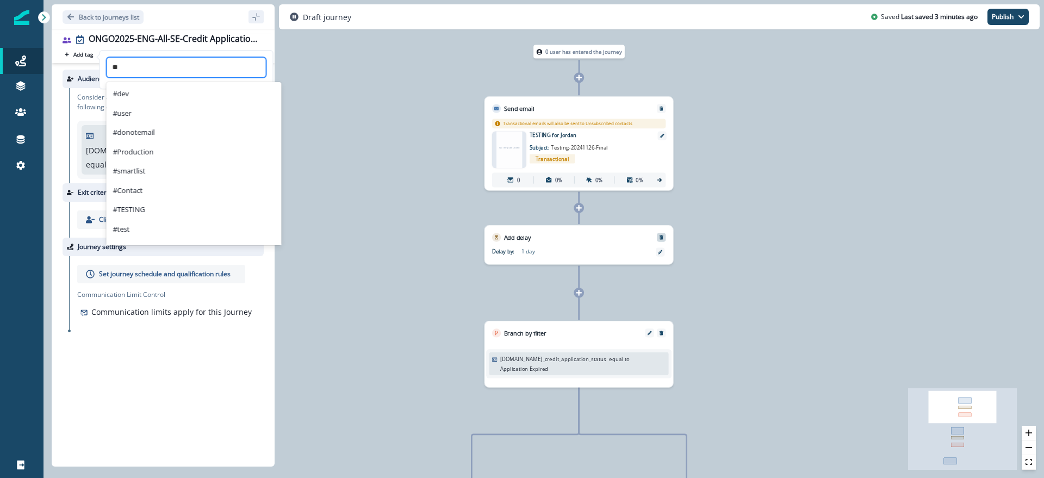
type input "***"
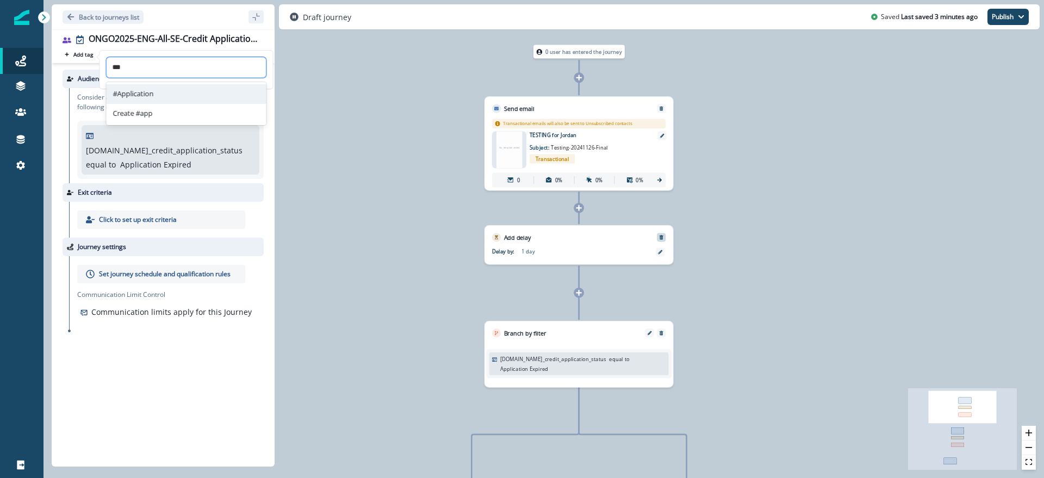
click at [188, 91] on div "#Application" at bounding box center [187, 94] width 160 height 20
click at [69, 16] on icon "Go back" at bounding box center [70, 17] width 7 height 7
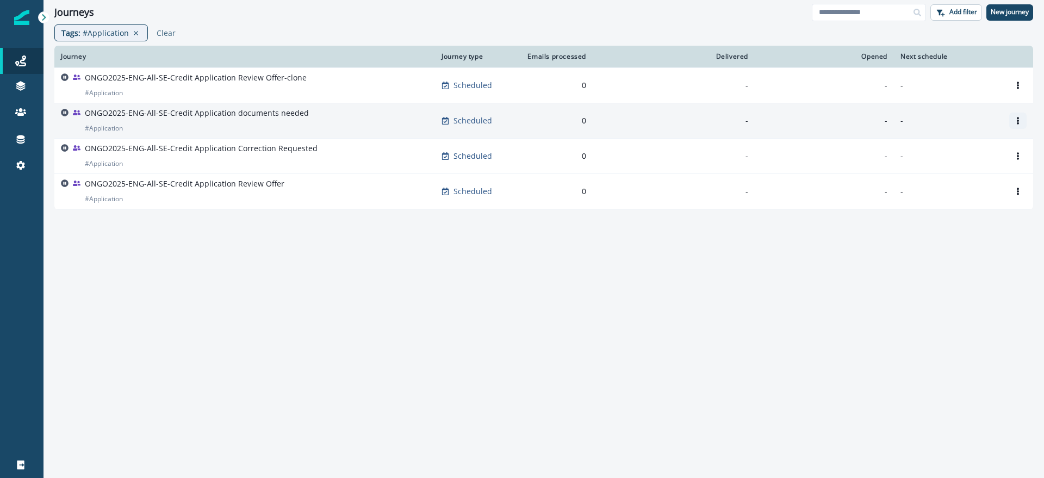
click at [1016, 119] on icon "Options" at bounding box center [1018, 121] width 8 height 8
click at [971, 145] on button "Clone" at bounding box center [965, 146] width 121 height 17
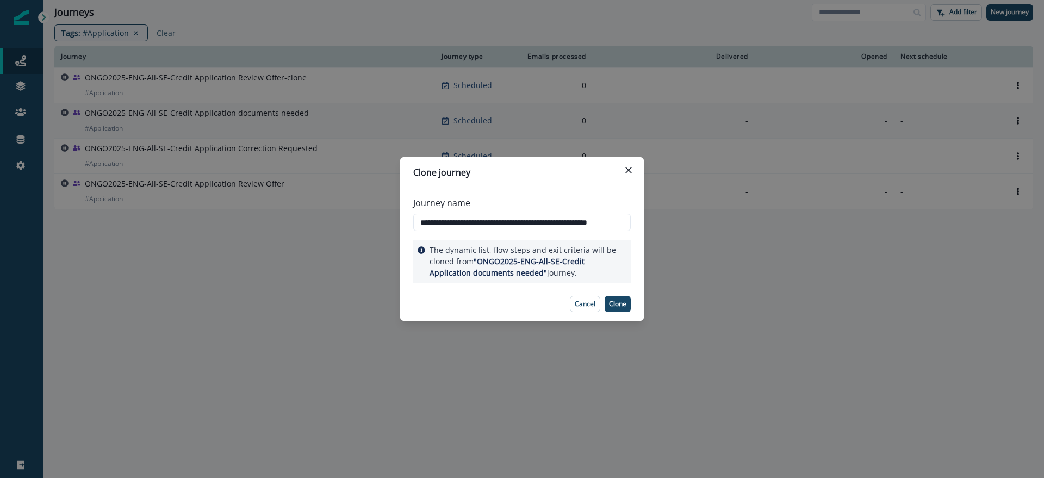
scroll to position [0, 35]
drag, startPoint x: 556, startPoint y: 219, endPoint x: 694, endPoint y: 225, distance: 138.2
click at [697, 224] on div "**********" at bounding box center [522, 239] width 1044 height 478
click at [561, 224] on input "**********" at bounding box center [521, 222] width 217 height 17
drag, startPoint x: 534, startPoint y: 224, endPoint x: 653, endPoint y: 221, distance: 119.1
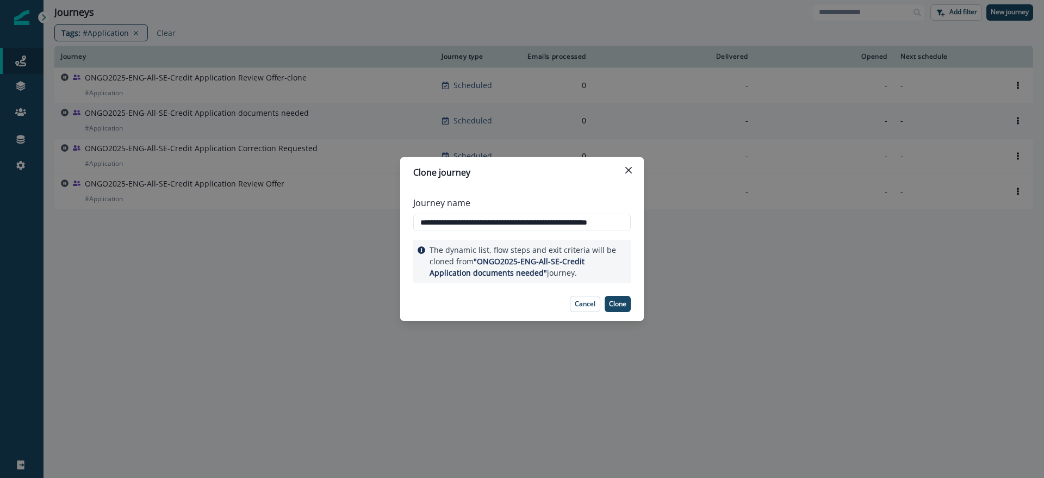
click at [653, 221] on div "**********" at bounding box center [522, 239] width 1044 height 478
type input "**********"
click at [617, 302] on p "Clone" at bounding box center [617, 304] width 17 height 8
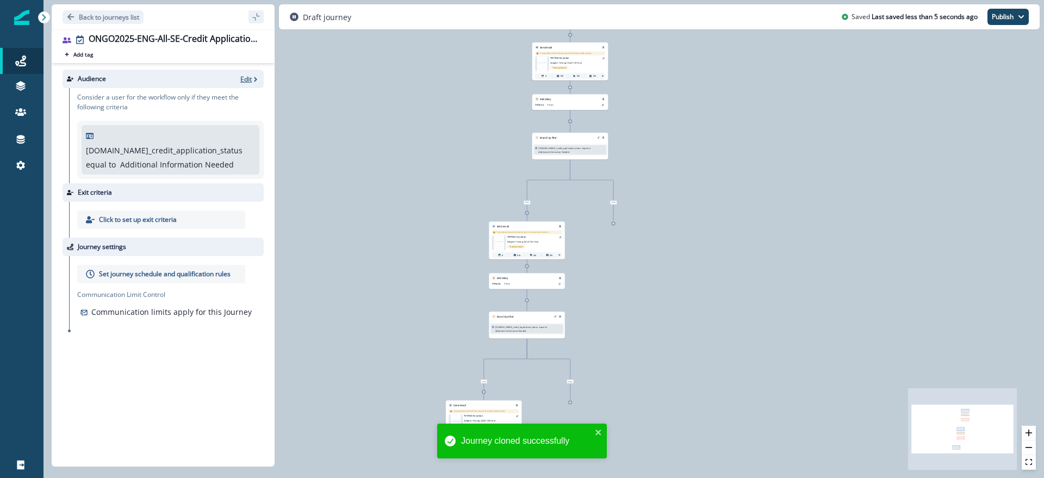
click at [245, 78] on p "Edit" at bounding box center [245, 78] width 11 height 9
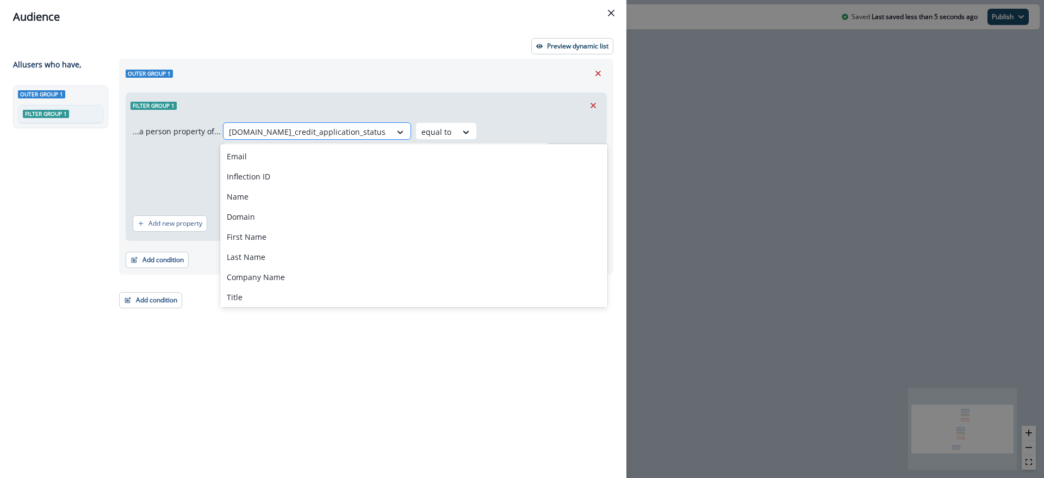
click at [395, 130] on icon at bounding box center [400, 132] width 10 height 11
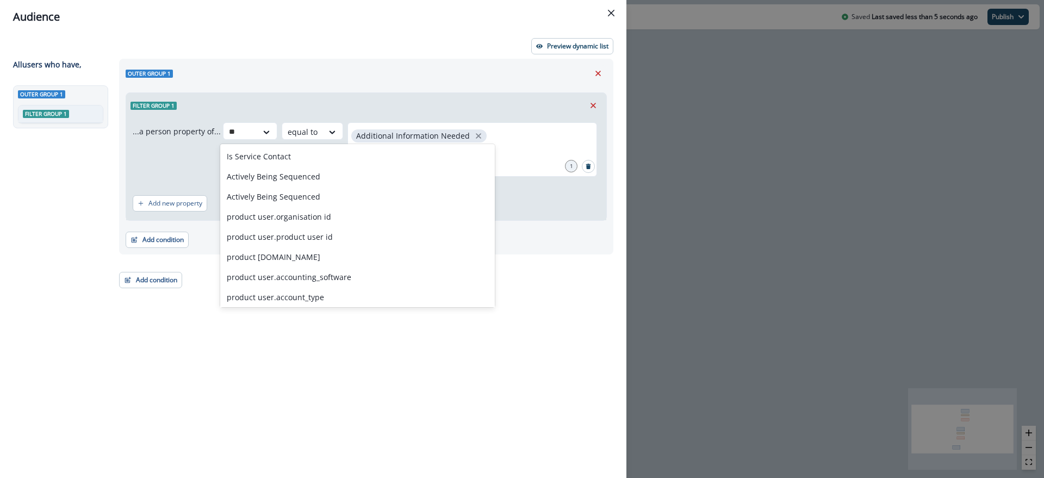
type input "*"
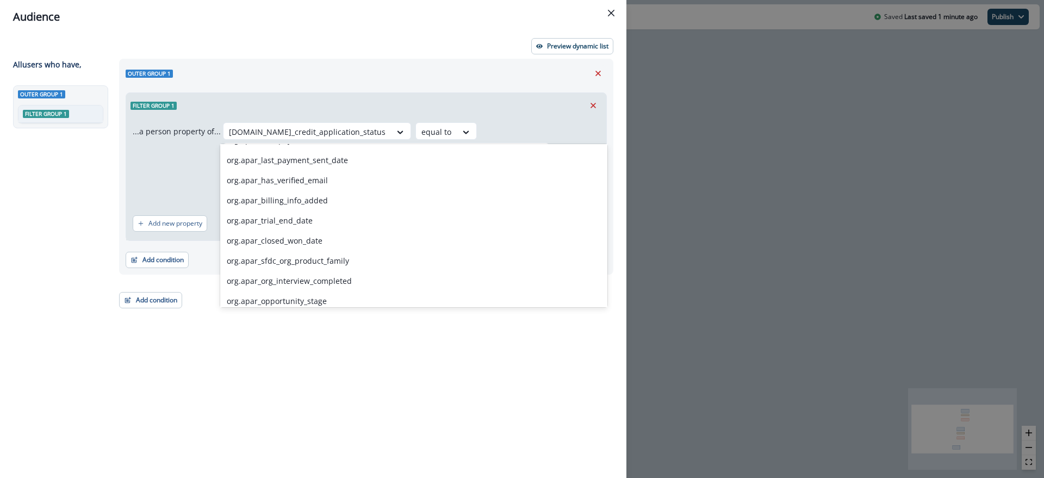
scroll to position [3746, 0]
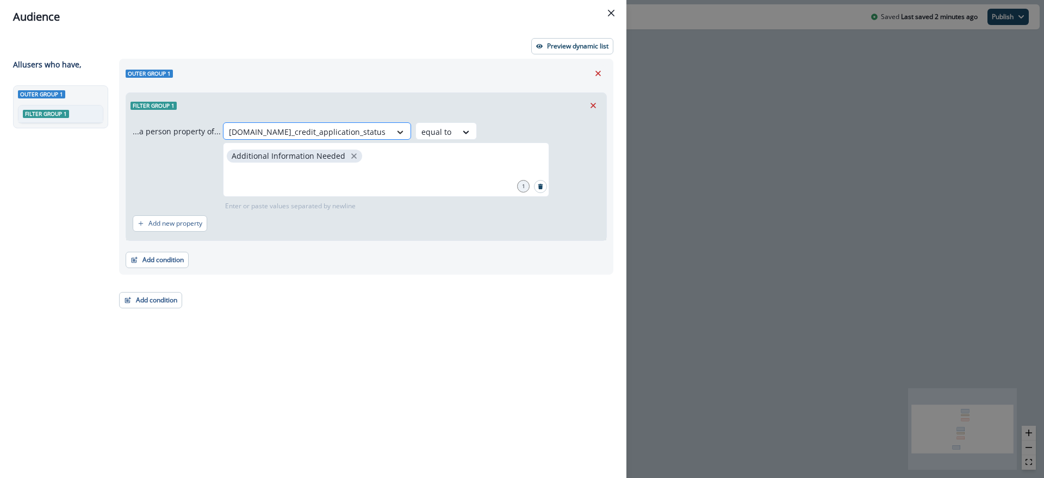
click at [395, 131] on icon at bounding box center [400, 132] width 10 height 11
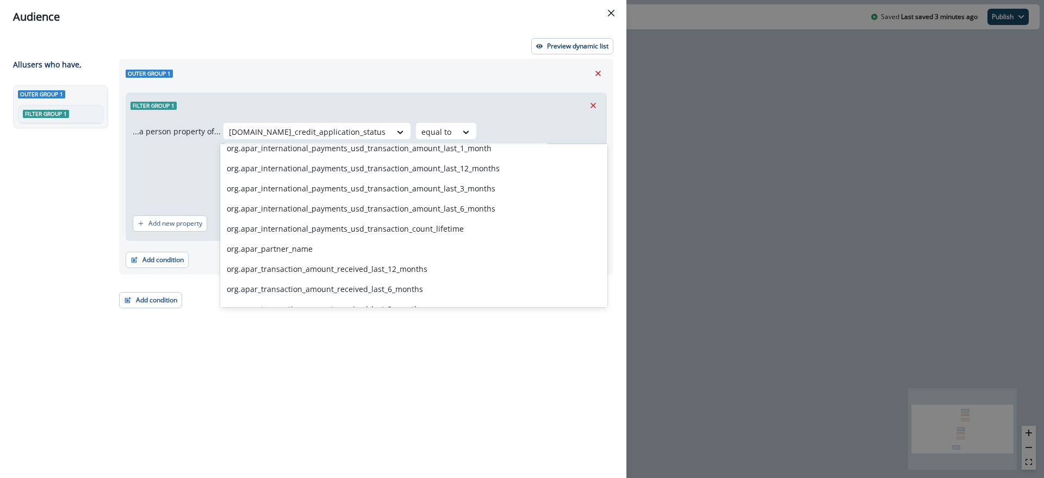
scroll to position [5934, 0]
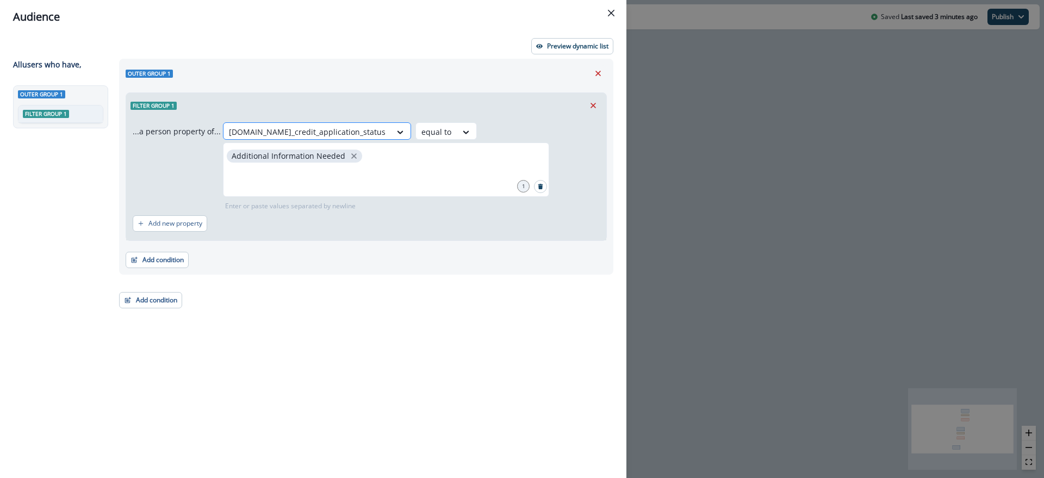
click at [343, 130] on div "[DOMAIN_NAME]_credit_application_status" at bounding box center [306, 132] width 167 height 18
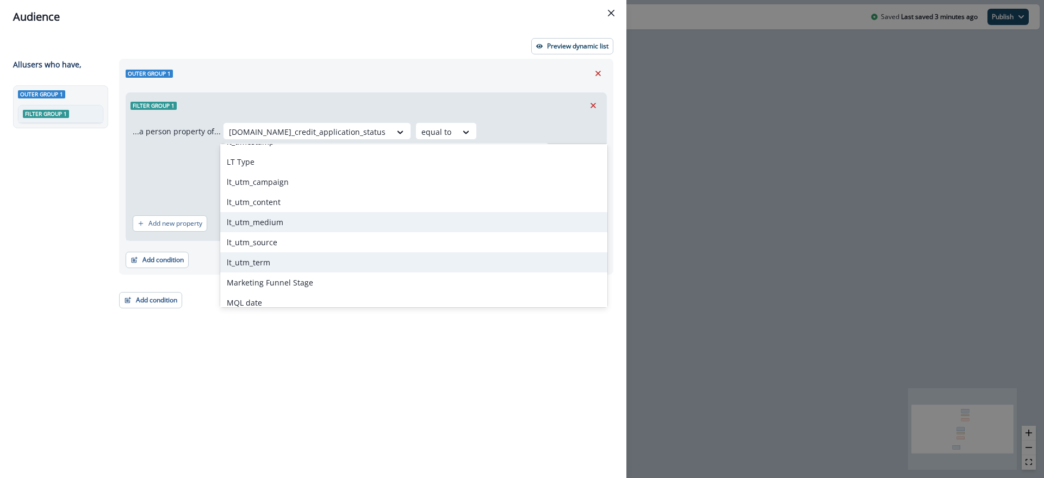
scroll to position [1696, 0]
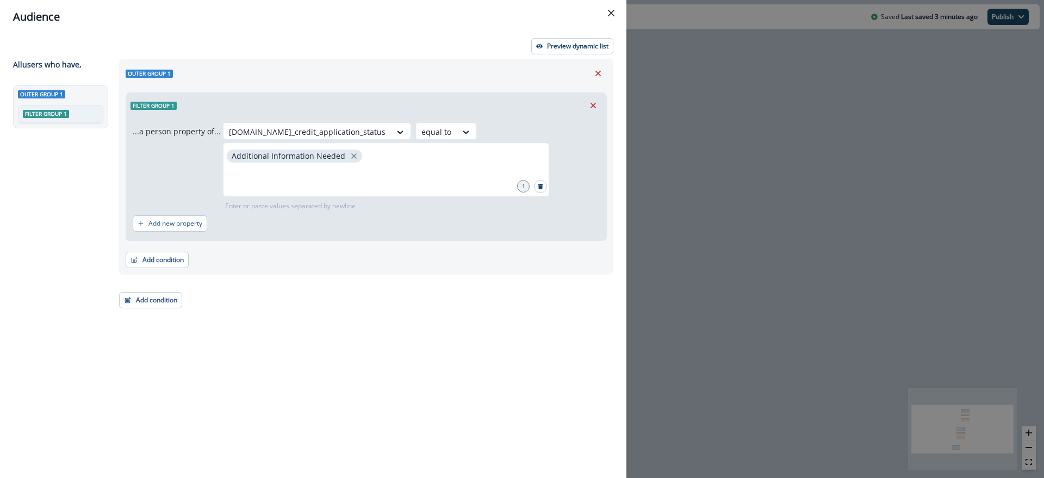
click at [684, 282] on div "Audience Preview dynamic list All user s who have, Outer group 1 Filter group 1…" at bounding box center [522, 239] width 1044 height 478
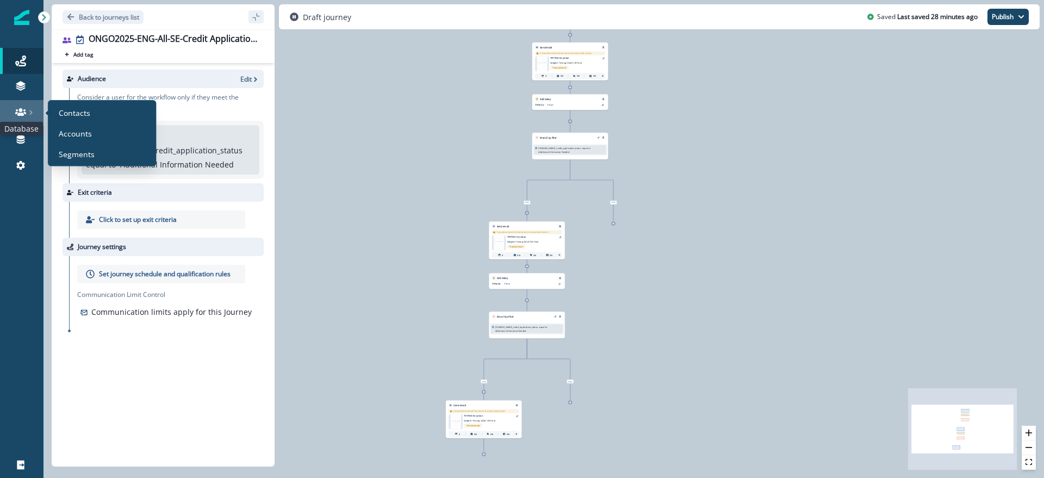
click at [20, 114] on icon at bounding box center [20, 112] width 11 height 8
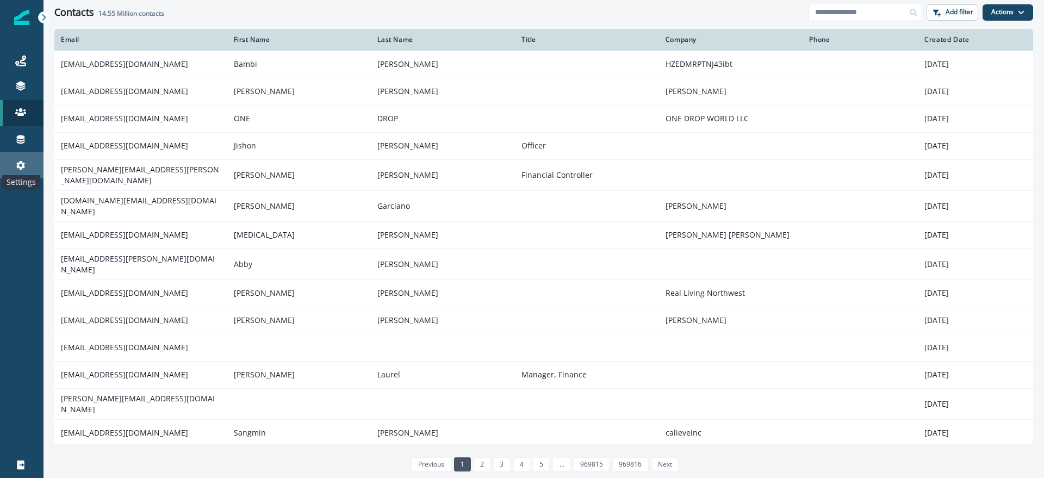
click at [20, 165] on icon at bounding box center [20, 165] width 11 height 11
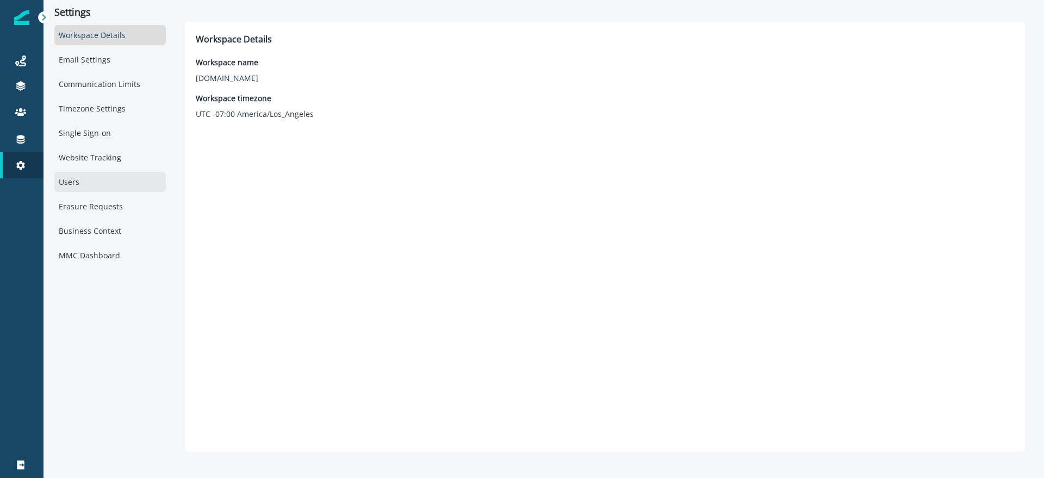
click at [71, 176] on div "Users" at bounding box center [109, 182] width 111 height 20
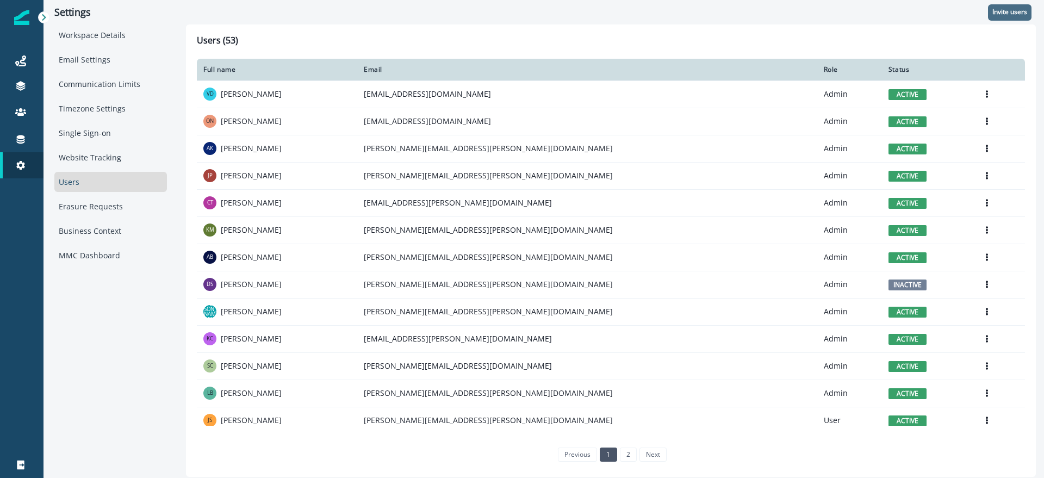
click at [997, 20] on button "Invite users" at bounding box center [1009, 12] width 43 height 16
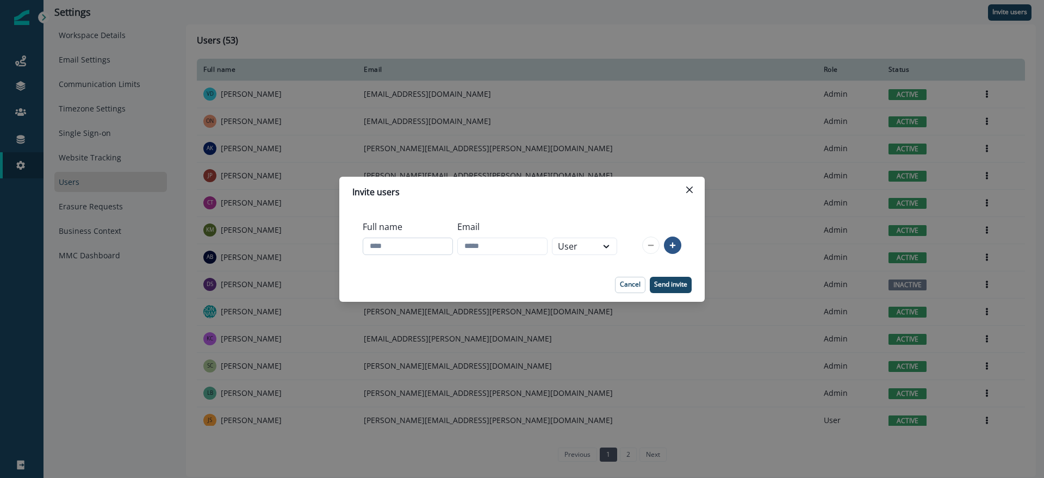
click at [406, 243] on input "Full name" at bounding box center [408, 246] width 90 height 17
type input "*****"
paste input "**********"
type input "**********"
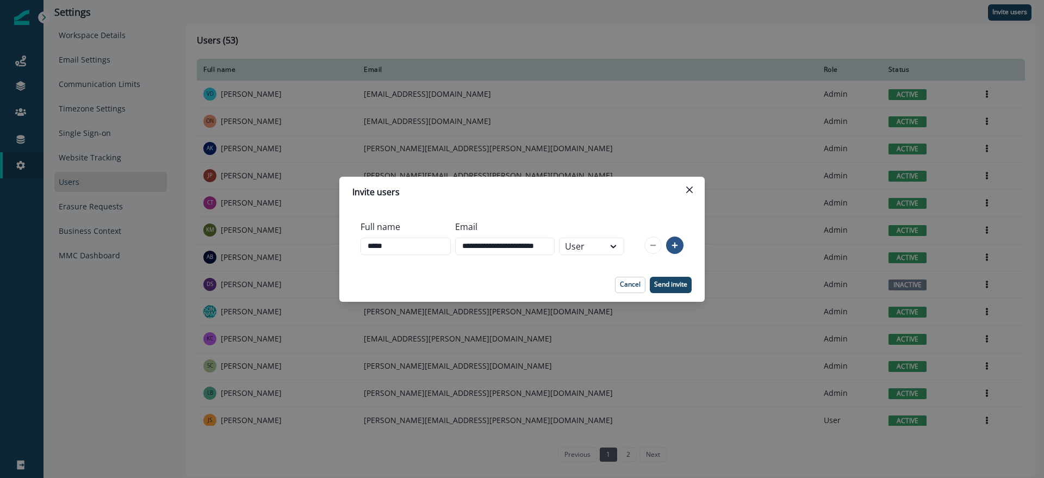
click at [663, 251] on div at bounding box center [663, 245] width 39 height 17
click at [614, 243] on div at bounding box center [613, 246] width 18 height 11
click at [600, 269] on div "Admin" at bounding box center [598, 272] width 65 height 20
click at [674, 285] on p "Send invite" at bounding box center [670, 285] width 33 height 8
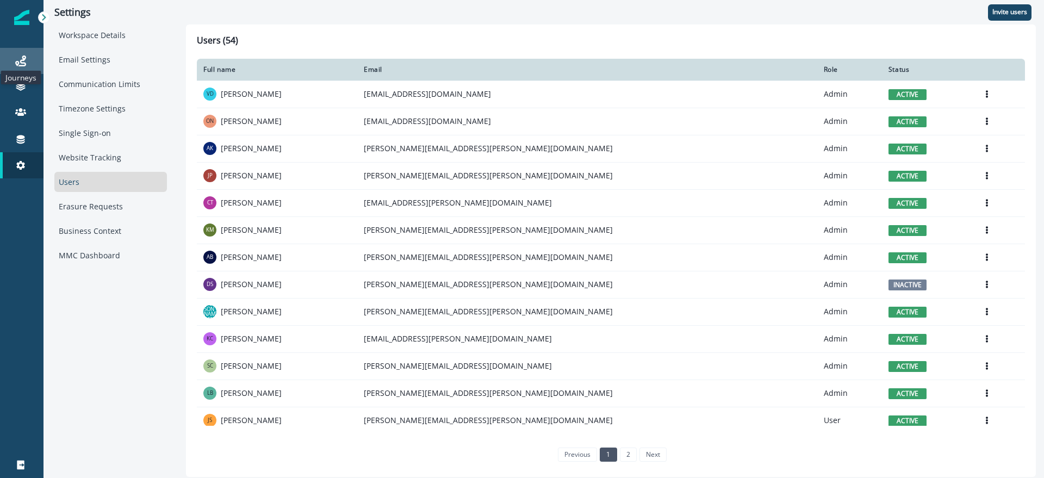
click at [17, 59] on icon at bounding box center [20, 60] width 11 height 11
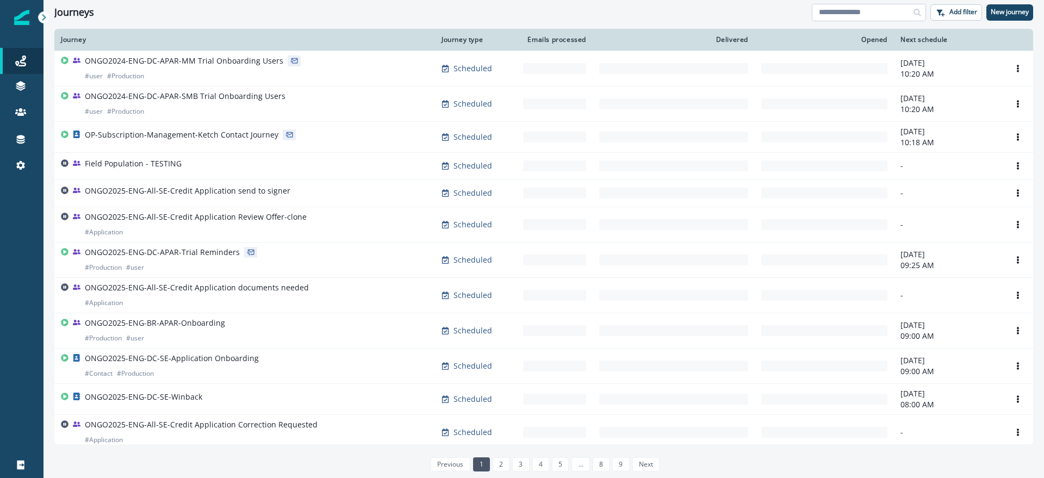
click at [894, 7] on input at bounding box center [869, 12] width 114 height 17
click at [960, 11] on p "Add filter" at bounding box center [963, 12] width 28 height 8
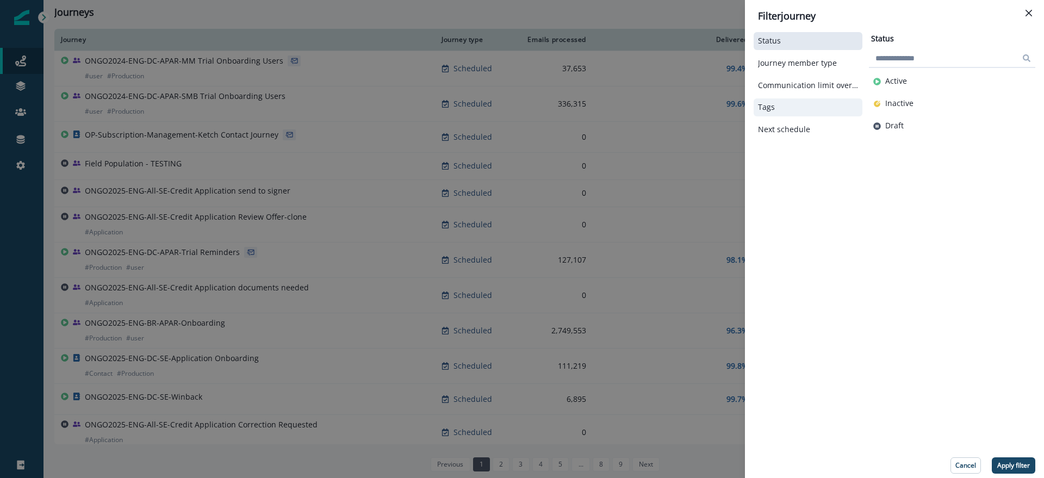
click at [781, 99] on div "Tags" at bounding box center [808, 107] width 109 height 18
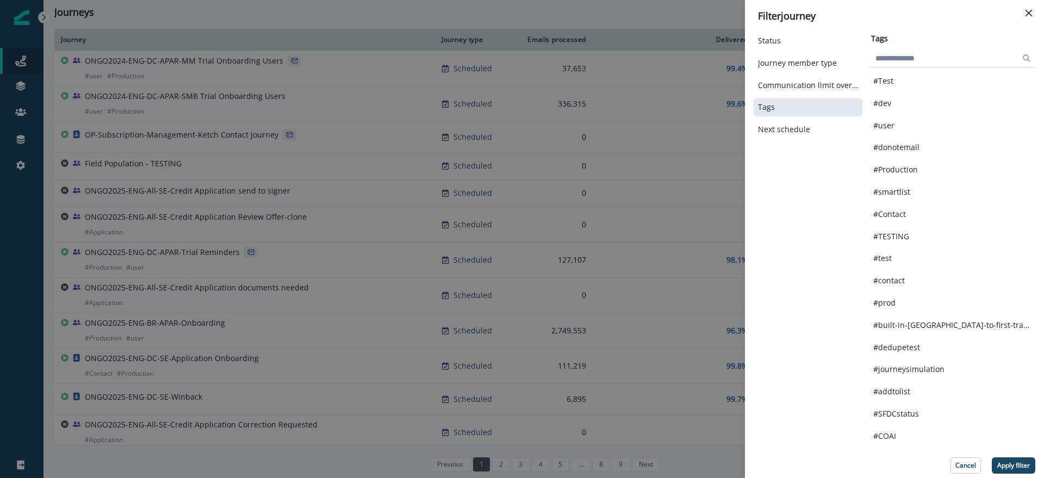
click at [907, 59] on input at bounding box center [952, 57] width 166 height 17
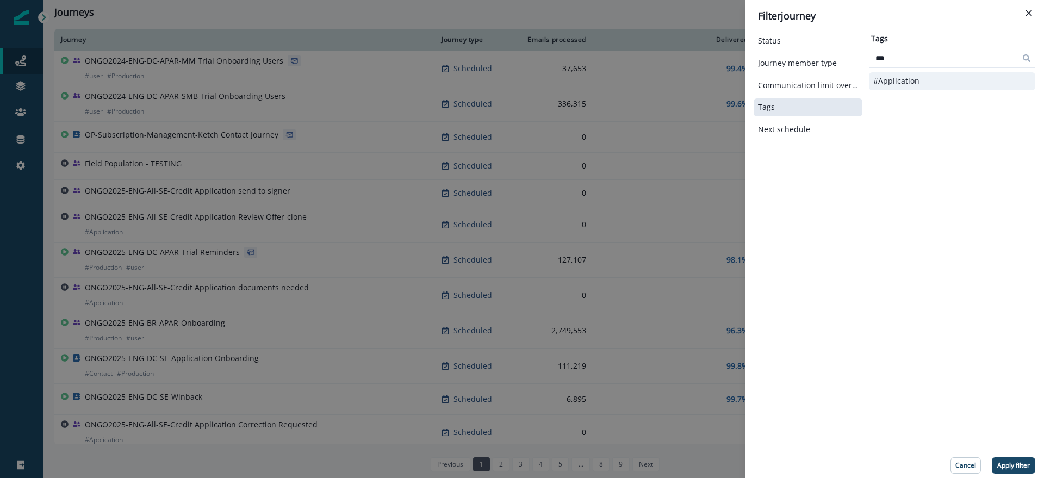
type input "***"
click at [915, 73] on div "#Application" at bounding box center [952, 81] width 166 height 18
click at [1015, 466] on p "Apply filter" at bounding box center [1013, 466] width 33 height 8
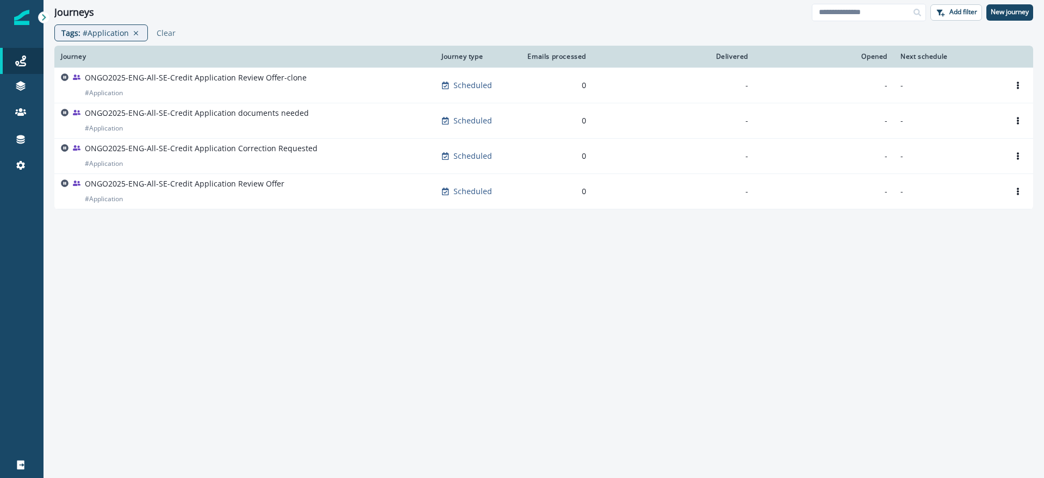
click at [292, 318] on div "Journey Journey type Emails processed Delivered Opened Next schedule ONGO2025-E…" at bounding box center [543, 259] width 1000 height 427
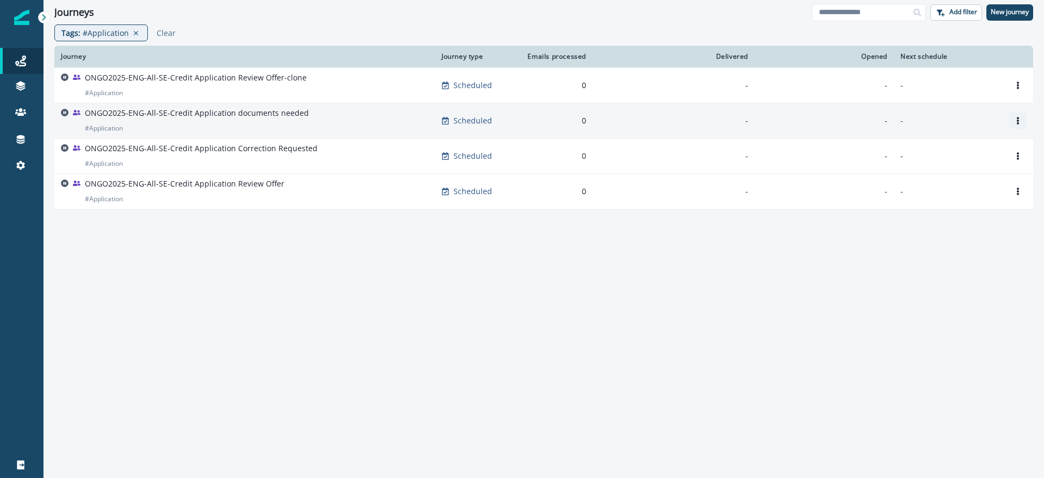
click at [1016, 119] on icon "Options" at bounding box center [1018, 121] width 8 height 8
click at [935, 162] on button "Rename" at bounding box center [965, 164] width 121 height 17
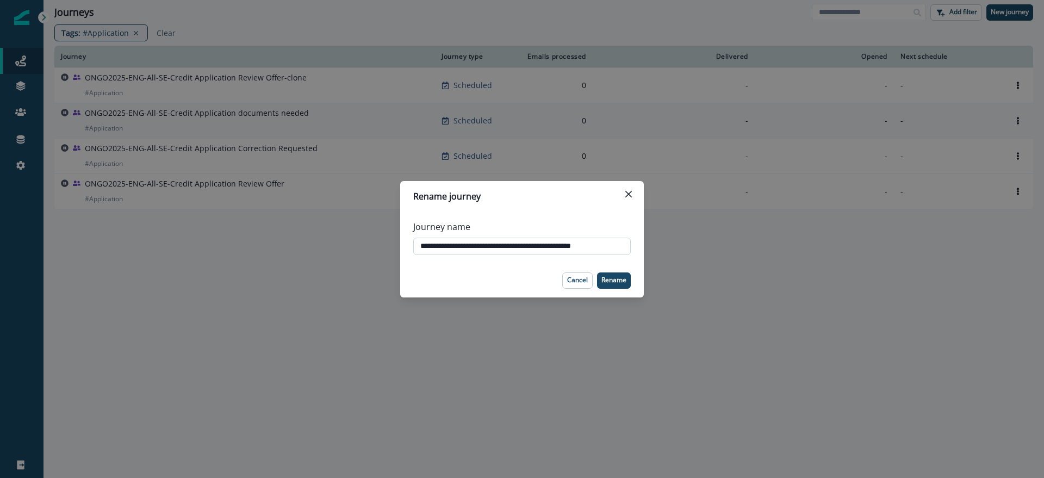
click at [571, 246] on input "**********" at bounding box center [521, 246] width 217 height 17
type input "**********"
click at [618, 278] on p "Rename" at bounding box center [613, 280] width 25 height 8
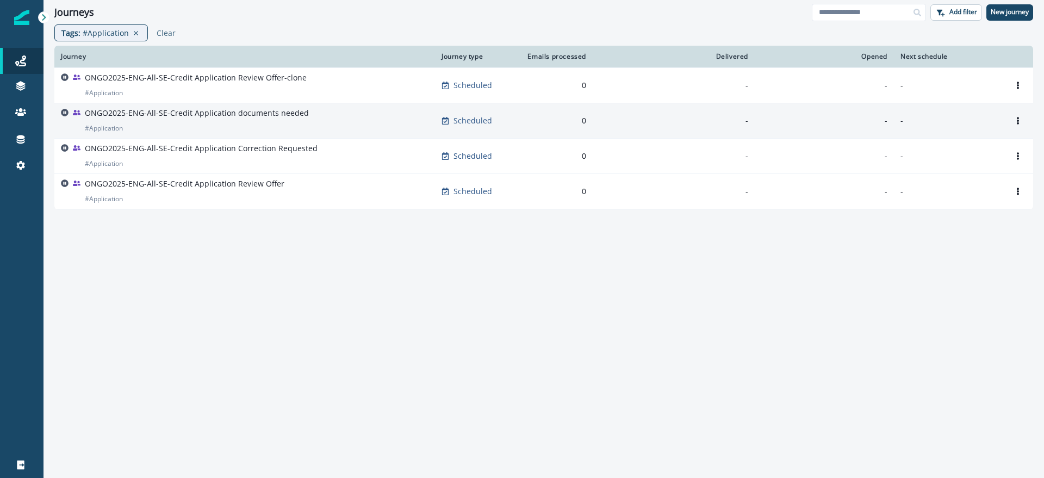
click at [823, 362] on div "Journey Journey type Emails processed Delivered Opened Next schedule ONGO2025-E…" at bounding box center [543, 259] width 1000 height 427
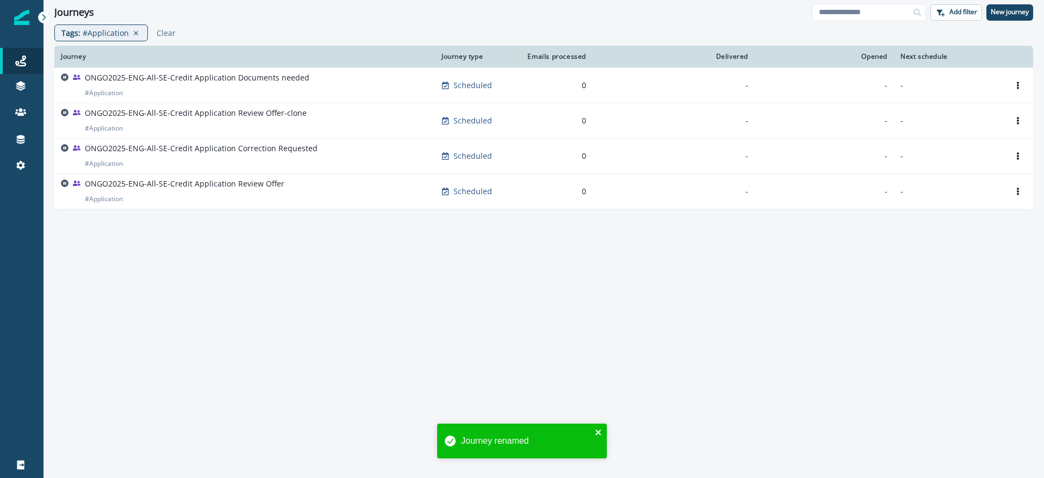
click at [601, 431] on icon "close" at bounding box center [599, 432] width 8 height 9
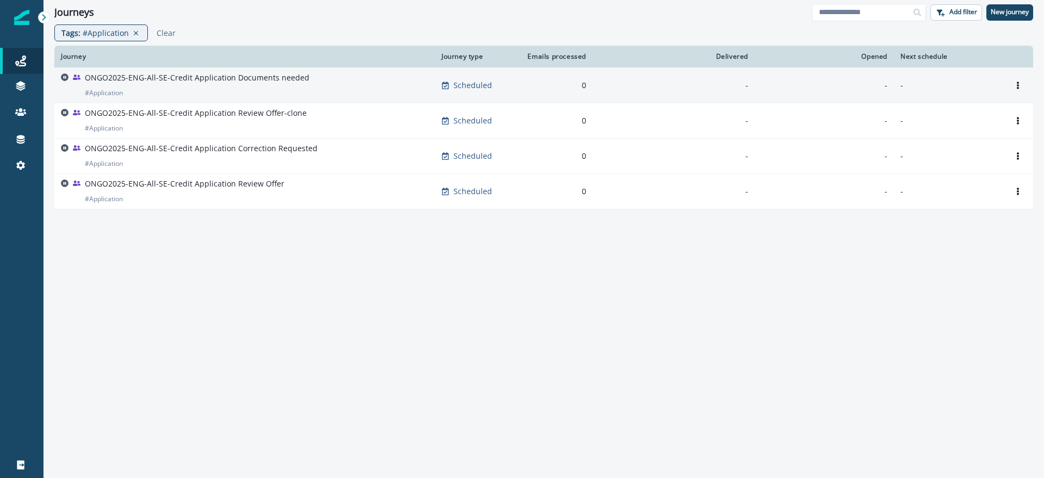
click at [258, 81] on p "ONGO2025-ENG-All-SE-Credit Application Documents needed" at bounding box center [197, 77] width 225 height 11
